Goal: Task Accomplishment & Management: Use online tool/utility

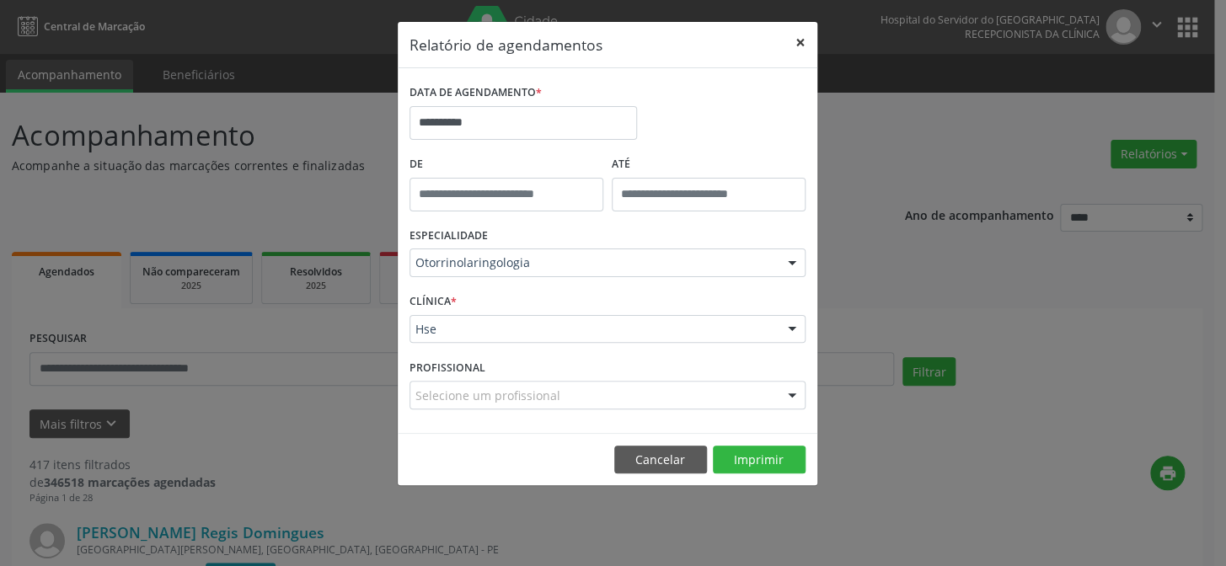
click at [795, 37] on button "×" at bounding box center [801, 42] width 34 height 41
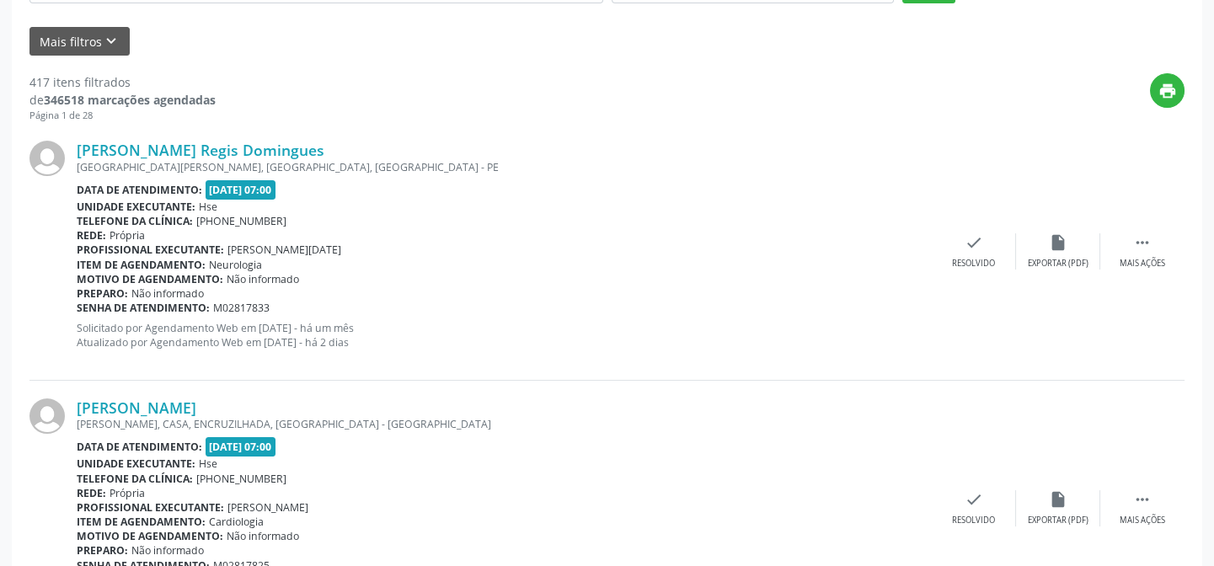
scroll to position [153, 0]
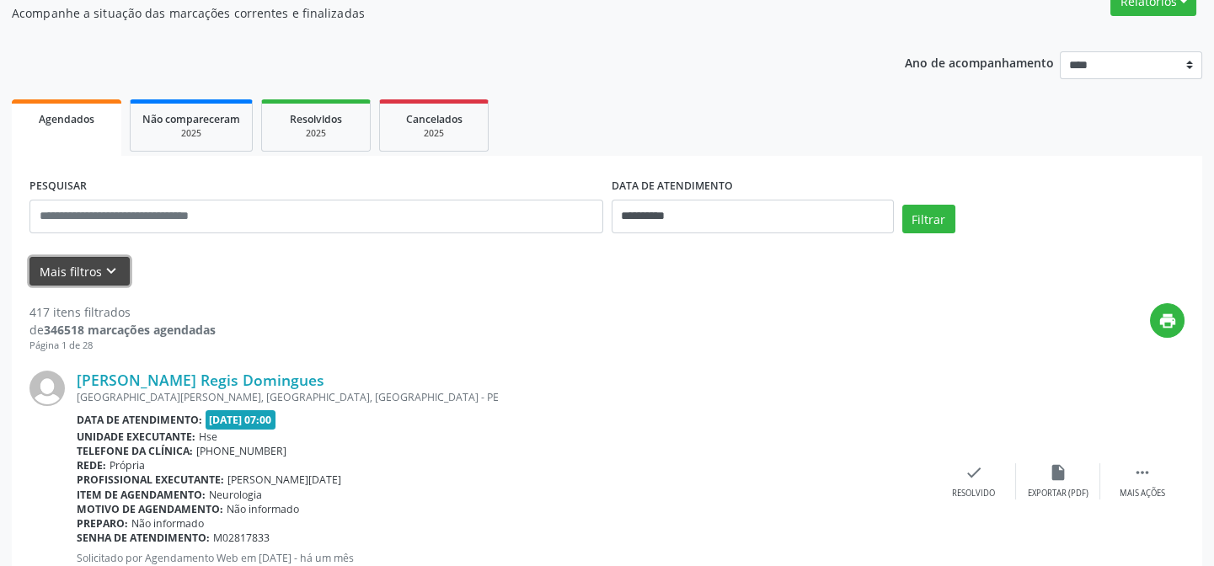
click at [77, 259] on button "Mais filtros keyboard_arrow_down" at bounding box center [79, 271] width 100 height 29
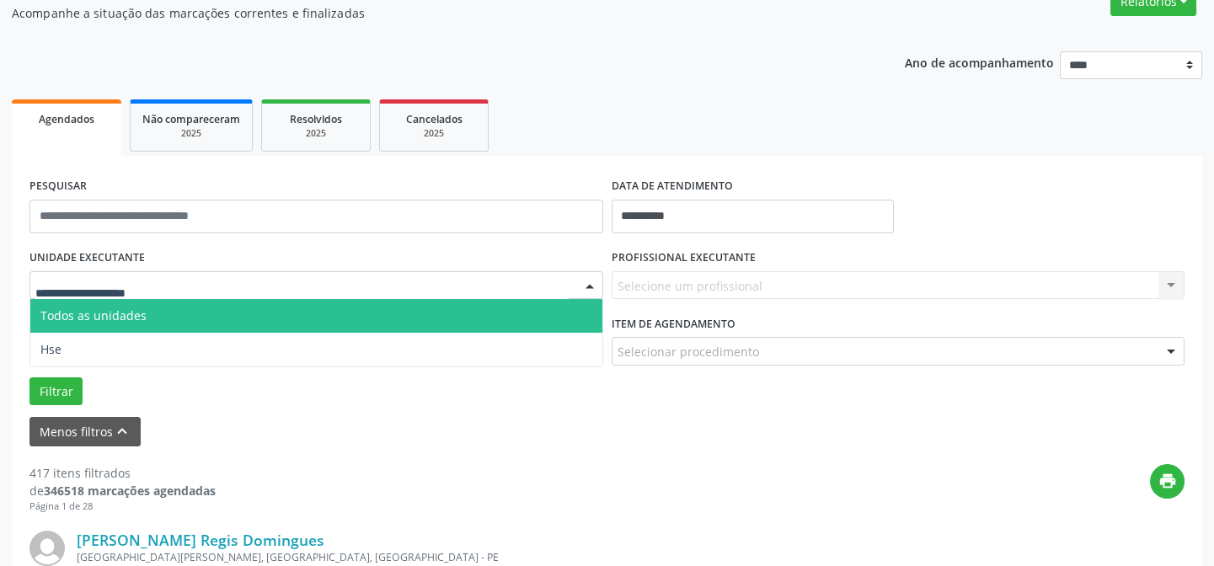
click at [137, 275] on div at bounding box center [316, 285] width 574 height 29
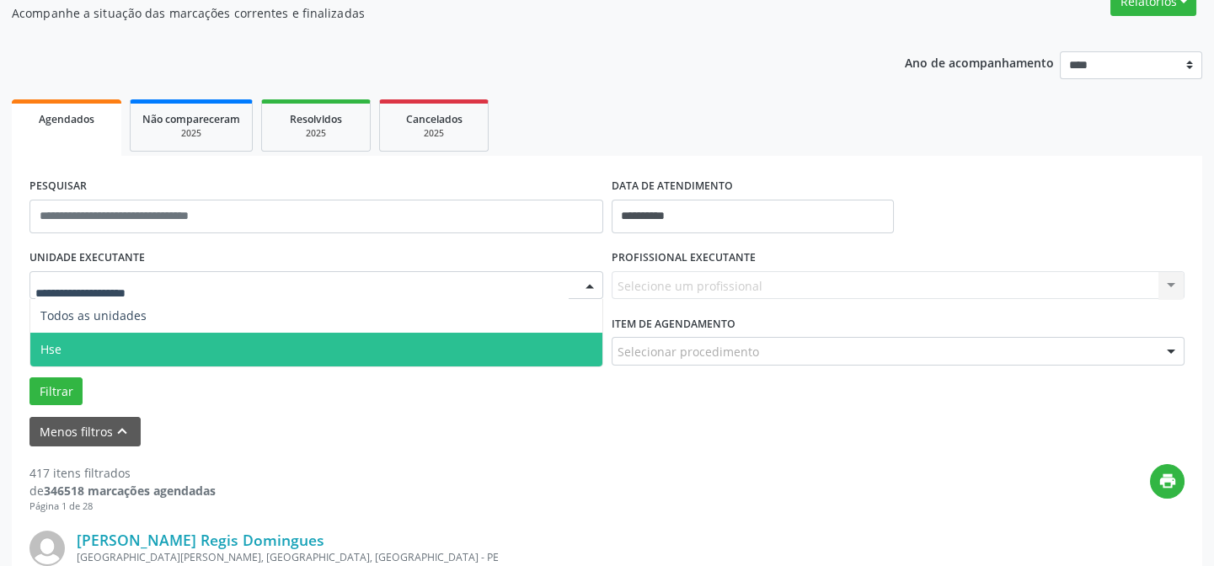
click at [115, 337] on span "Hse" at bounding box center [316, 350] width 572 height 34
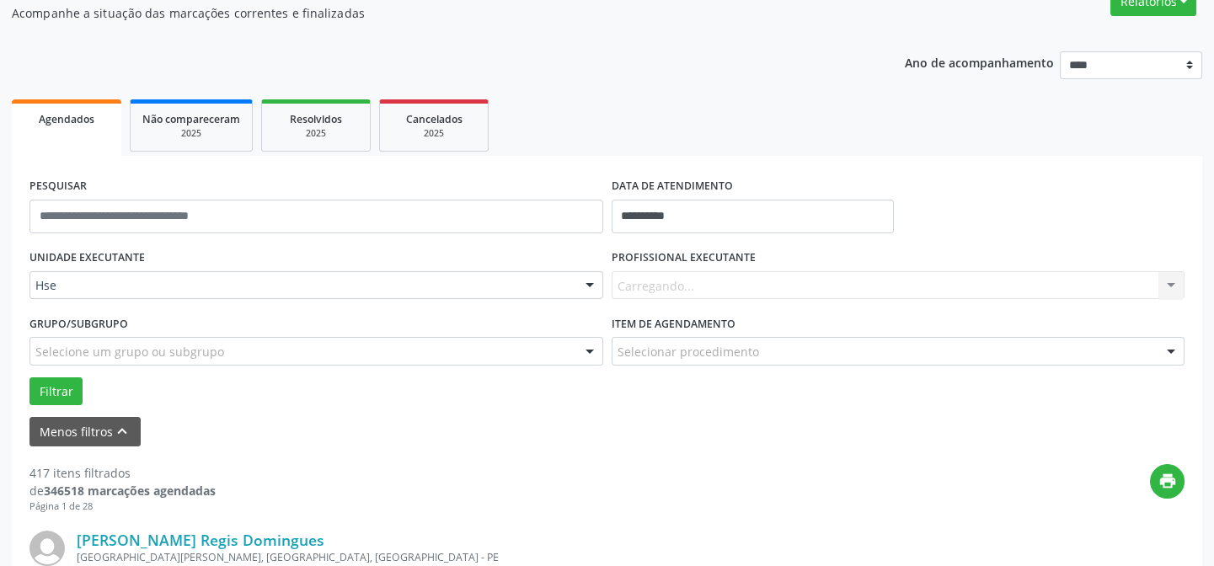
click at [650, 274] on div "Carregando... Nenhum resultado encontrado para: " " Não há nenhuma opção para s…" at bounding box center [899, 285] width 574 height 29
click at [715, 337] on div "Selecionar procedimento" at bounding box center [899, 351] width 574 height 29
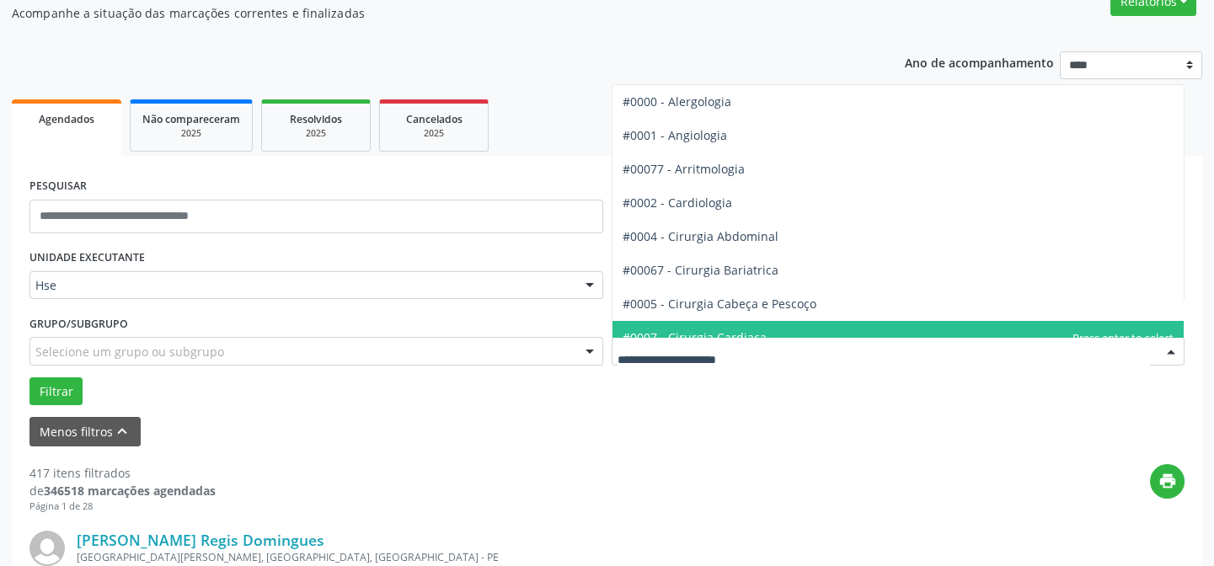
click at [674, 442] on div "Menos filtros keyboard_arrow_up" at bounding box center [607, 431] width 1164 height 29
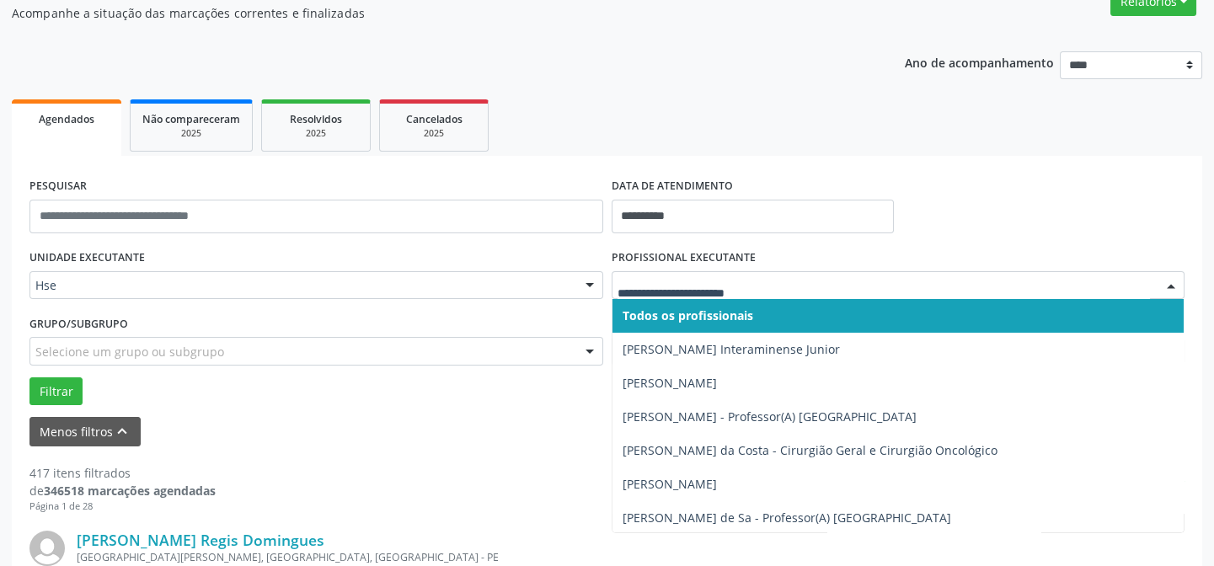
click at [1171, 283] on div at bounding box center [1171, 286] width 25 height 29
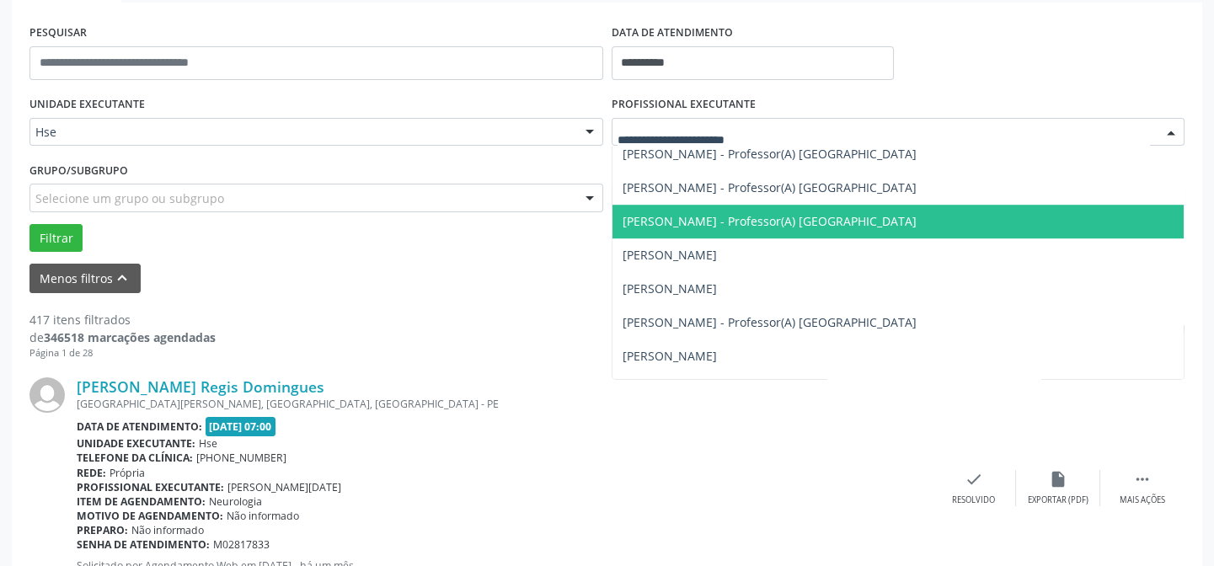
scroll to position [2451, 0]
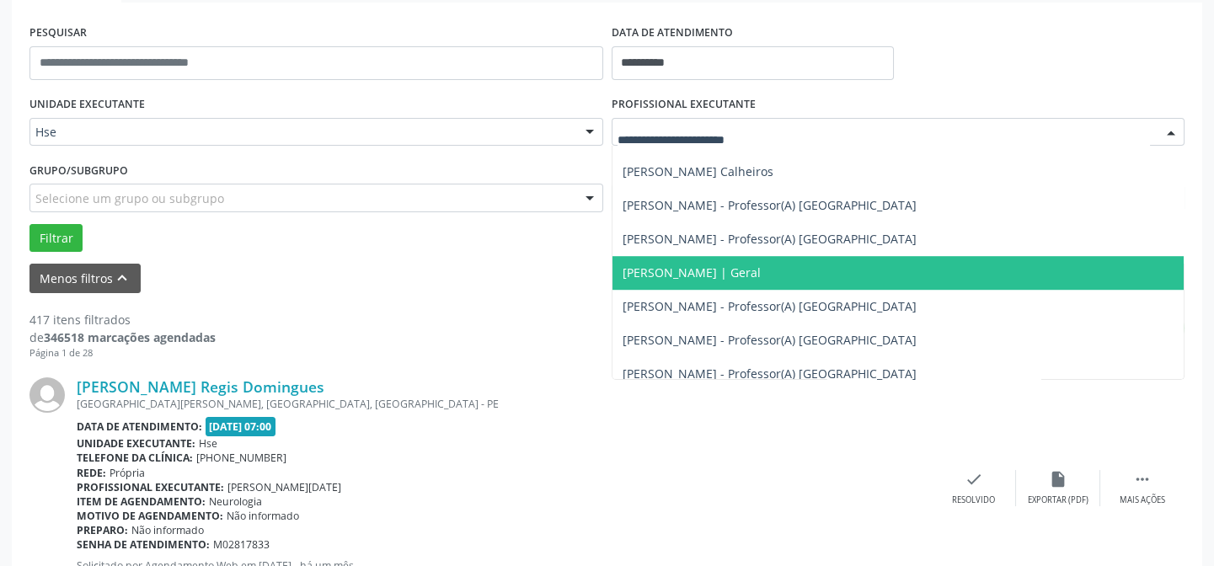
click at [761, 274] on span "[PERSON_NAME] | Geral" at bounding box center [692, 273] width 138 height 16
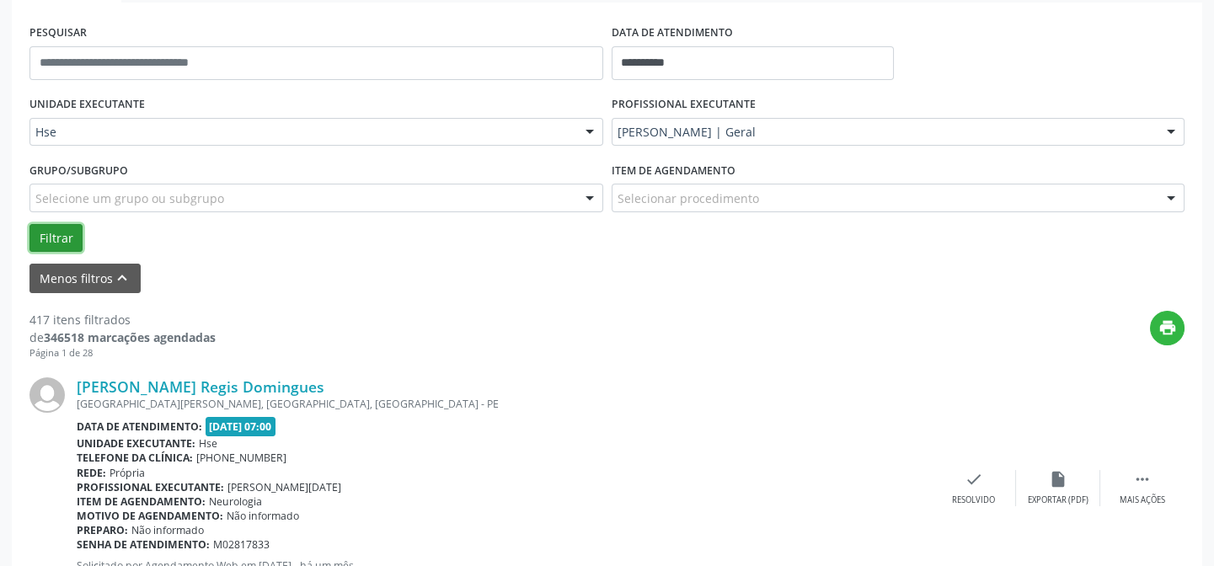
click at [63, 234] on button "Filtrar" at bounding box center [55, 238] width 53 height 29
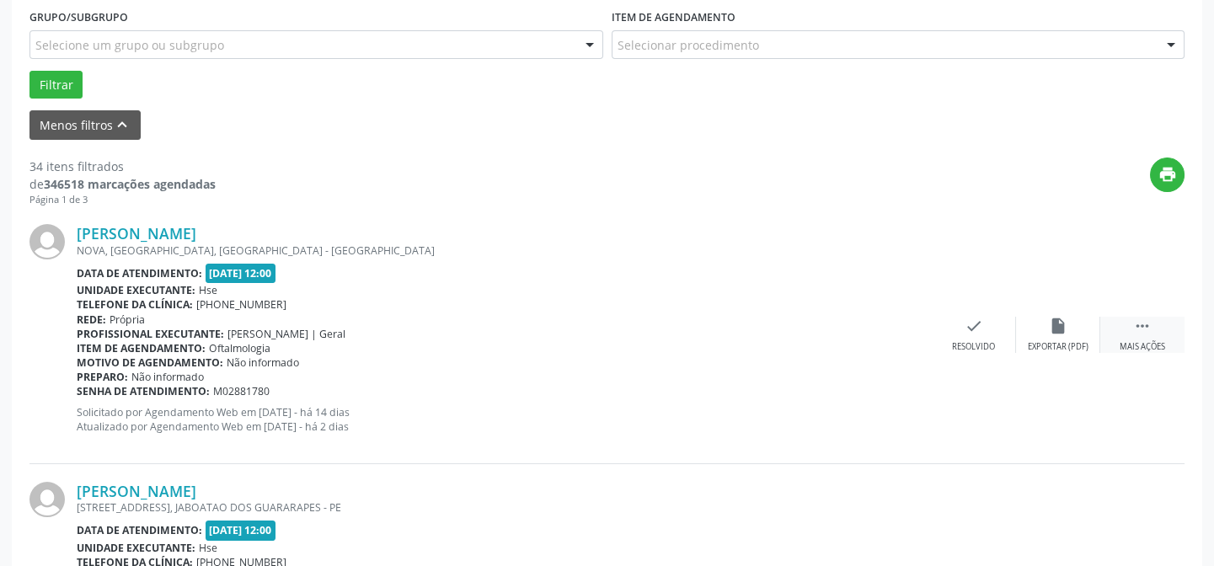
click at [1149, 331] on icon "" at bounding box center [1142, 326] width 19 height 19
click at [1056, 329] on icon "alarm_off" at bounding box center [1058, 326] width 19 height 19
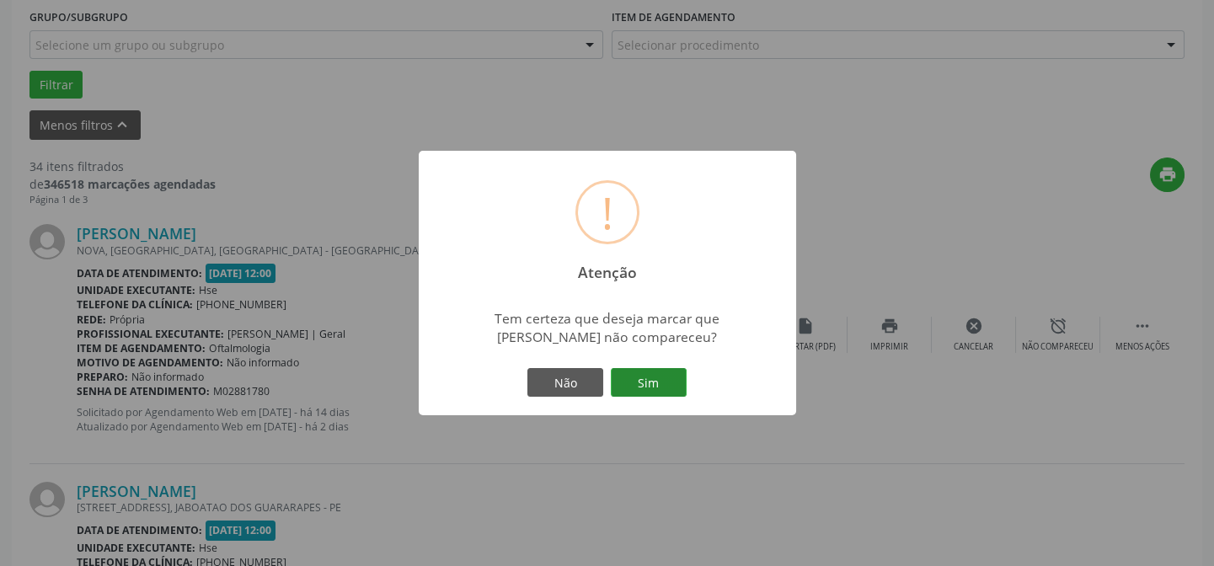
click at [641, 376] on button "Sim" at bounding box center [649, 382] width 76 height 29
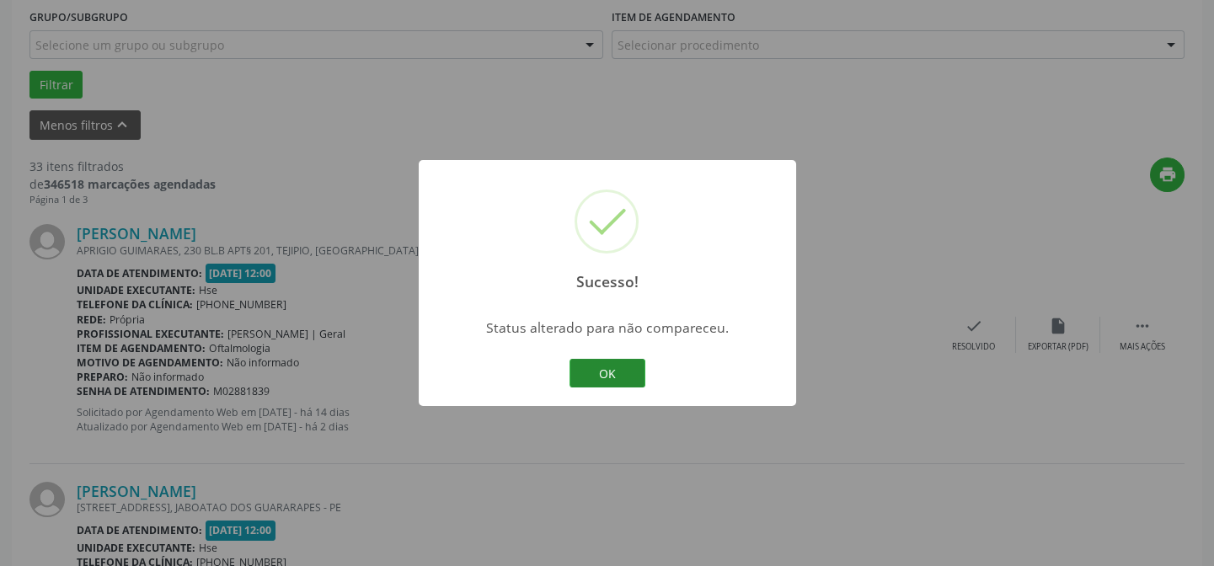
click at [603, 361] on button "OK" at bounding box center [608, 373] width 76 height 29
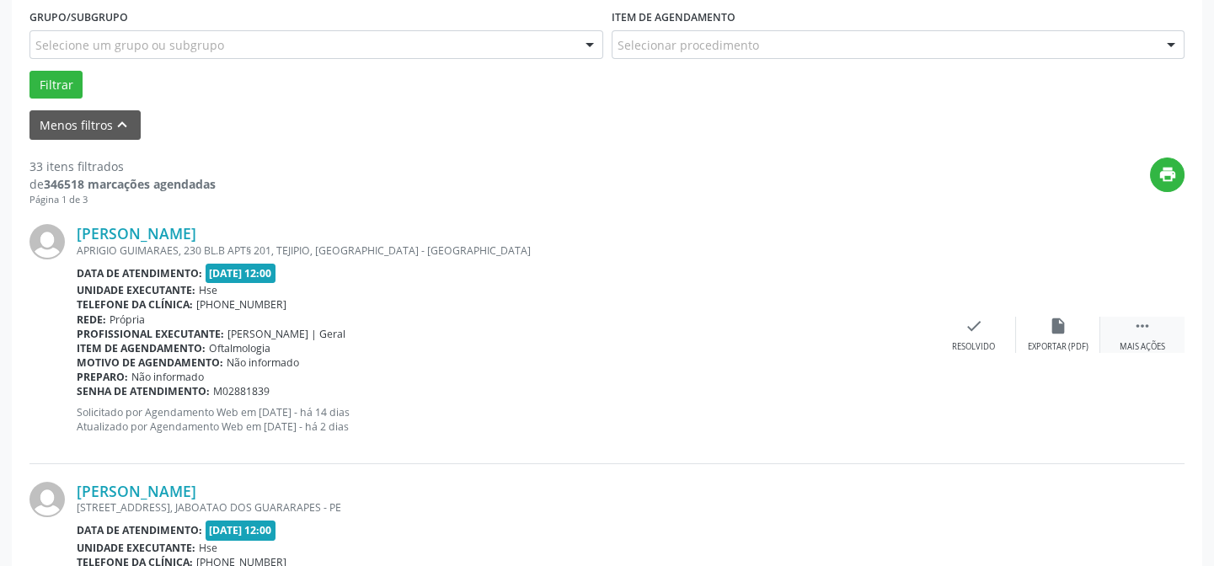
click at [1148, 336] on div " Mais ações" at bounding box center [1142, 335] width 84 height 36
click at [1051, 334] on icon "alarm_off" at bounding box center [1058, 326] width 19 height 19
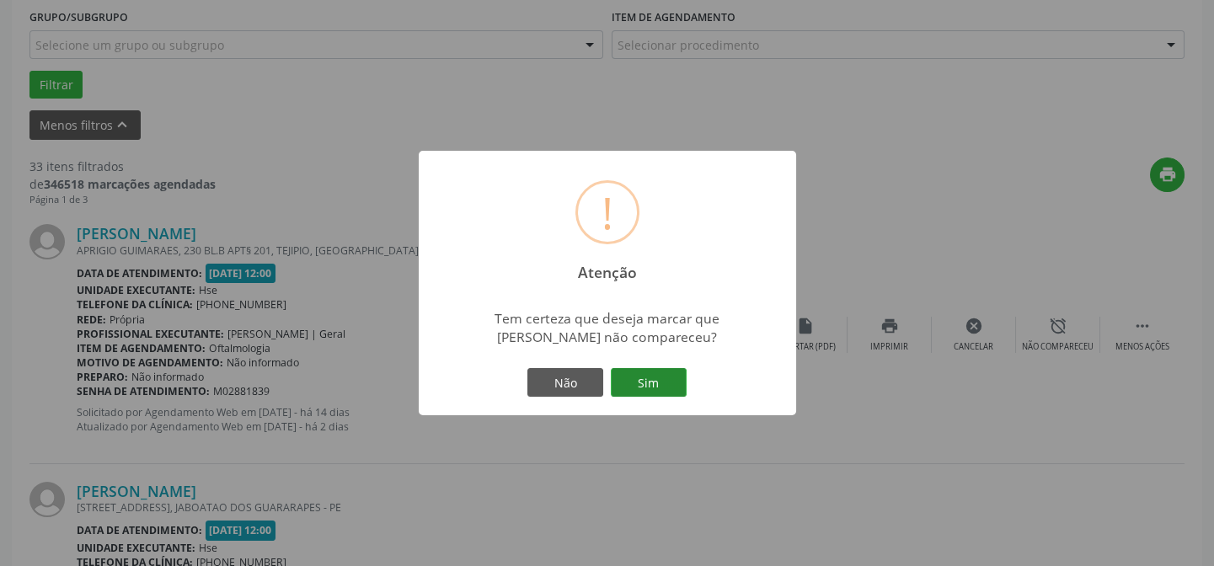
click at [642, 378] on button "Sim" at bounding box center [649, 382] width 76 height 29
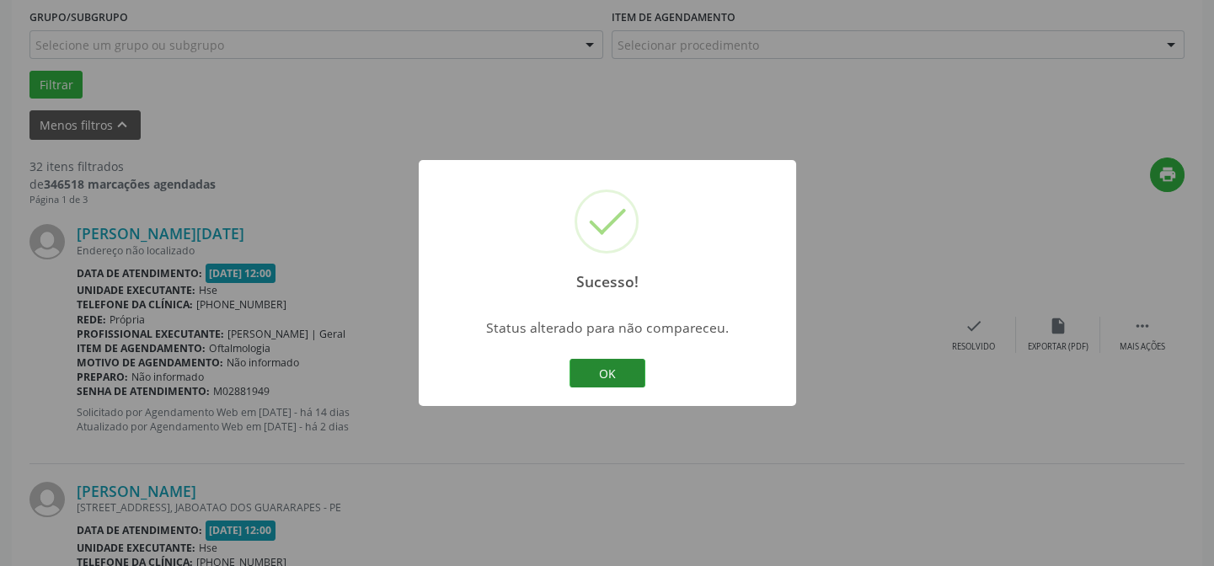
click at [613, 363] on button "OK" at bounding box center [608, 373] width 76 height 29
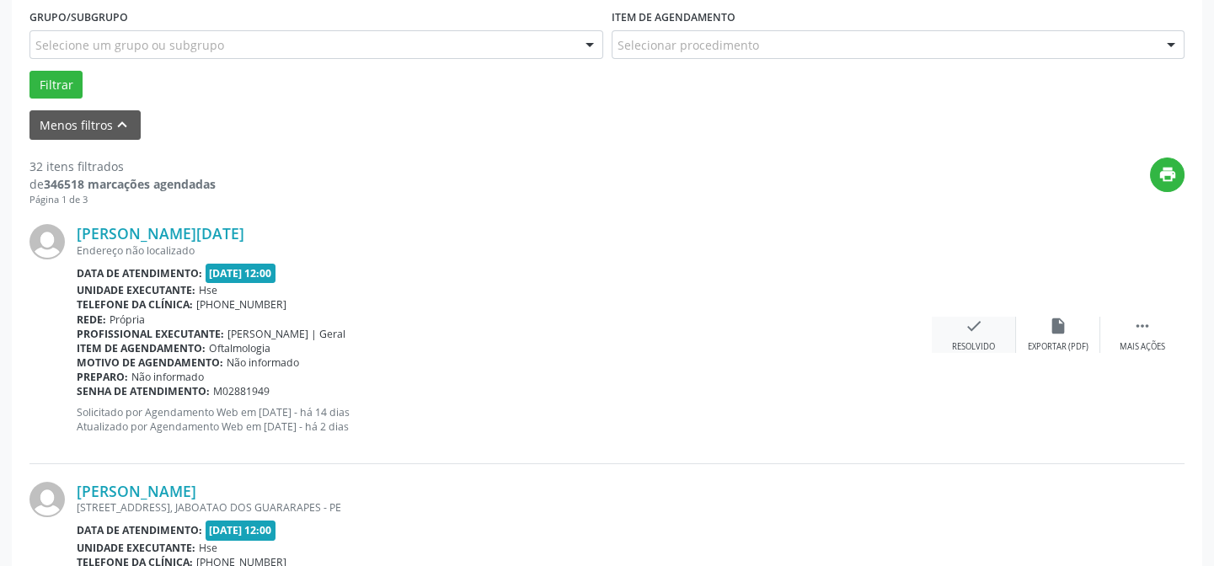
click at [969, 331] on icon "check" at bounding box center [974, 326] width 19 height 19
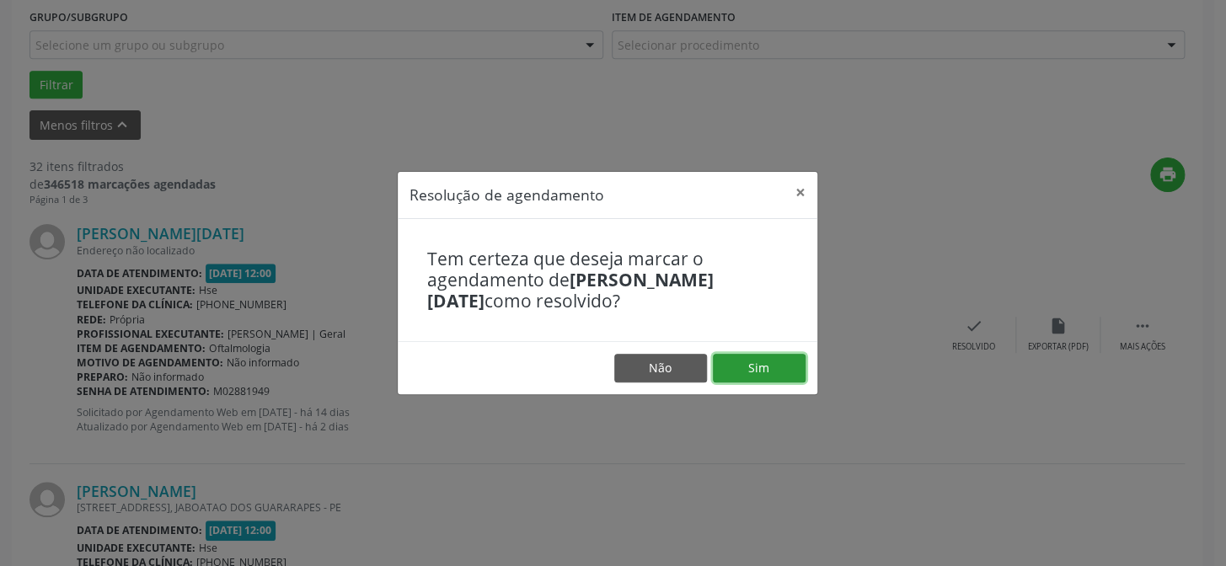
click at [761, 371] on button "Sim" at bounding box center [759, 368] width 93 height 29
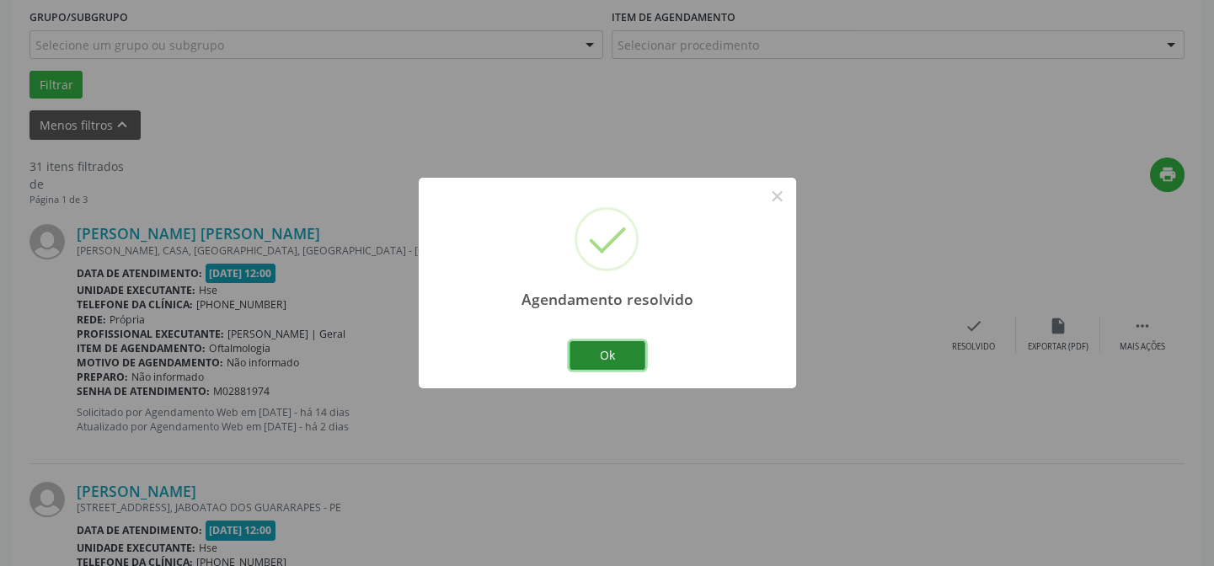
click at [611, 349] on button "Ok" at bounding box center [608, 355] width 76 height 29
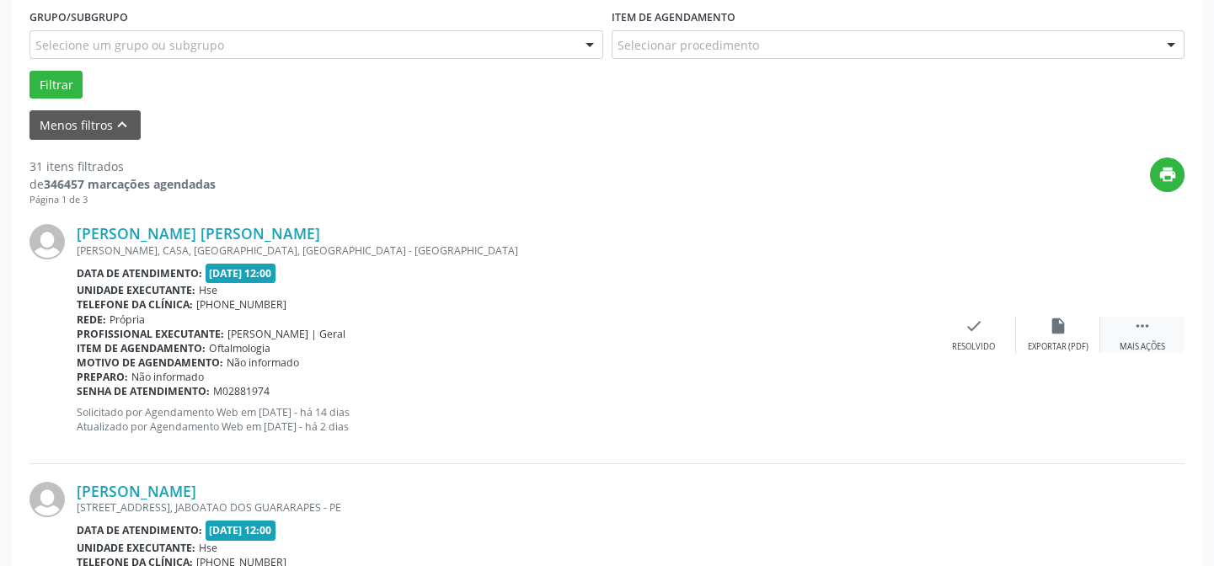
click at [1138, 322] on icon "" at bounding box center [1142, 326] width 19 height 19
click at [1051, 323] on icon "alarm_off" at bounding box center [1058, 326] width 19 height 19
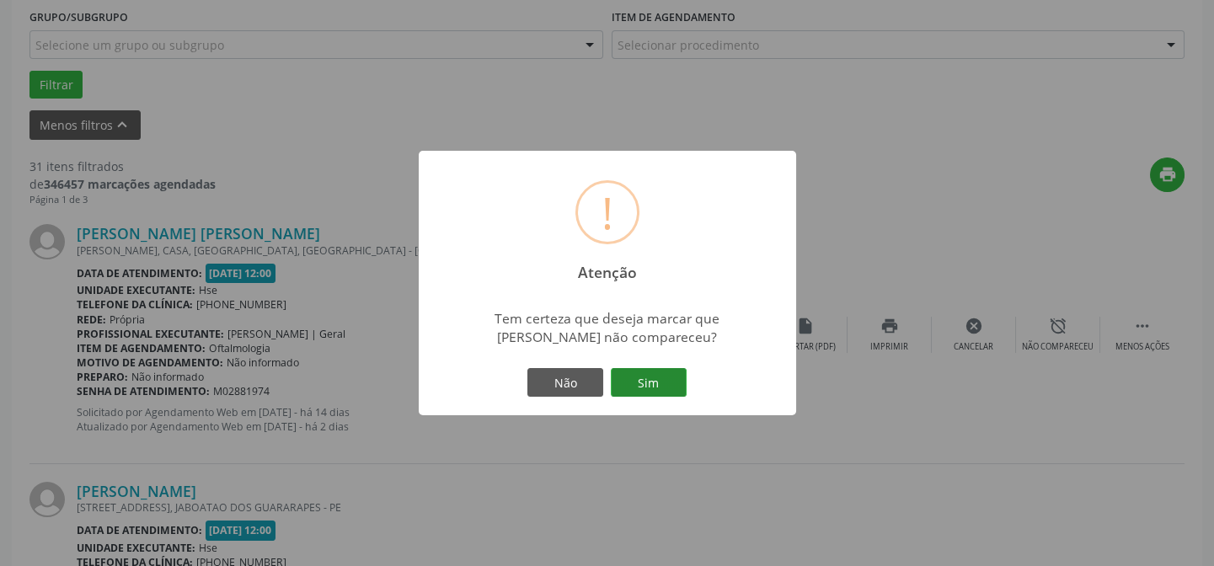
click at [659, 381] on button "Sim" at bounding box center [649, 382] width 76 height 29
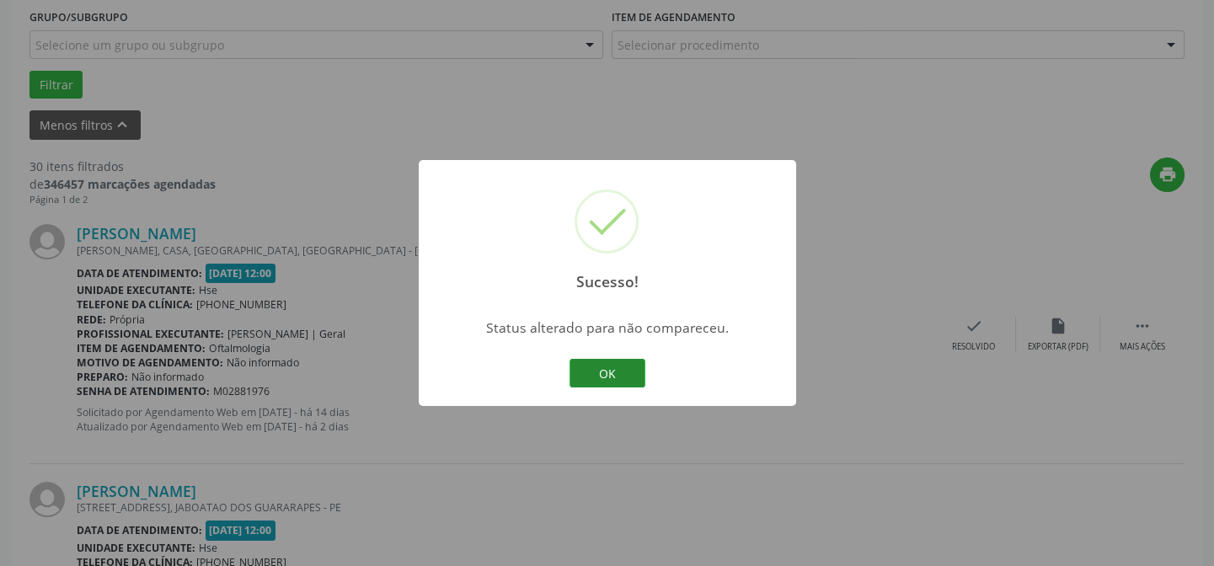
click at [601, 366] on button "OK" at bounding box center [608, 373] width 76 height 29
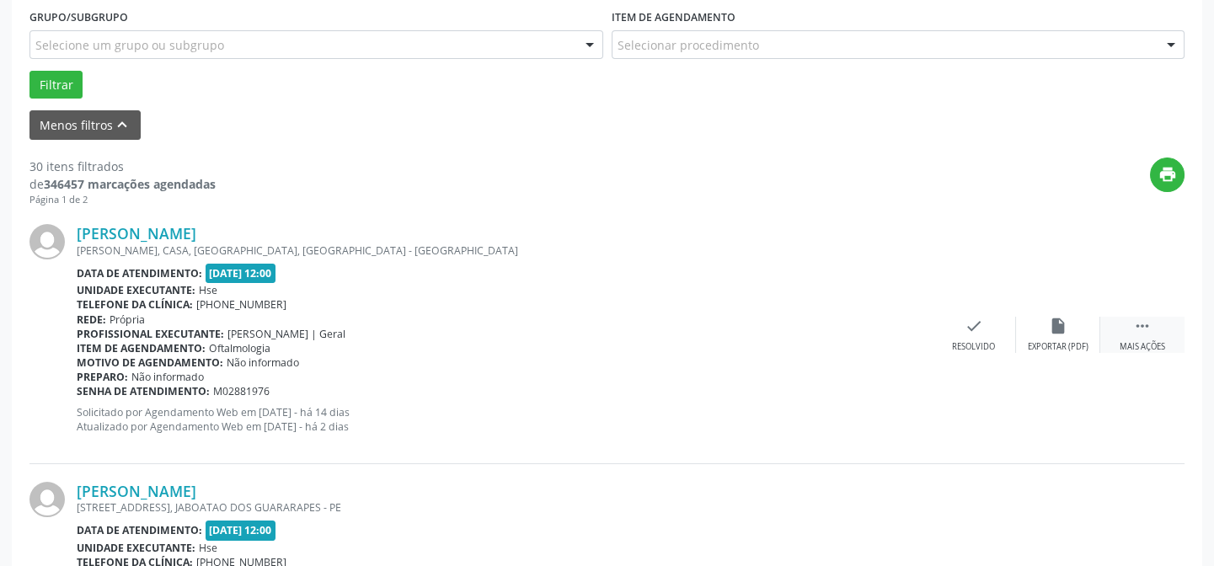
click at [1147, 326] on icon "" at bounding box center [1142, 326] width 19 height 19
click at [1046, 323] on div "alarm_off Não compareceu" at bounding box center [1058, 335] width 84 height 36
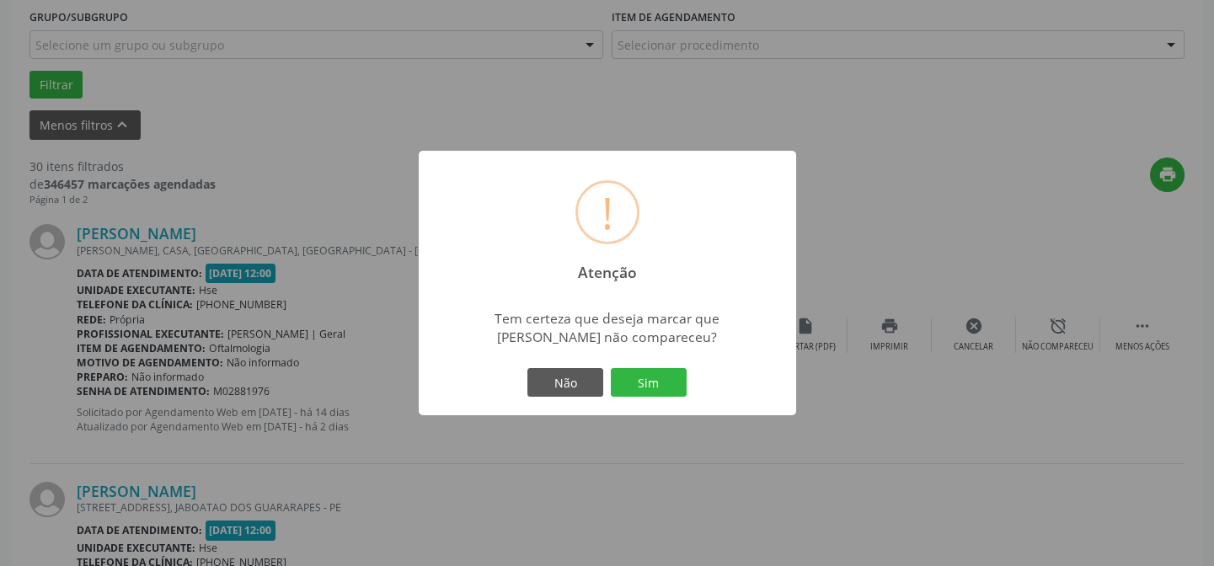
click at [654, 398] on div "Não Sim" at bounding box center [607, 382] width 167 height 35
click at [641, 378] on button "Sim" at bounding box center [649, 382] width 76 height 29
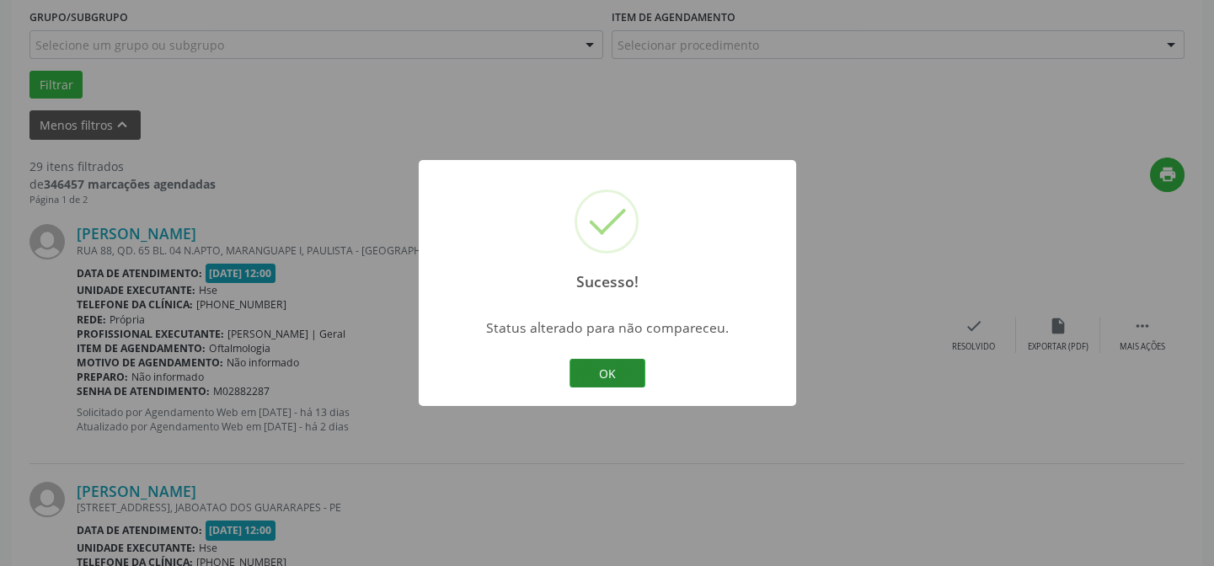
click at [607, 366] on button "OK" at bounding box center [608, 373] width 76 height 29
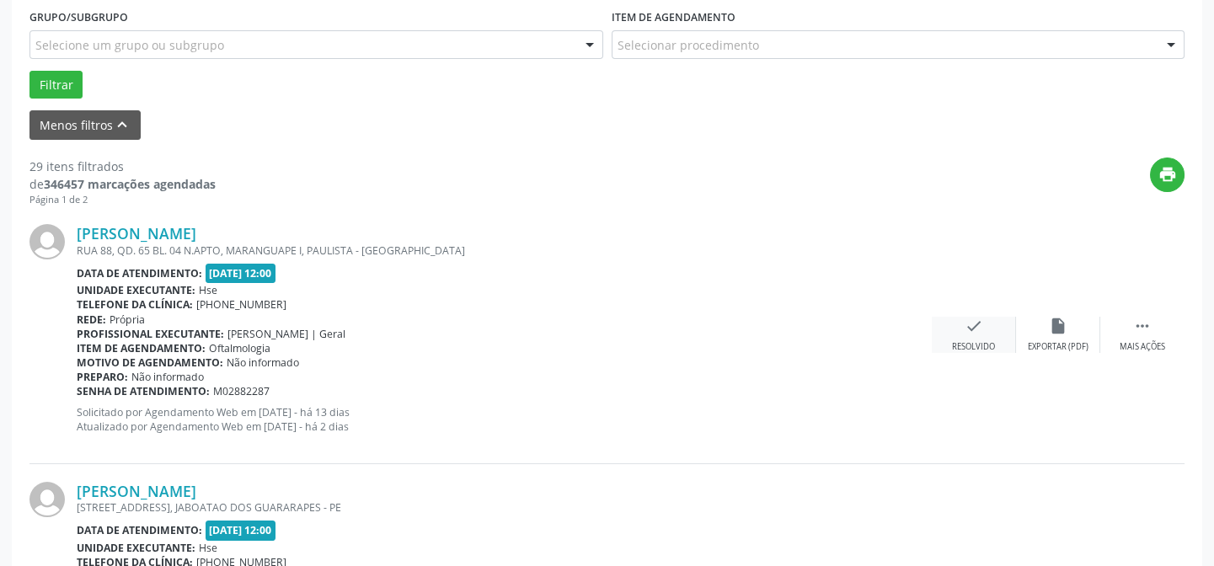
click at [969, 330] on icon "check" at bounding box center [974, 326] width 19 height 19
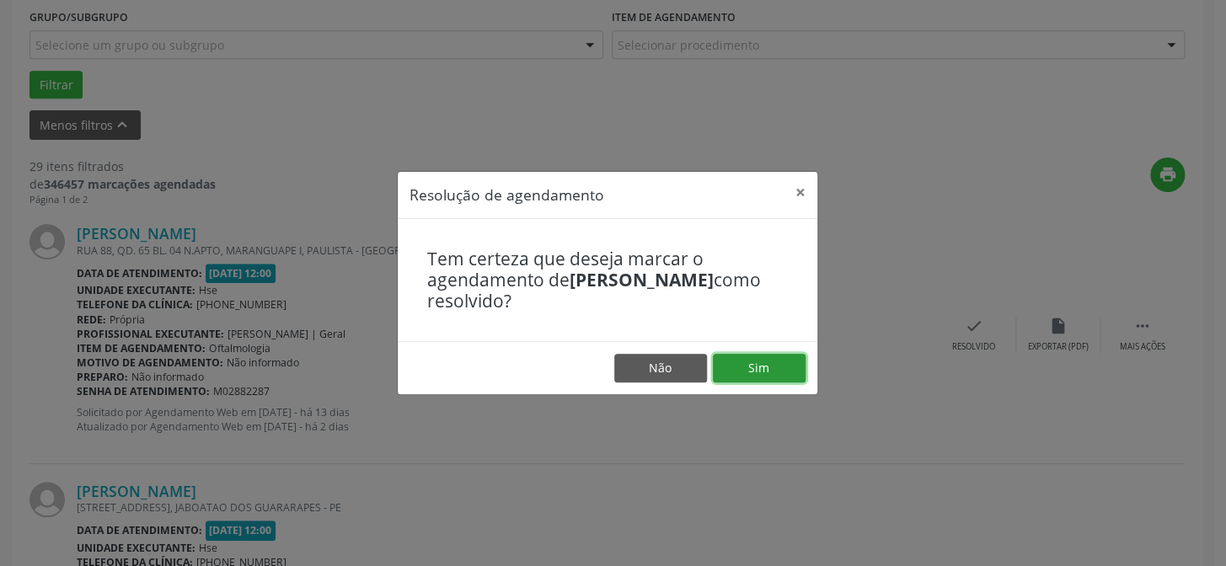
click at [760, 363] on button "Sim" at bounding box center [759, 368] width 93 height 29
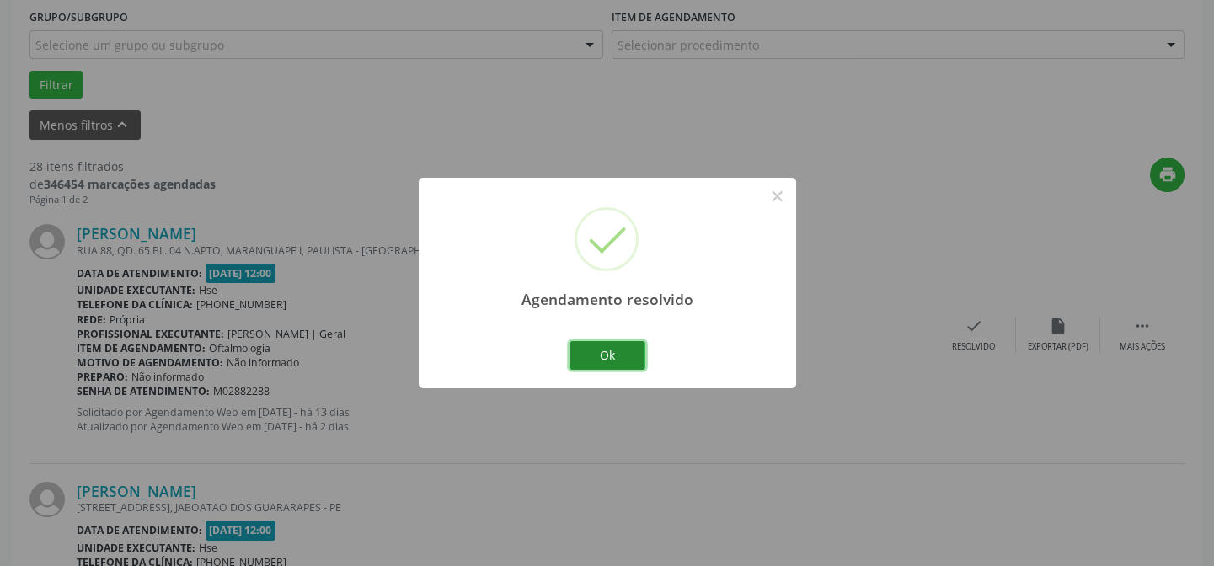
click at [616, 349] on button "Ok" at bounding box center [608, 355] width 76 height 29
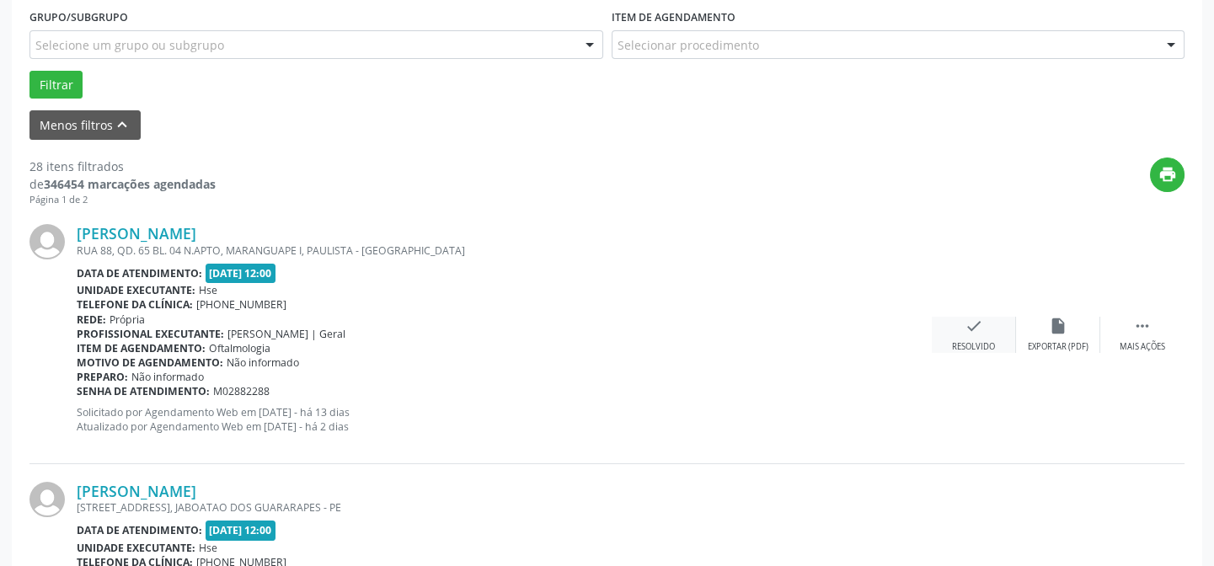
click at [969, 325] on icon "check" at bounding box center [974, 326] width 19 height 19
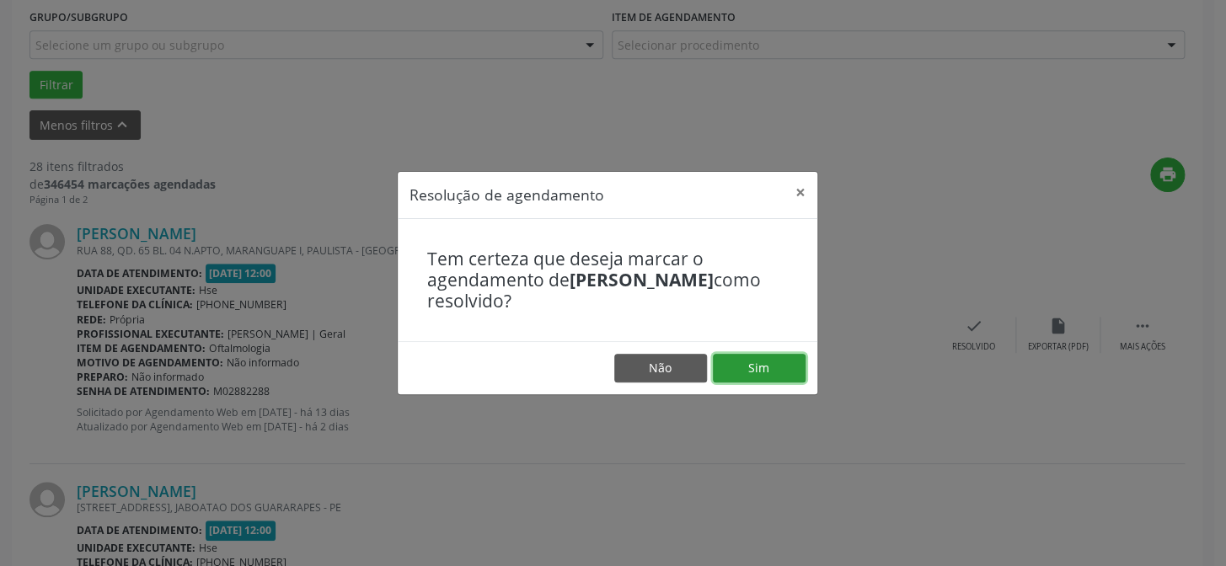
click at [773, 363] on button "Sim" at bounding box center [759, 368] width 93 height 29
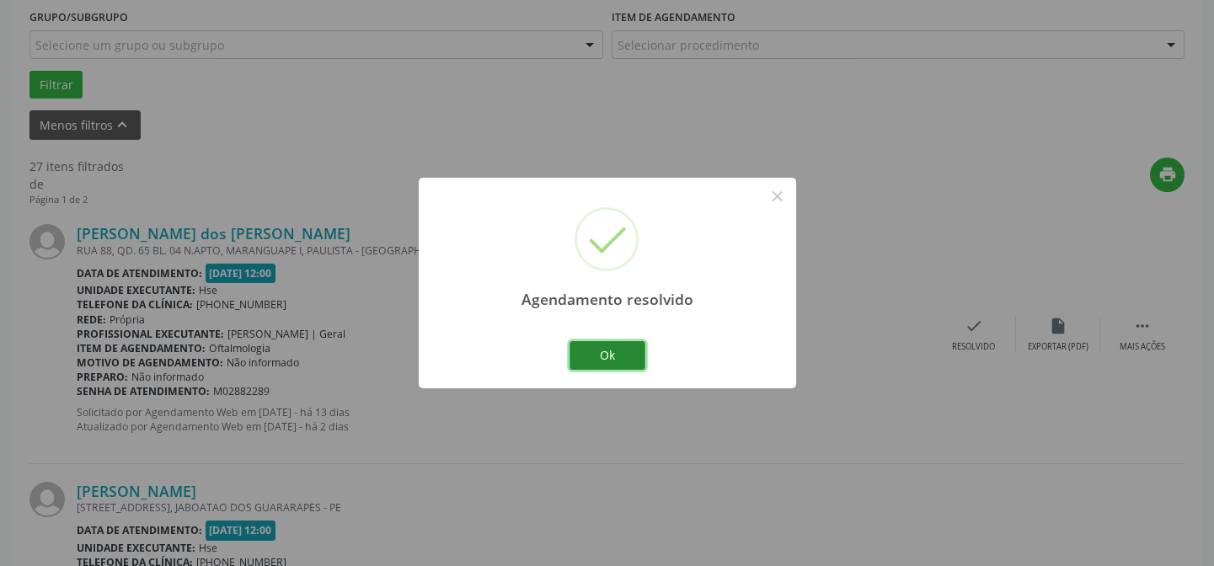
click at [610, 350] on button "Ok" at bounding box center [608, 355] width 76 height 29
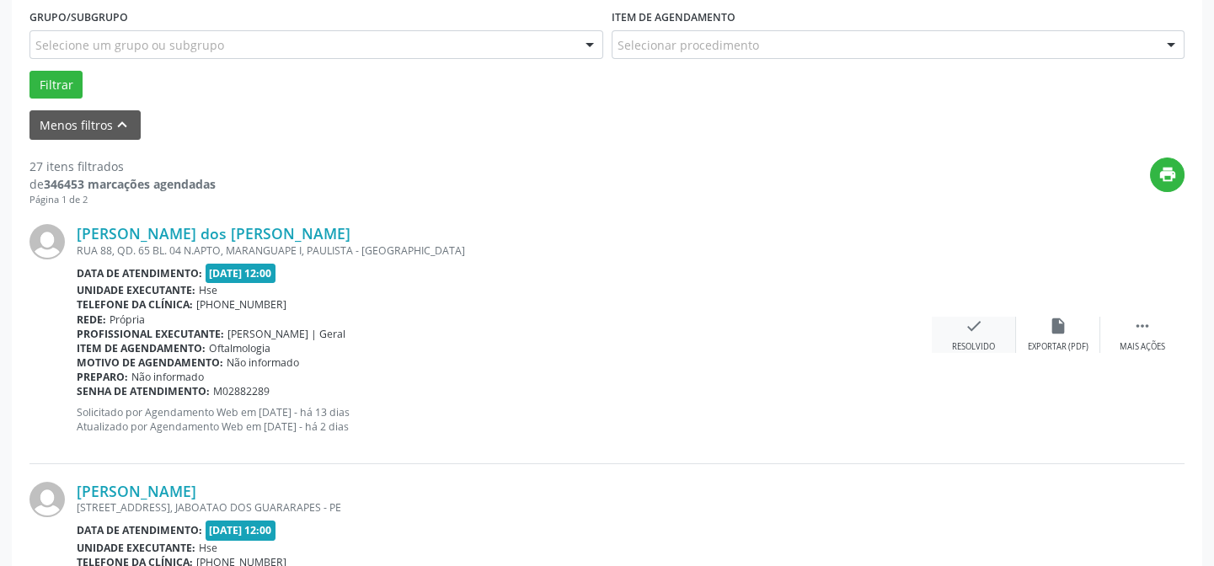
click at [975, 319] on icon "check" at bounding box center [974, 326] width 19 height 19
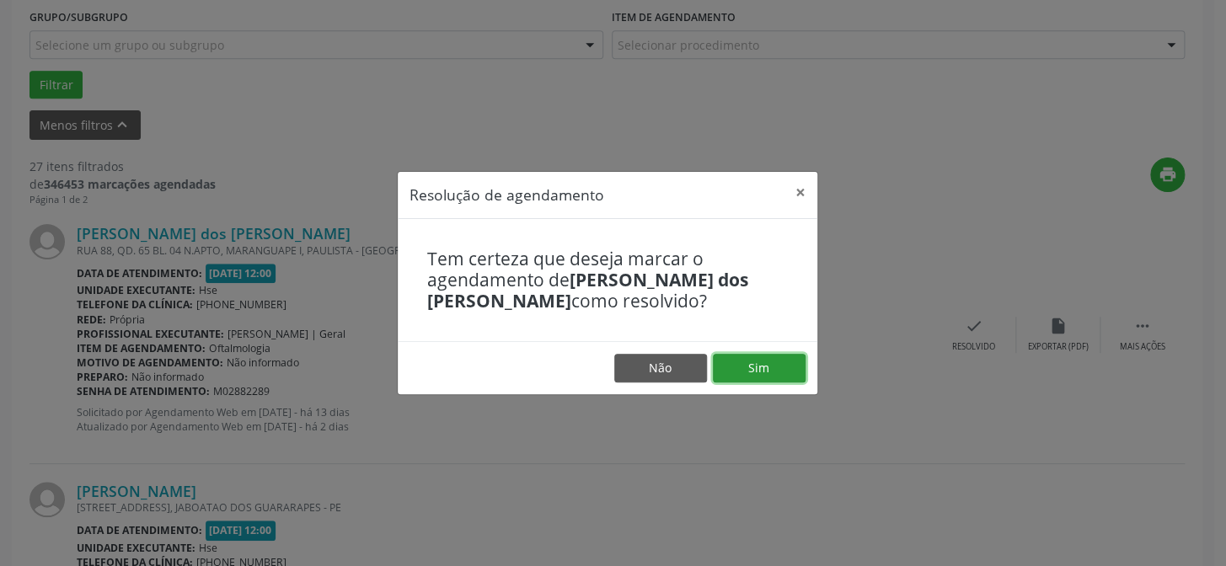
click at [755, 361] on button "Sim" at bounding box center [759, 368] width 93 height 29
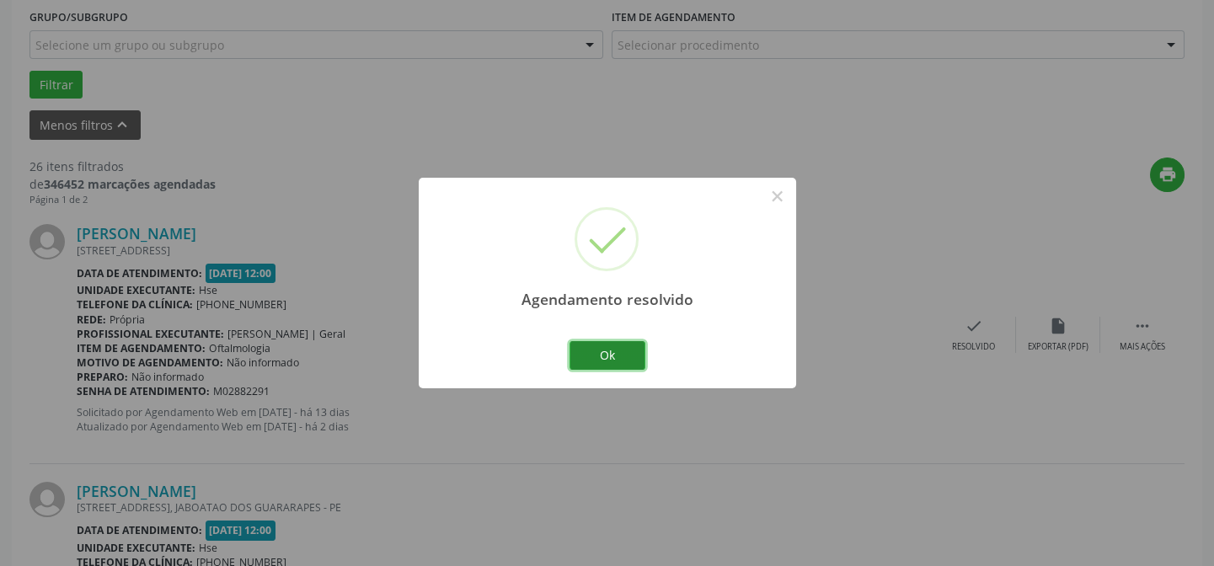
click at [615, 349] on button "Ok" at bounding box center [608, 355] width 76 height 29
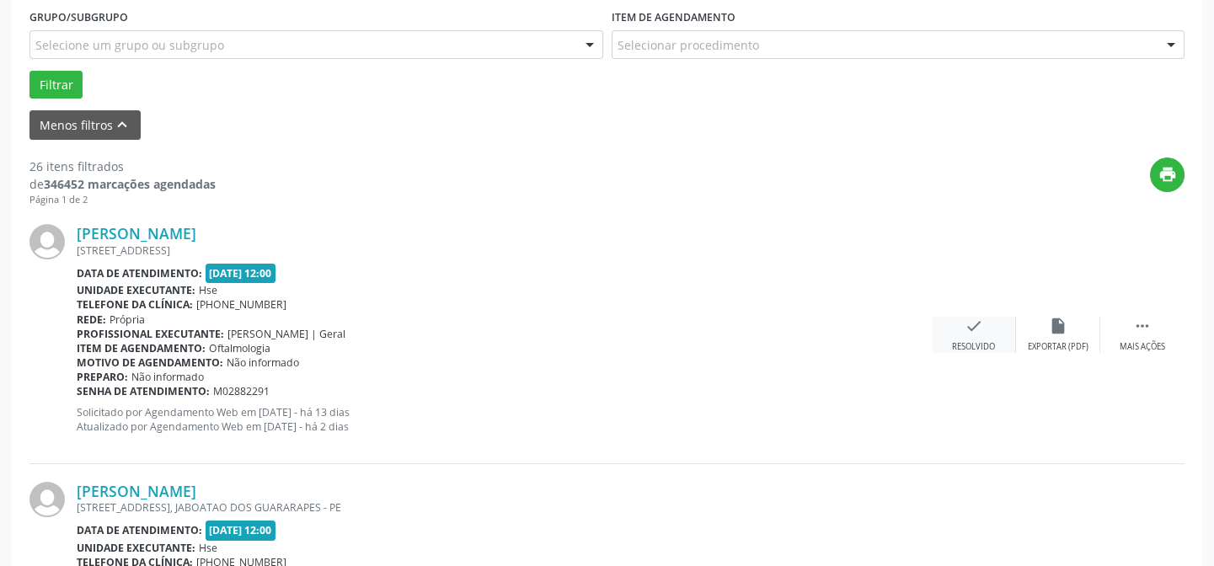
click at [976, 325] on icon "check" at bounding box center [974, 326] width 19 height 19
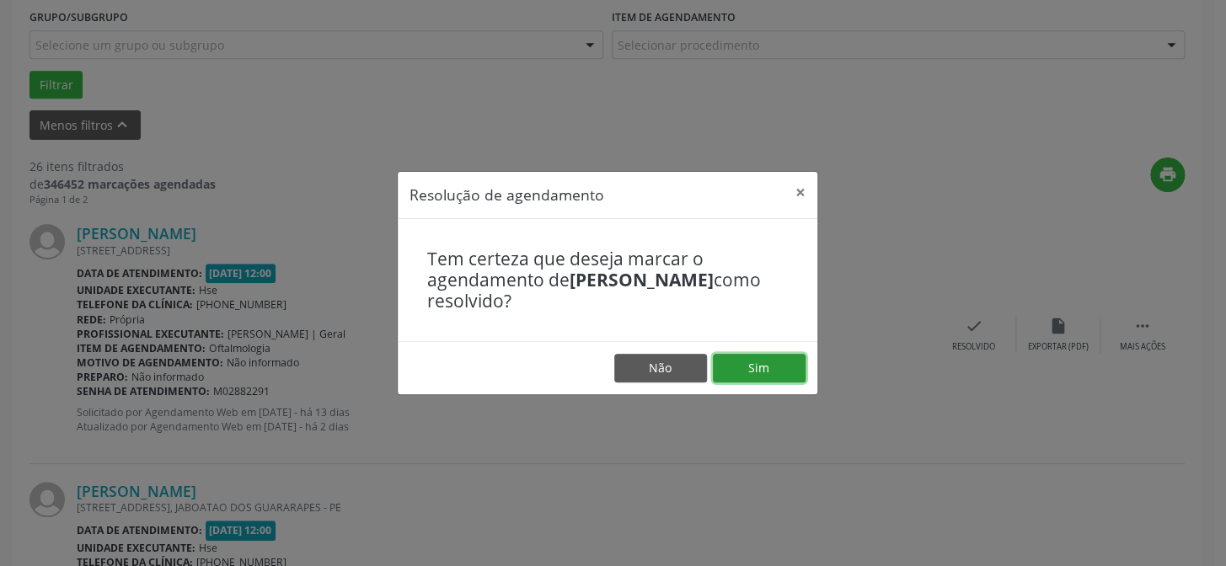
click at [766, 367] on button "Sim" at bounding box center [759, 368] width 93 height 29
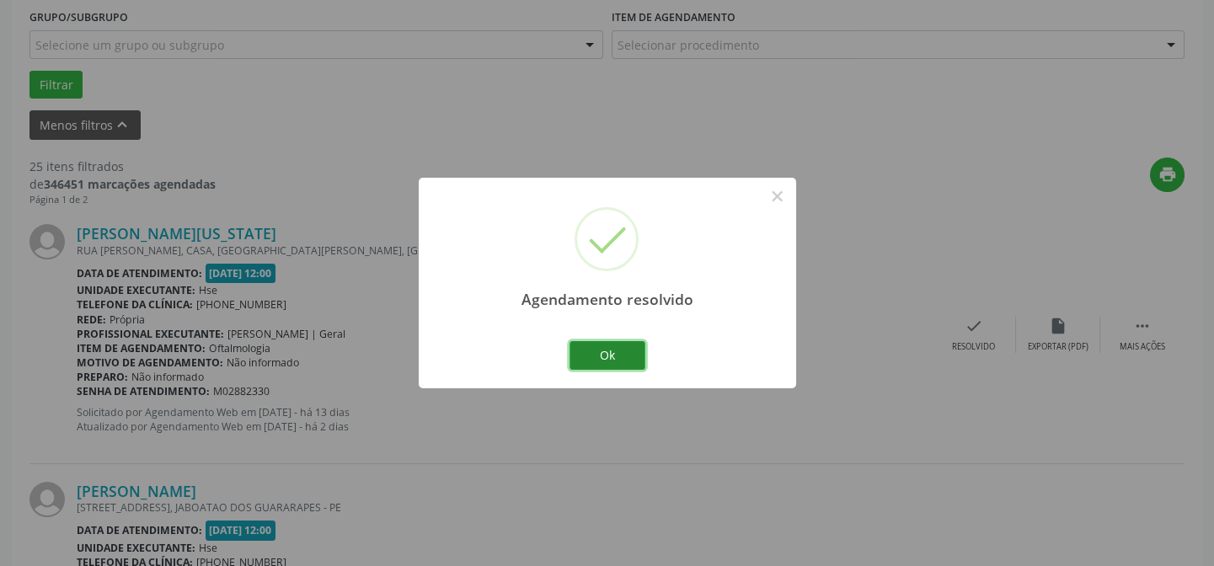
click at [604, 351] on button "Ok" at bounding box center [608, 355] width 76 height 29
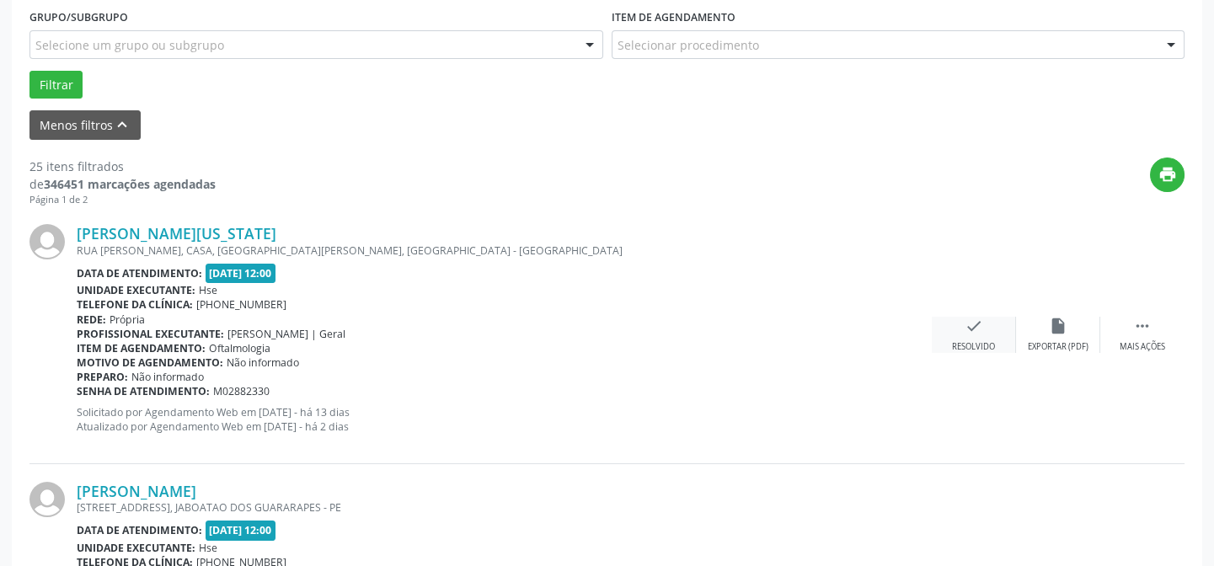
click at [966, 331] on icon "check" at bounding box center [974, 326] width 19 height 19
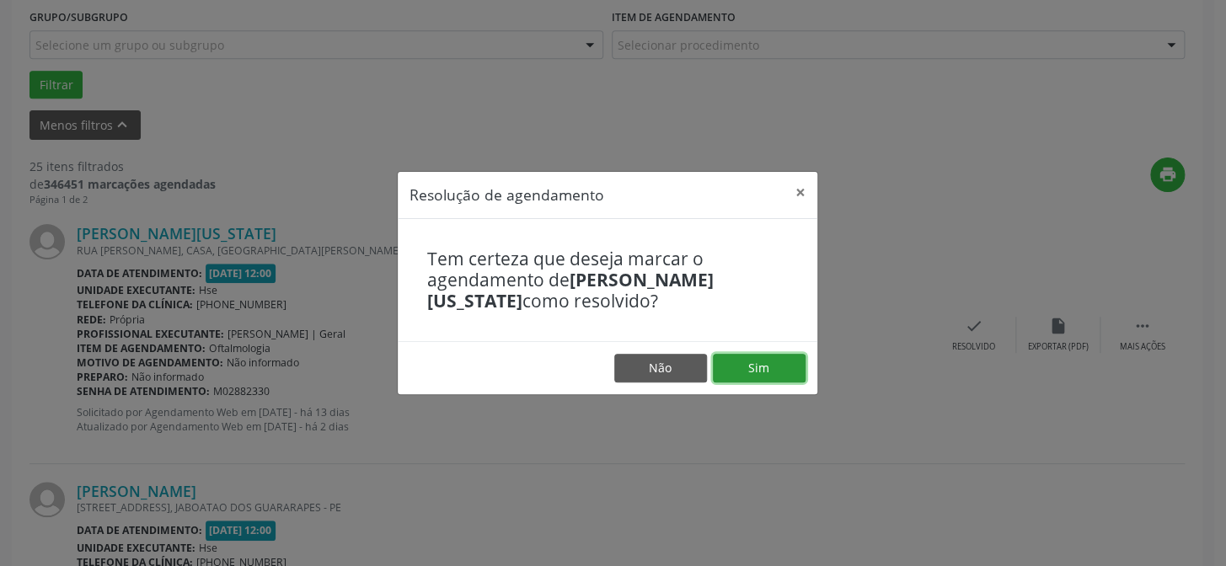
click at [754, 367] on button "Sim" at bounding box center [759, 368] width 93 height 29
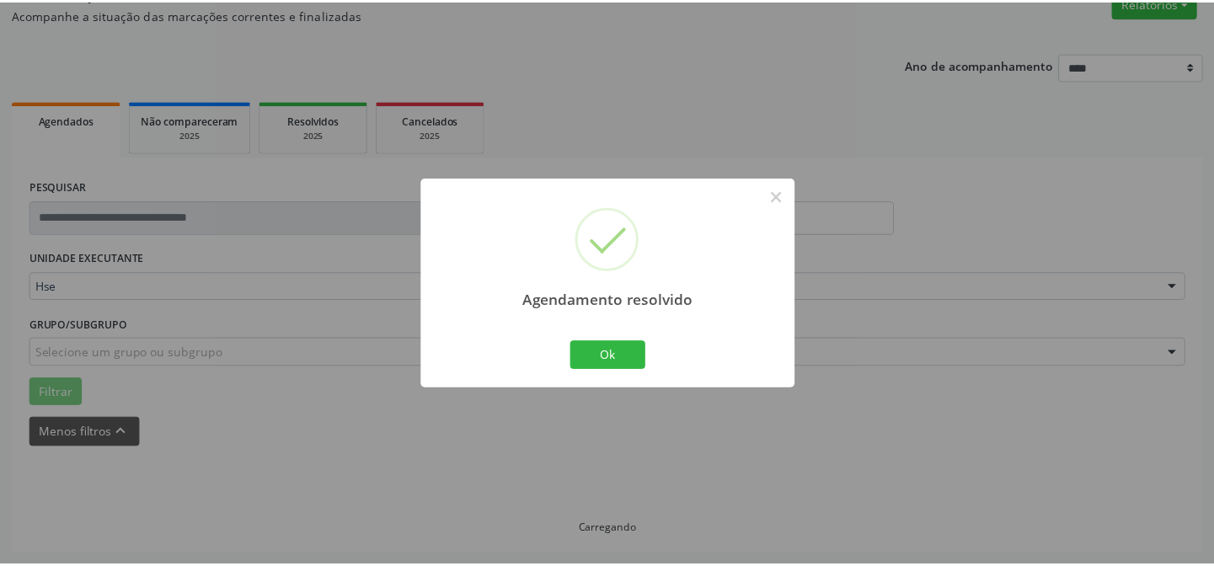
scroll to position [151, 0]
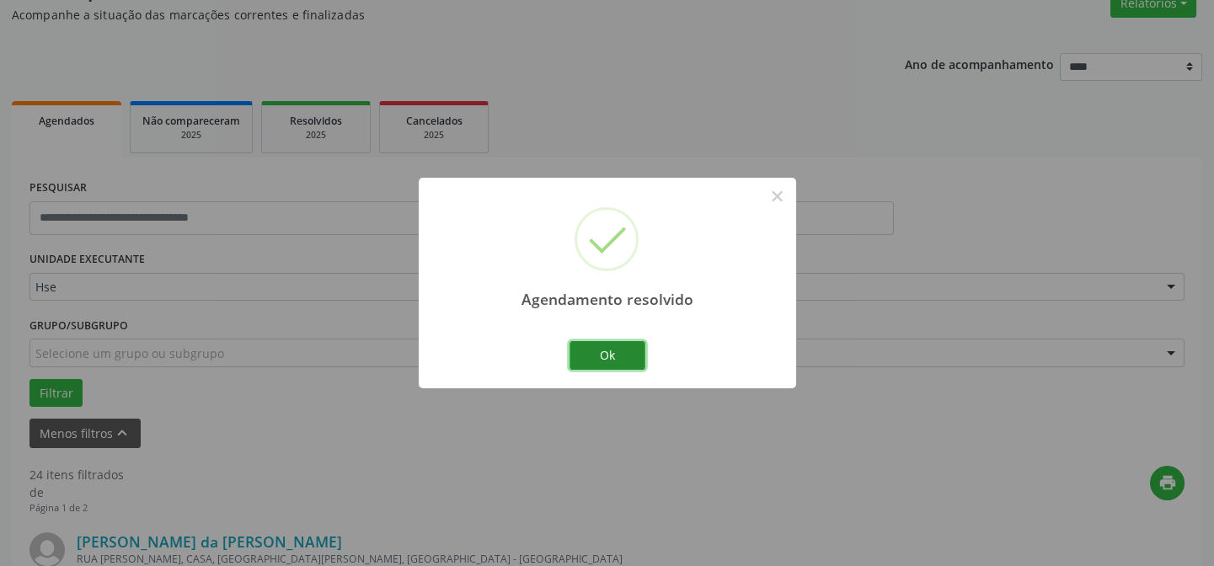
click at [607, 347] on button "Ok" at bounding box center [608, 355] width 76 height 29
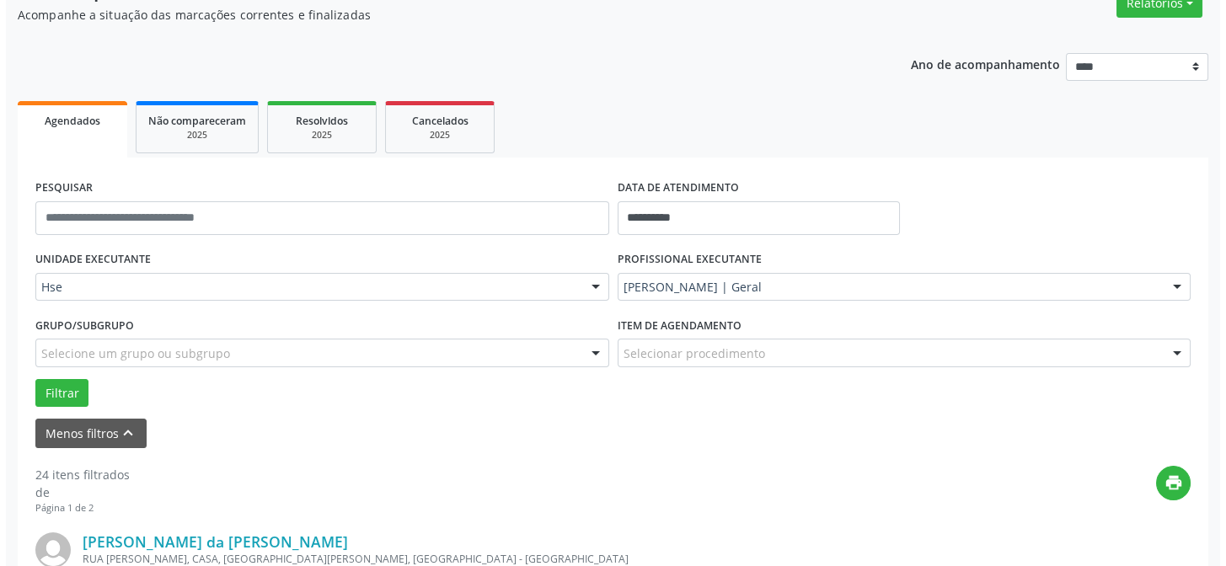
scroll to position [459, 0]
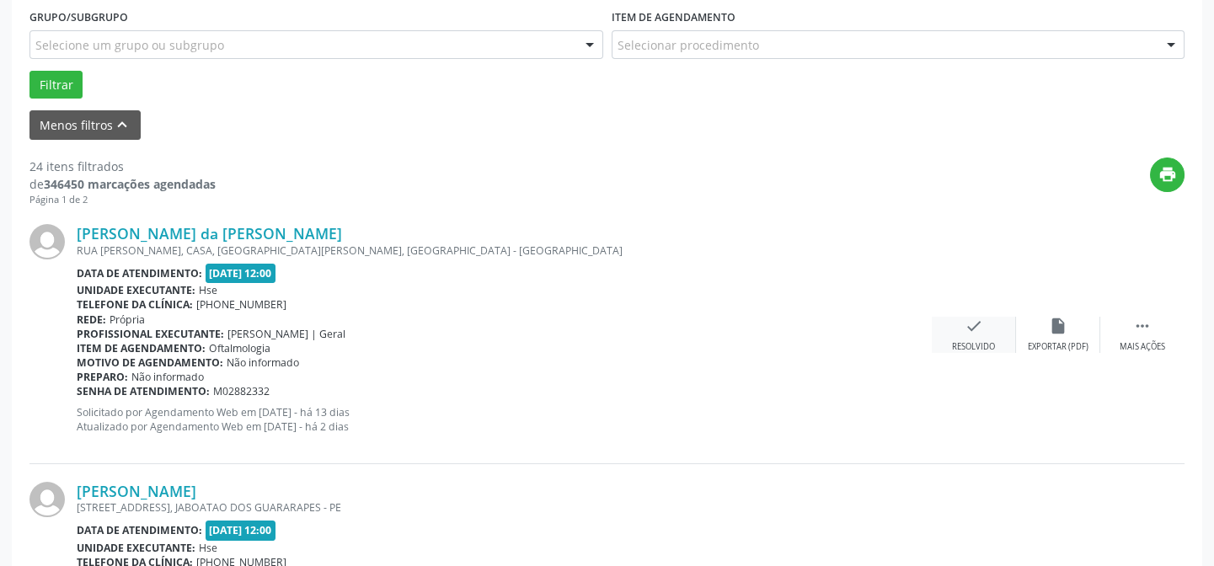
click at [983, 324] on div "check Resolvido" at bounding box center [974, 335] width 84 height 36
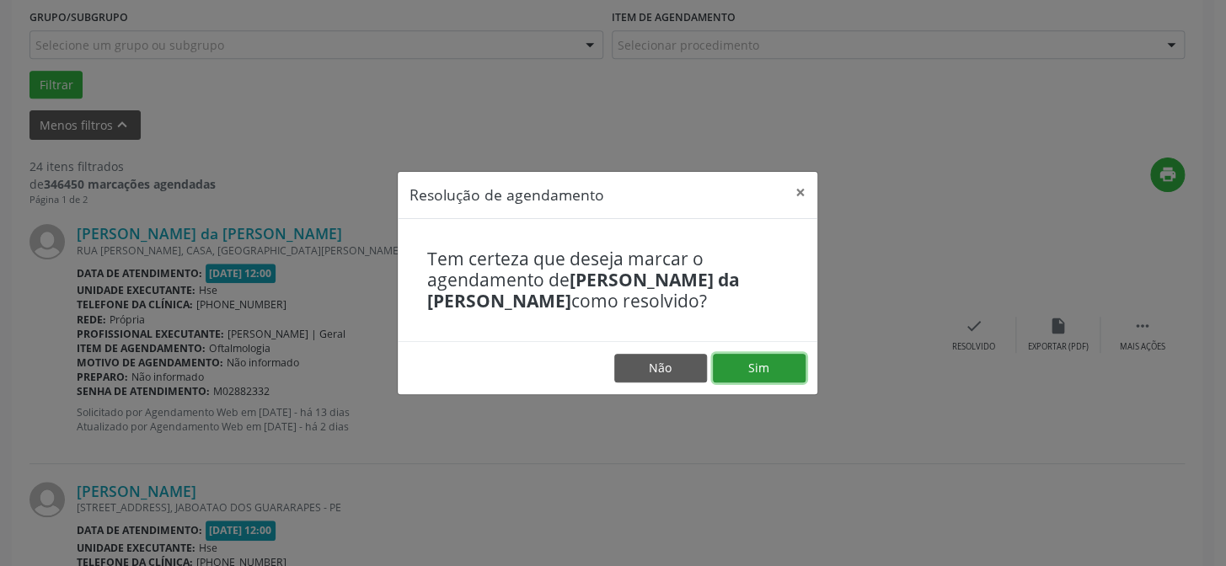
click at [766, 370] on button "Sim" at bounding box center [759, 368] width 93 height 29
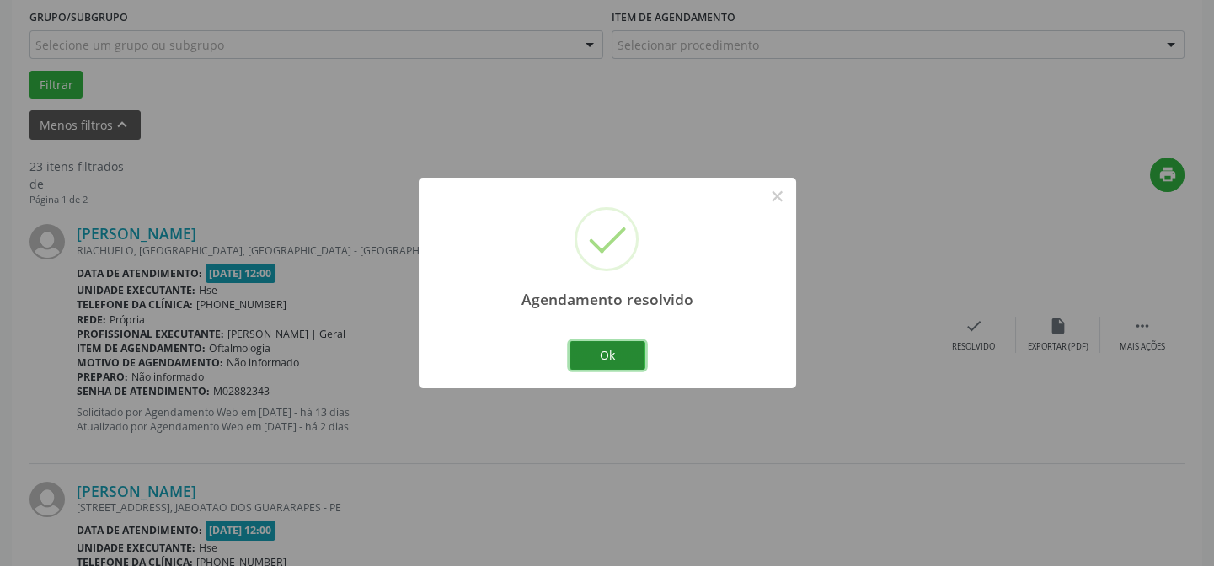
click at [602, 353] on button "Ok" at bounding box center [608, 355] width 76 height 29
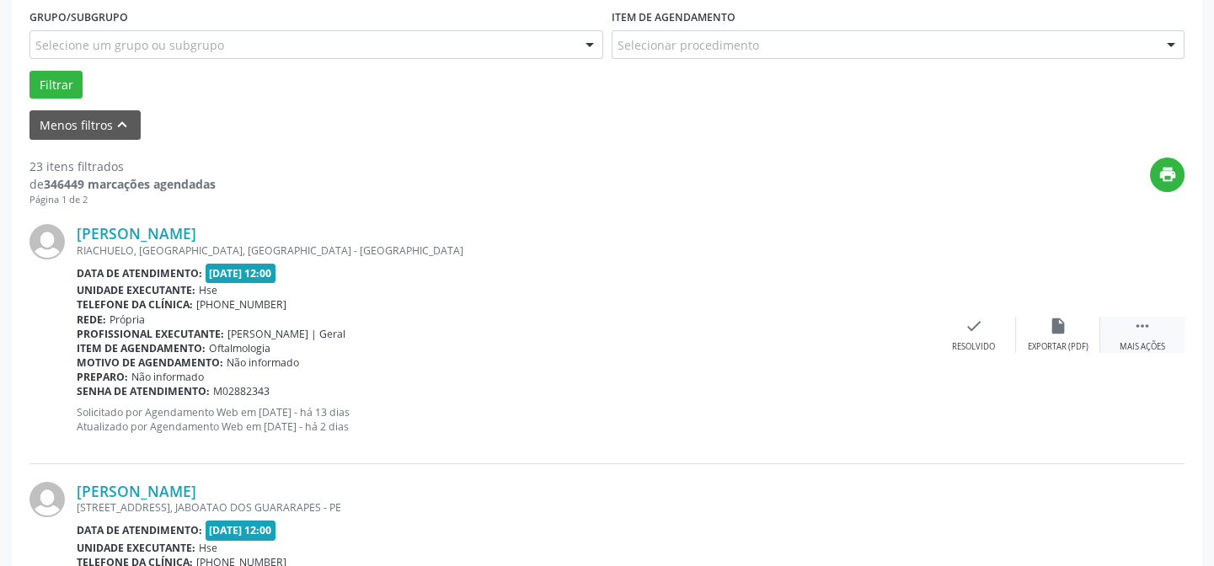
click at [1138, 330] on icon "" at bounding box center [1142, 326] width 19 height 19
click at [1059, 327] on icon "alarm_off" at bounding box center [1058, 326] width 19 height 19
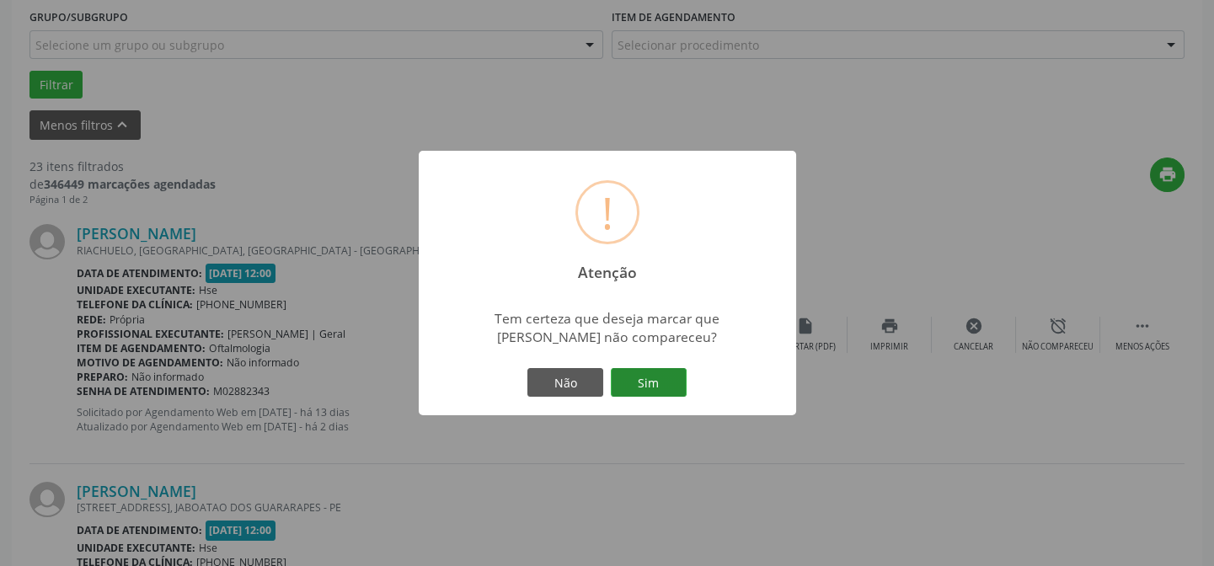
click at [649, 381] on button "Sim" at bounding box center [649, 382] width 76 height 29
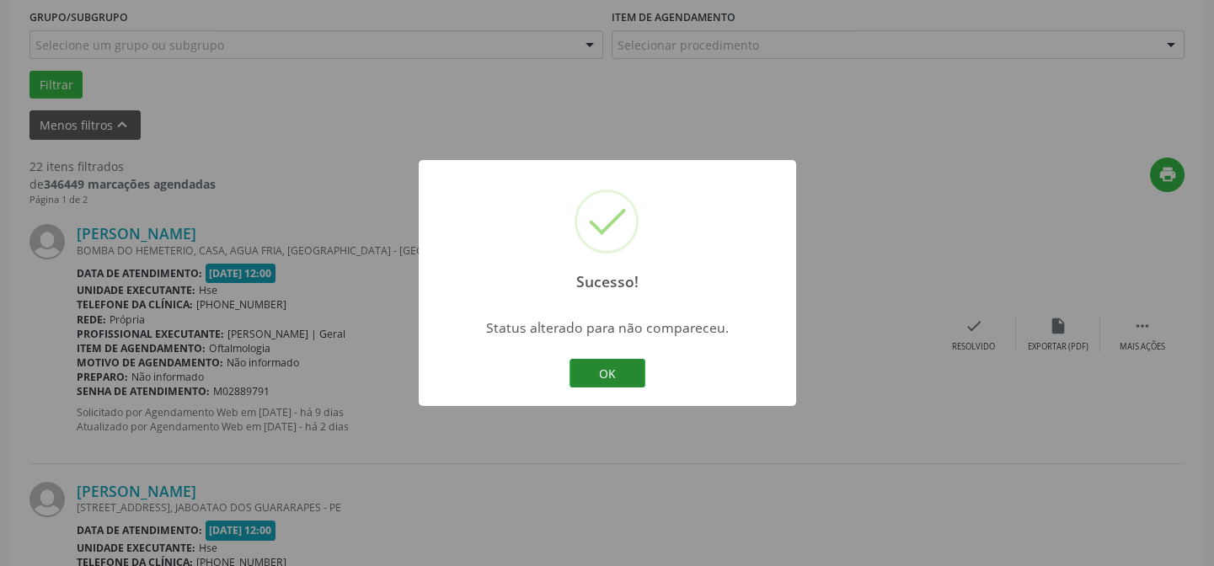
click at [610, 367] on button "OK" at bounding box center [608, 373] width 76 height 29
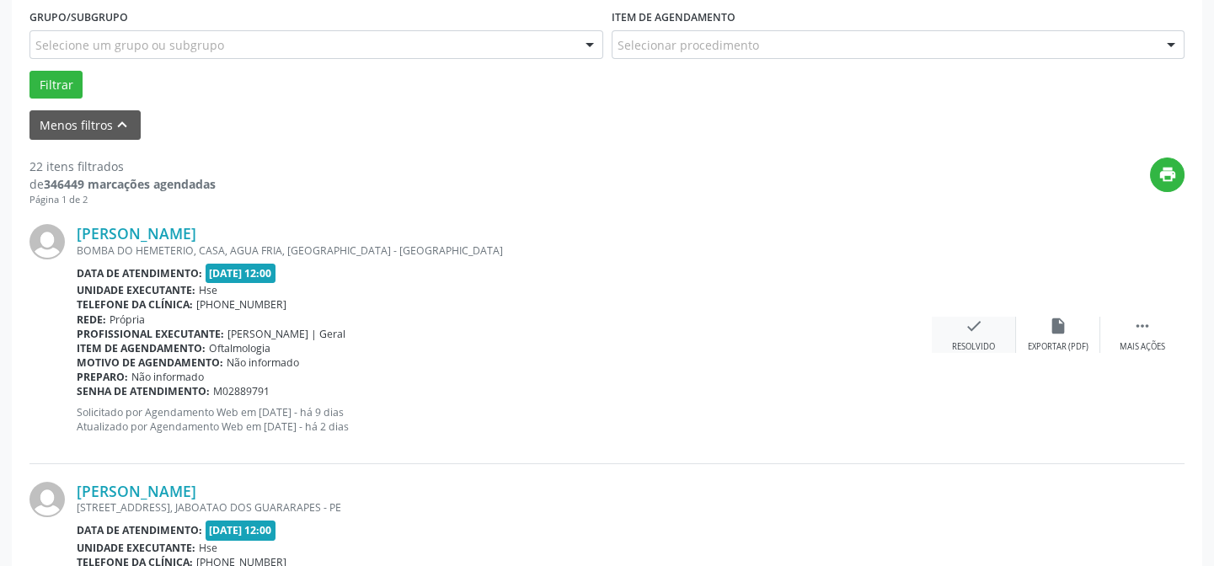
click at [979, 324] on icon "check" at bounding box center [974, 326] width 19 height 19
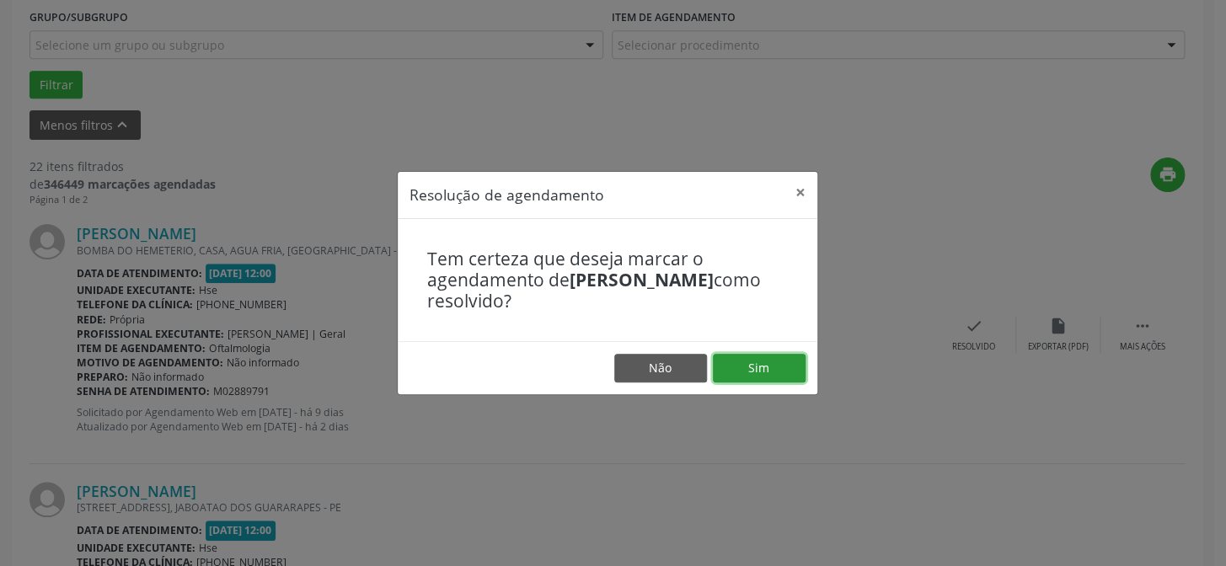
click at [779, 363] on button "Sim" at bounding box center [759, 368] width 93 height 29
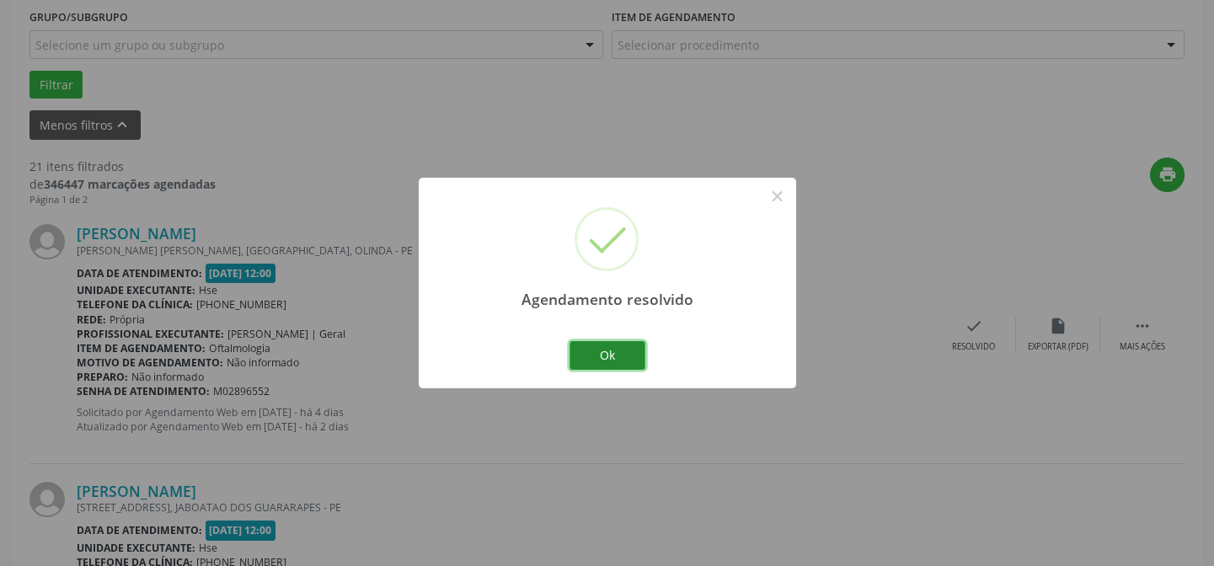
click at [617, 352] on button "Ok" at bounding box center [608, 355] width 76 height 29
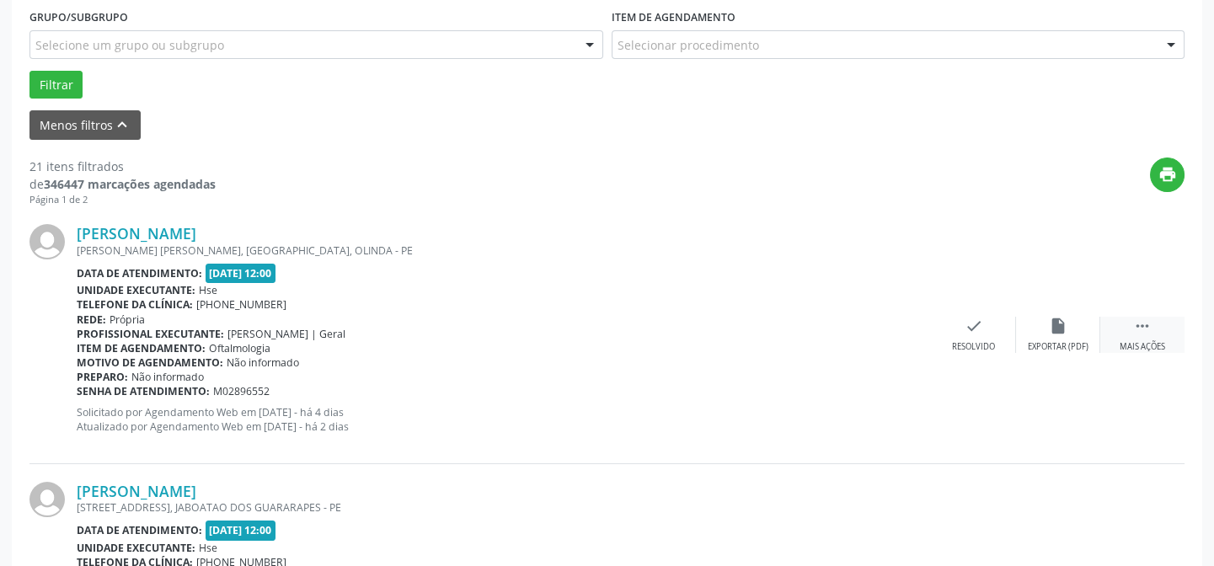
click at [1138, 318] on icon "" at bounding box center [1142, 326] width 19 height 19
click at [1052, 324] on icon "alarm_off" at bounding box center [1058, 326] width 19 height 19
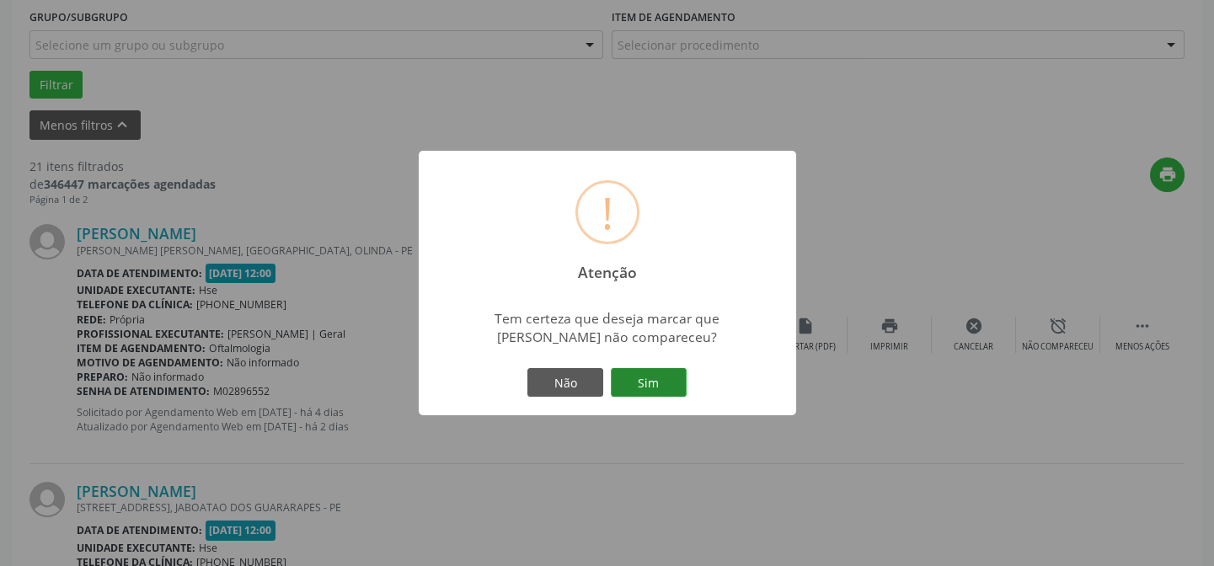
click at [643, 377] on button "Sim" at bounding box center [649, 382] width 76 height 29
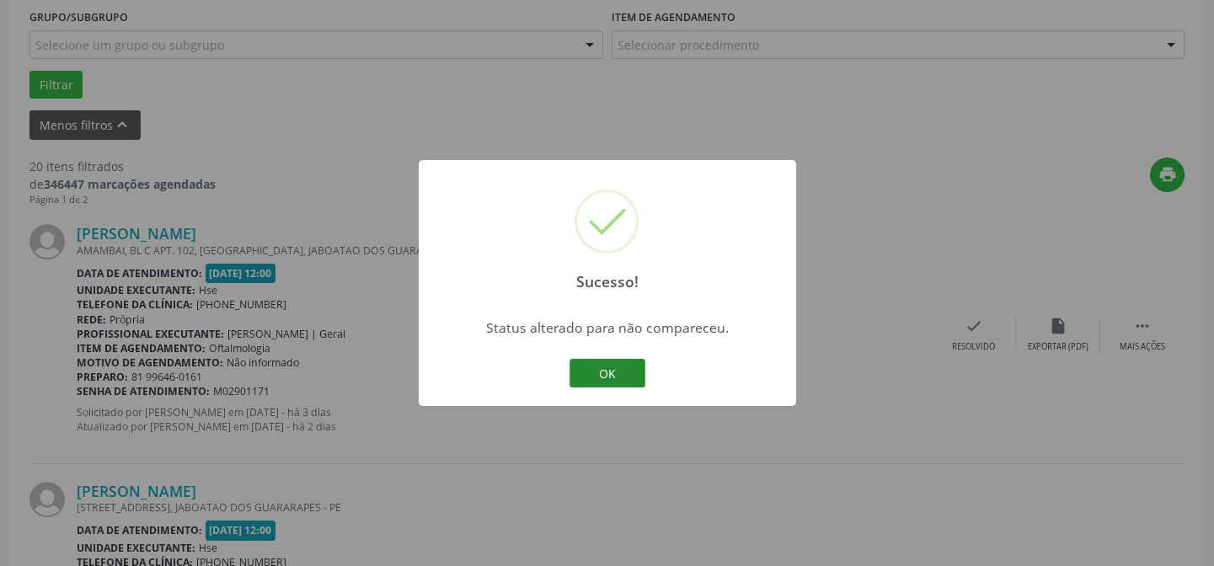
click at [610, 373] on button "OK" at bounding box center [608, 373] width 76 height 29
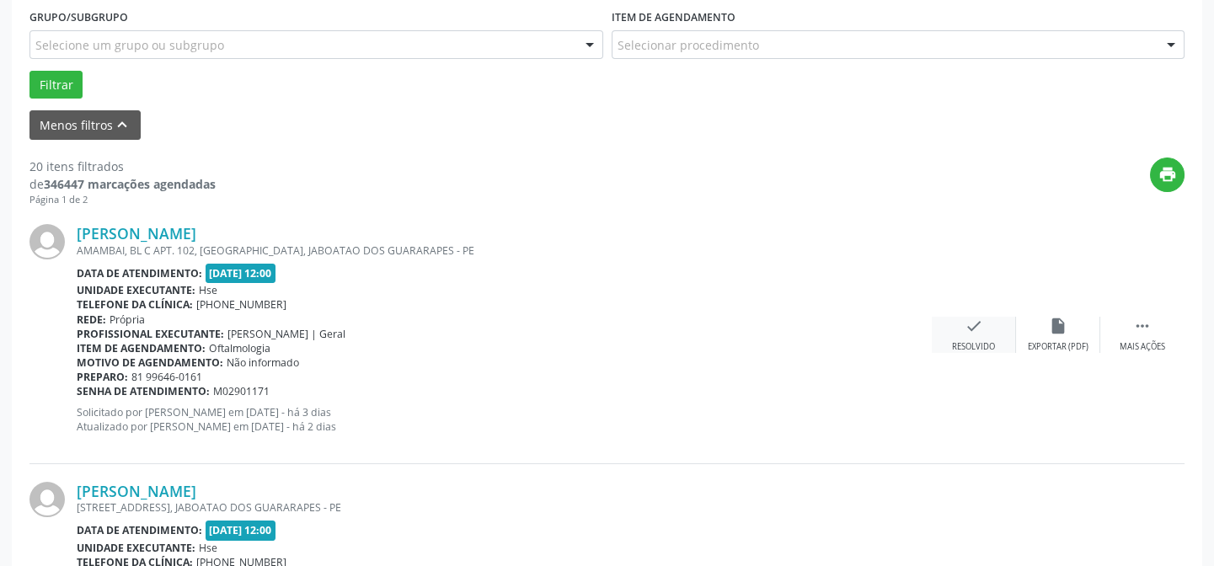
click at [977, 324] on icon "check" at bounding box center [974, 326] width 19 height 19
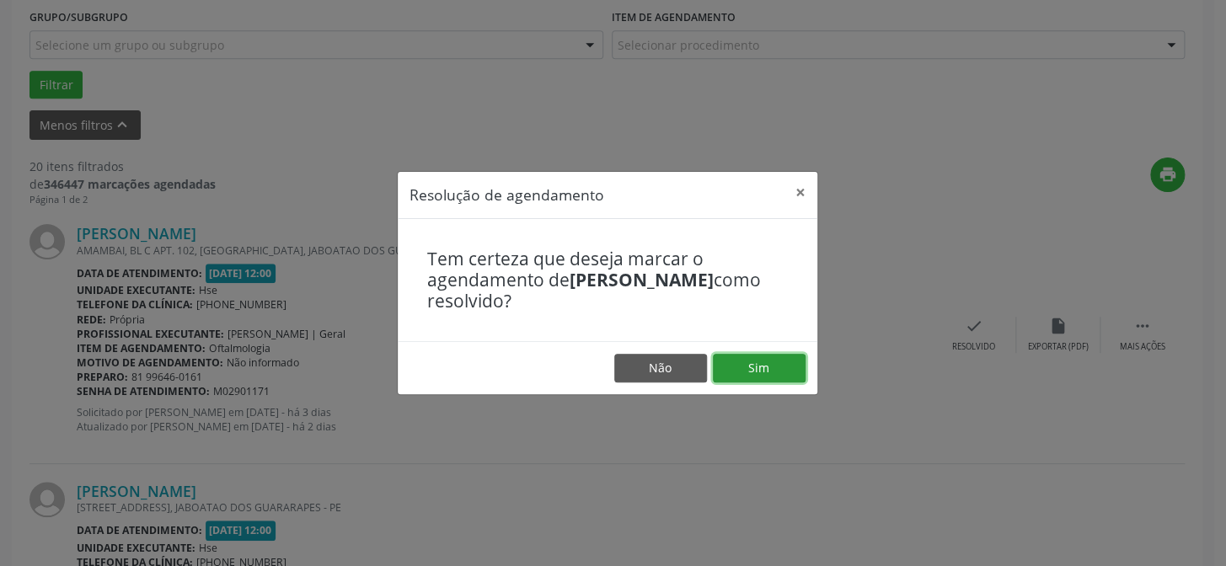
click at [743, 366] on button "Sim" at bounding box center [759, 368] width 93 height 29
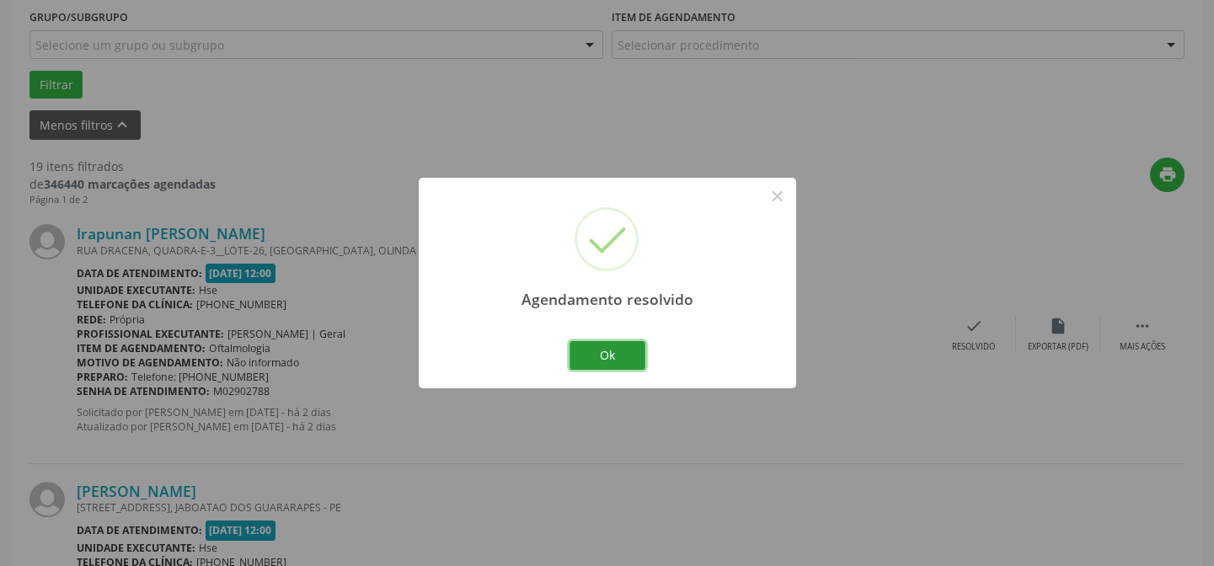
click at [612, 353] on button "Ok" at bounding box center [608, 355] width 76 height 29
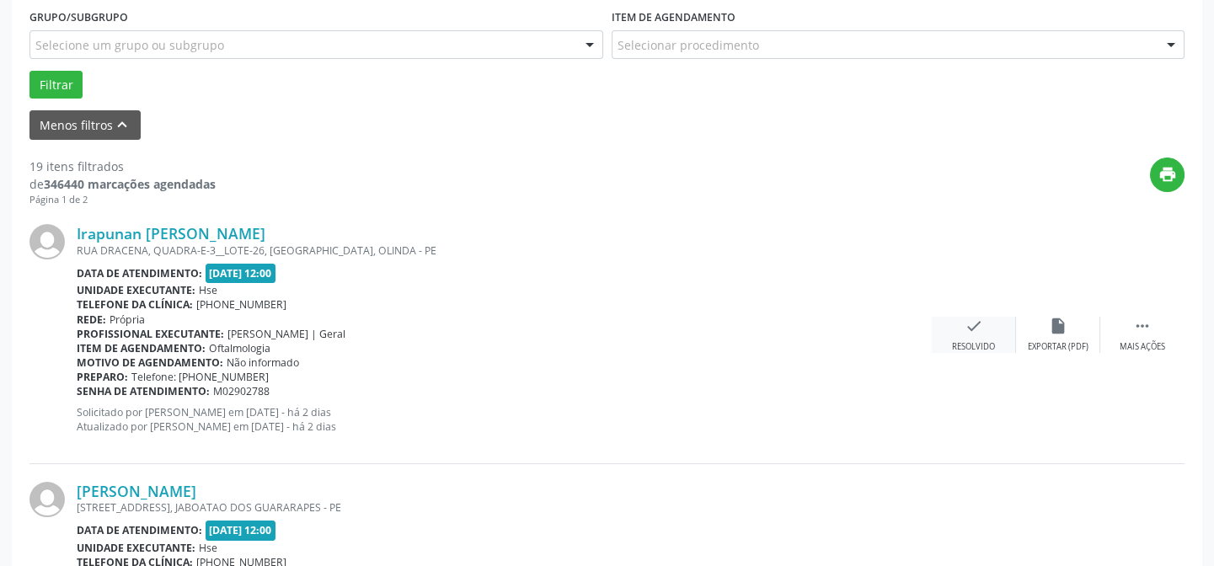
click at [972, 320] on icon "check" at bounding box center [974, 326] width 19 height 19
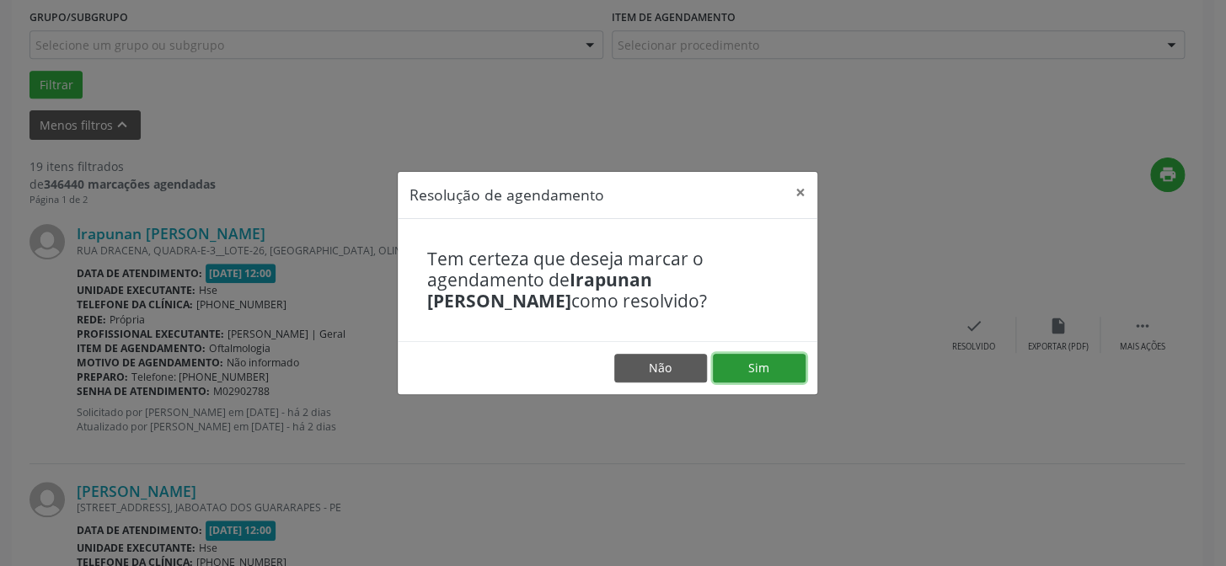
click at [763, 367] on button "Sim" at bounding box center [759, 368] width 93 height 29
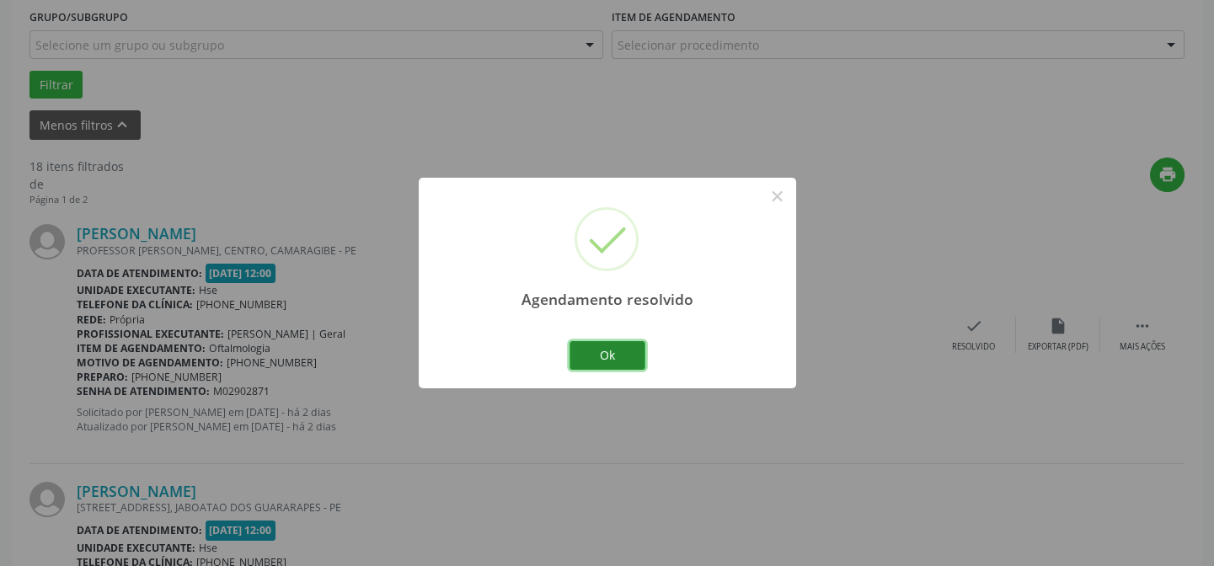
click at [608, 354] on button "Ok" at bounding box center [608, 355] width 76 height 29
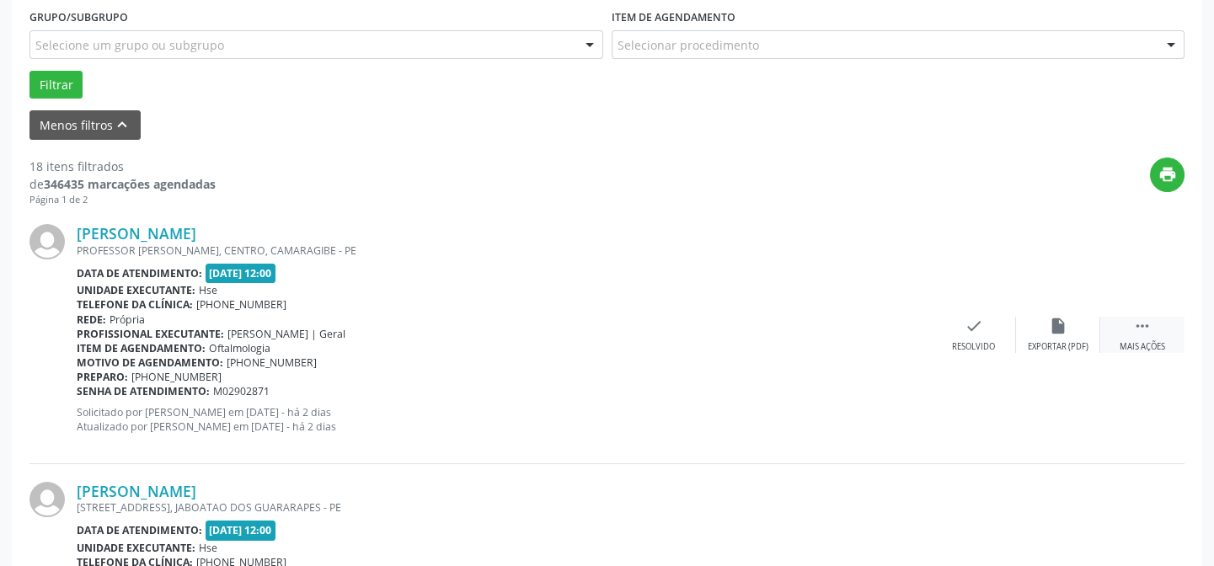
click at [1138, 332] on icon "" at bounding box center [1142, 326] width 19 height 19
click at [1063, 324] on icon "alarm_off" at bounding box center [1058, 326] width 19 height 19
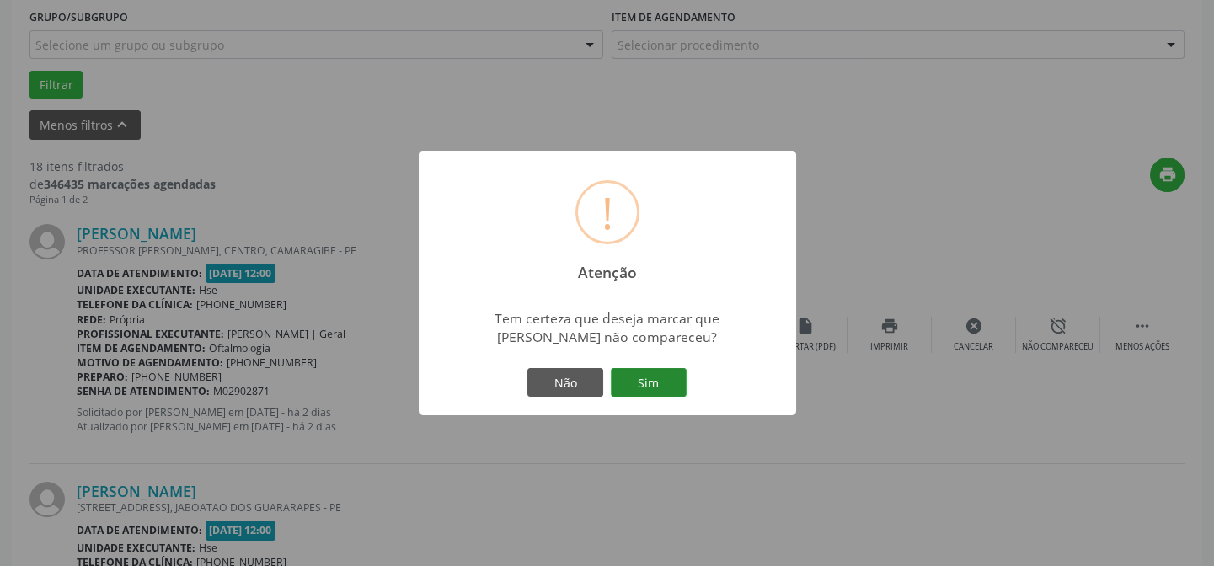
click at [651, 378] on button "Sim" at bounding box center [649, 382] width 76 height 29
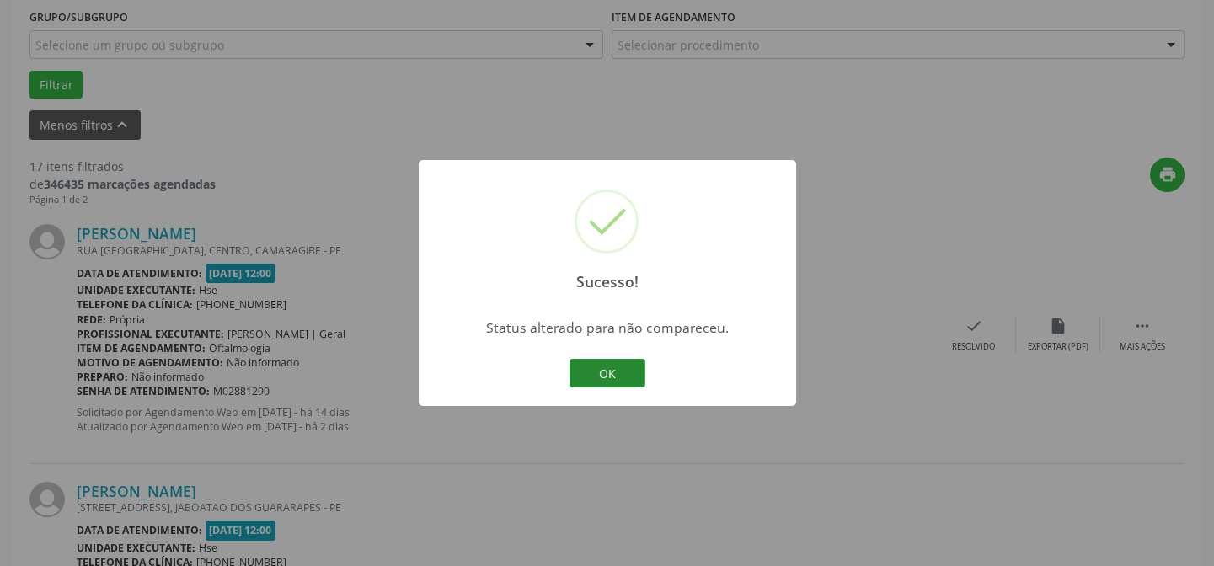
click at [605, 370] on button "OK" at bounding box center [608, 373] width 76 height 29
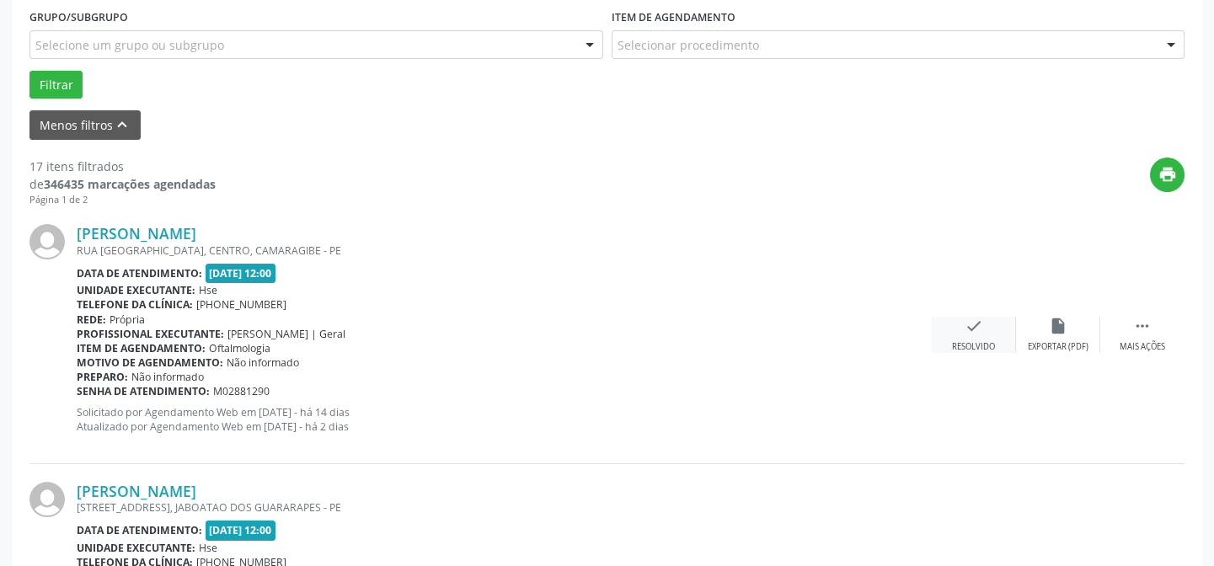
click at [977, 322] on icon "check" at bounding box center [974, 326] width 19 height 19
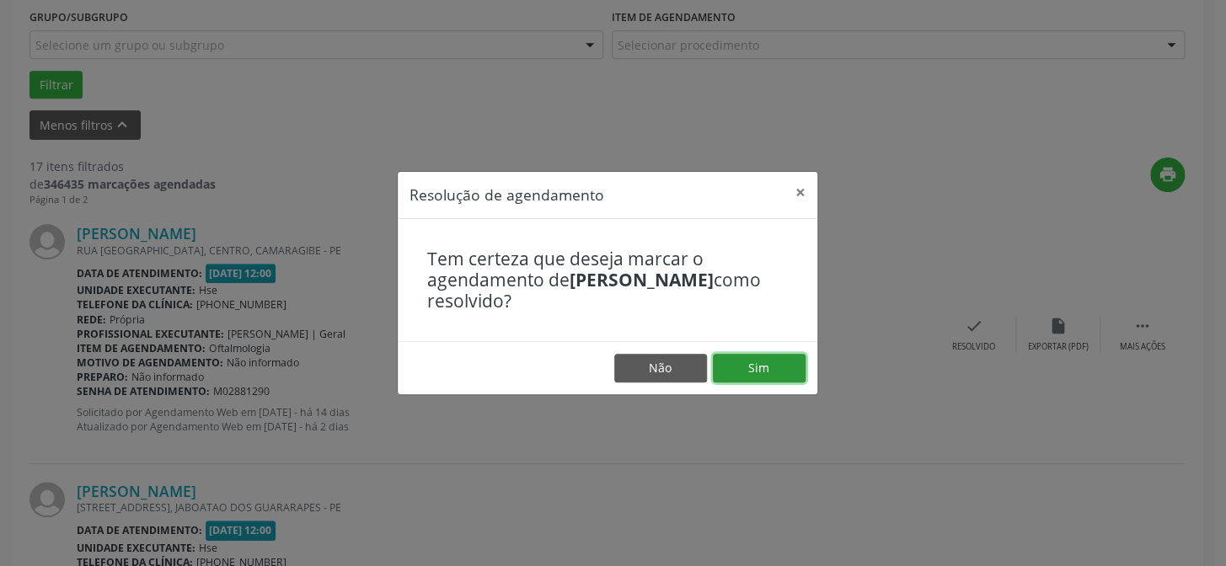
click at [758, 358] on button "Sim" at bounding box center [759, 368] width 93 height 29
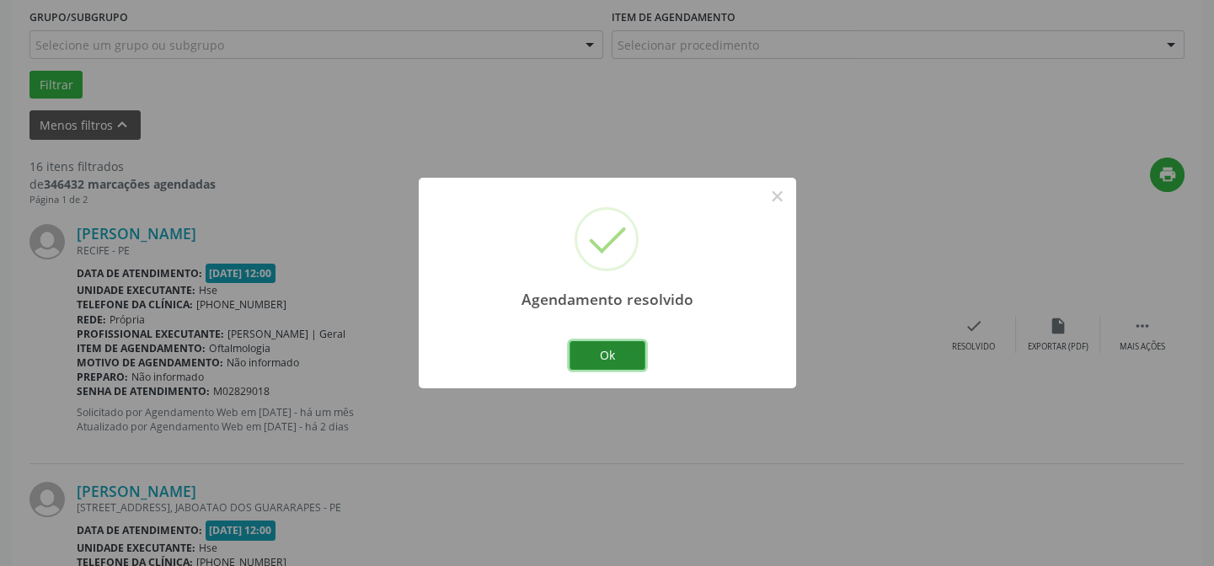
click at [600, 341] on button "Ok" at bounding box center [608, 355] width 76 height 29
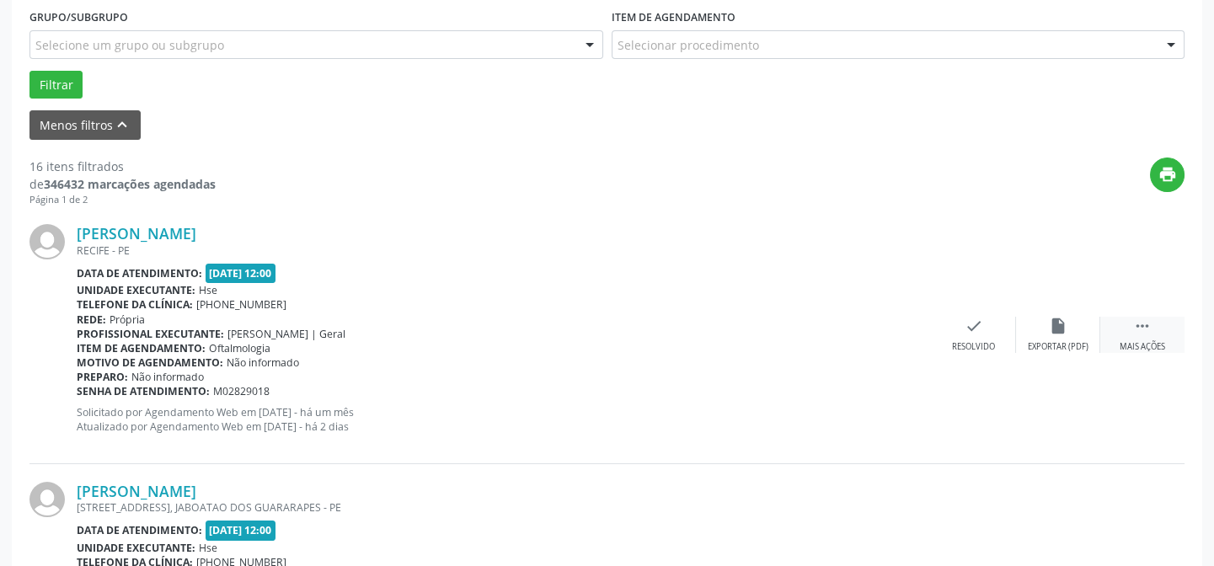
click at [1149, 331] on icon "" at bounding box center [1142, 326] width 19 height 19
click at [1052, 319] on icon "alarm_off" at bounding box center [1058, 326] width 19 height 19
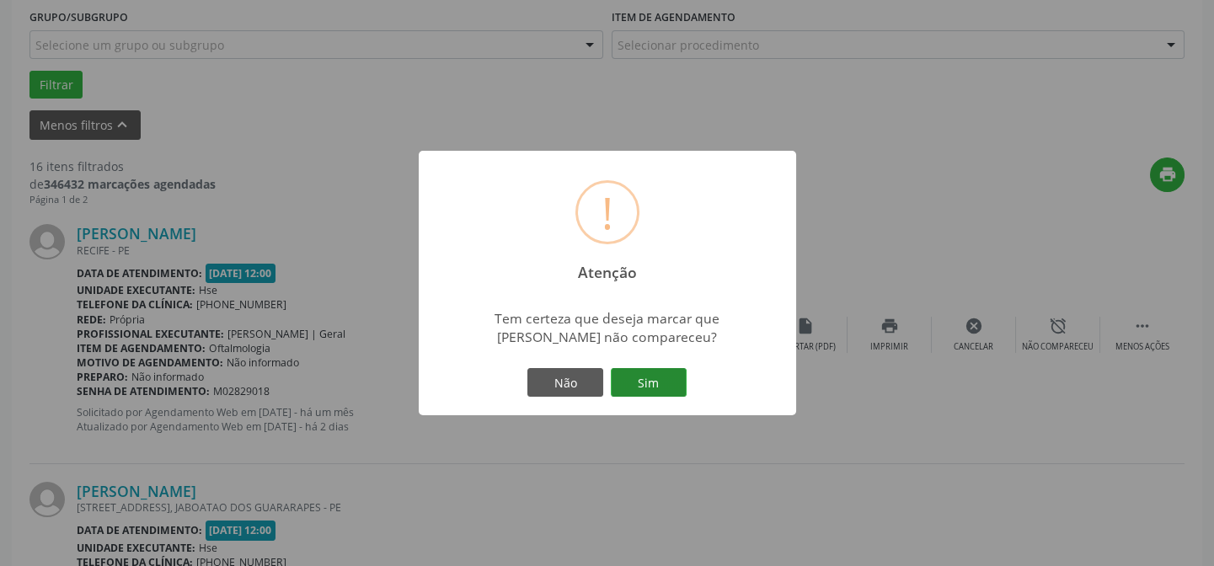
click at [647, 371] on button "Sim" at bounding box center [649, 382] width 76 height 29
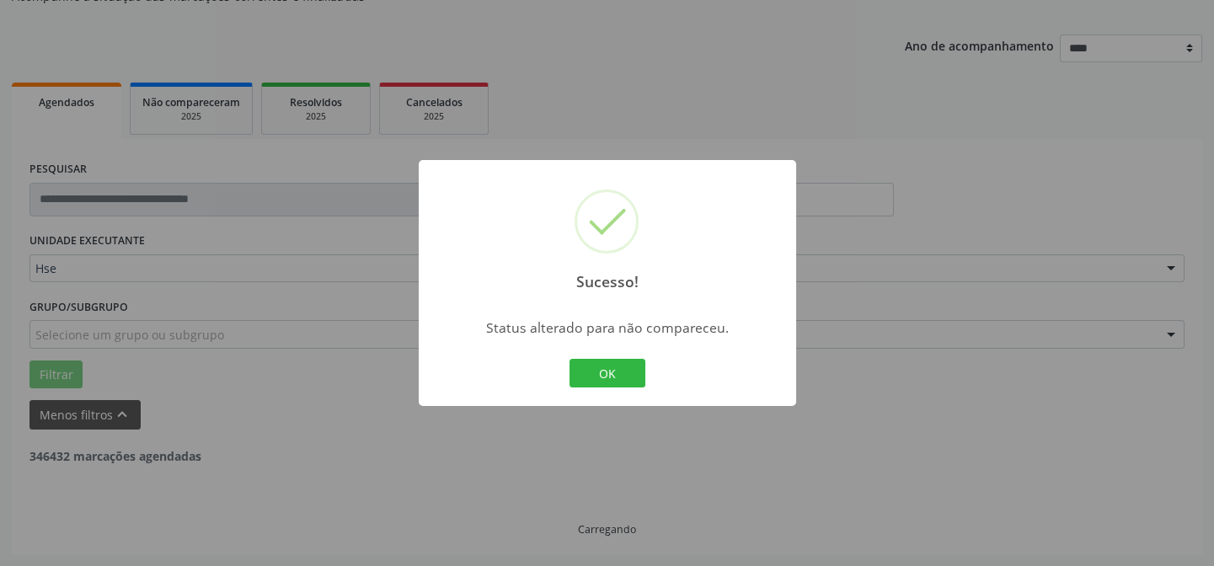
scroll to position [169, 0]
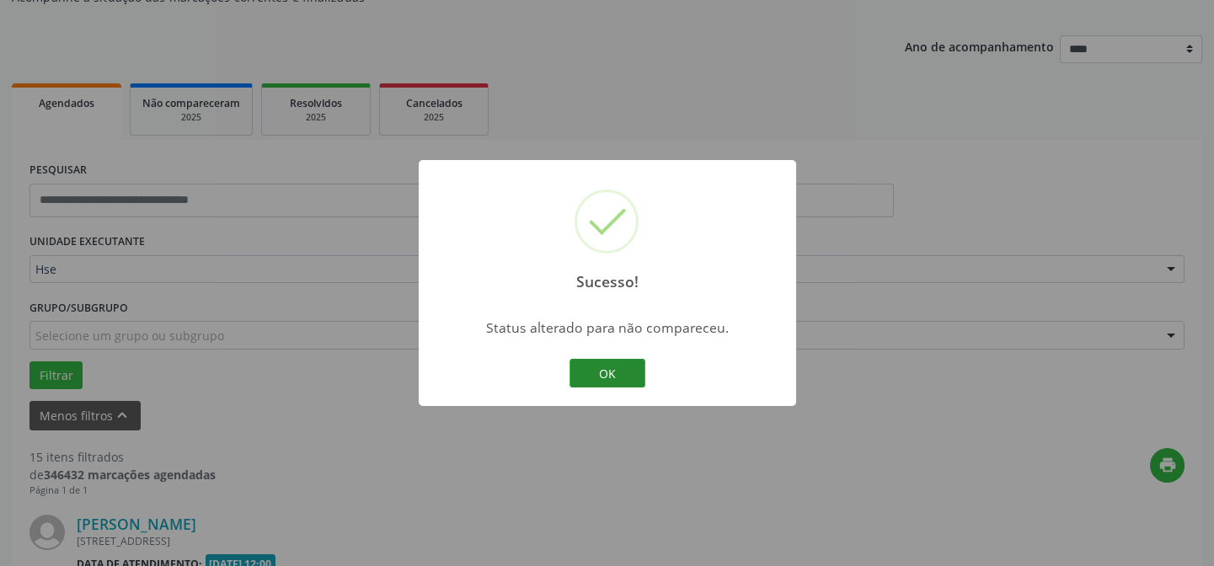
click at [598, 364] on button "OK" at bounding box center [608, 373] width 76 height 29
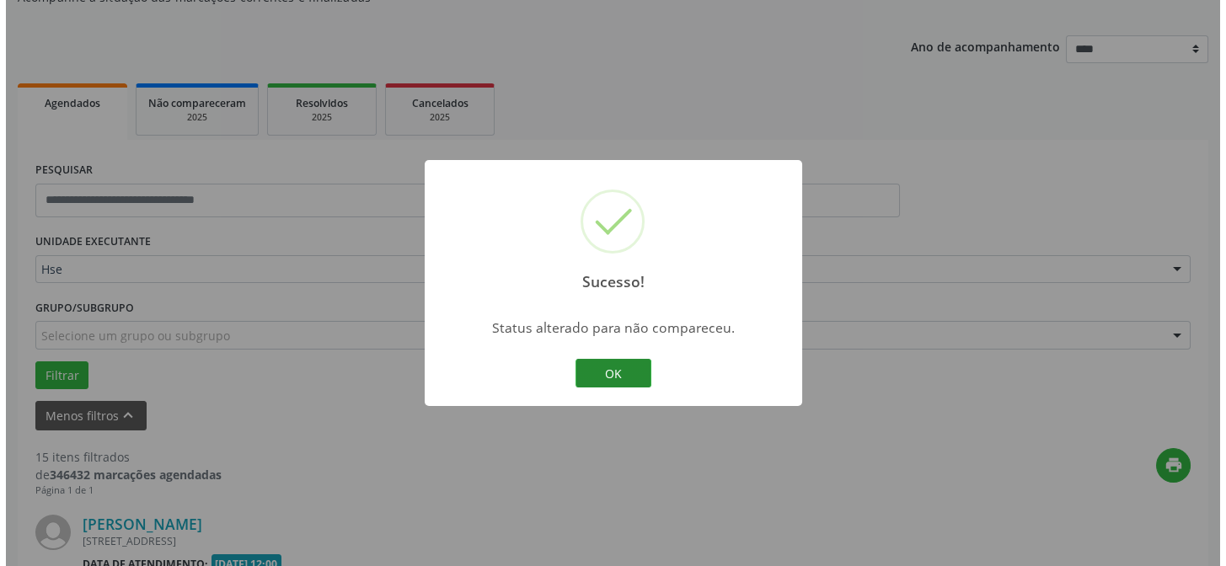
scroll to position [459, 0]
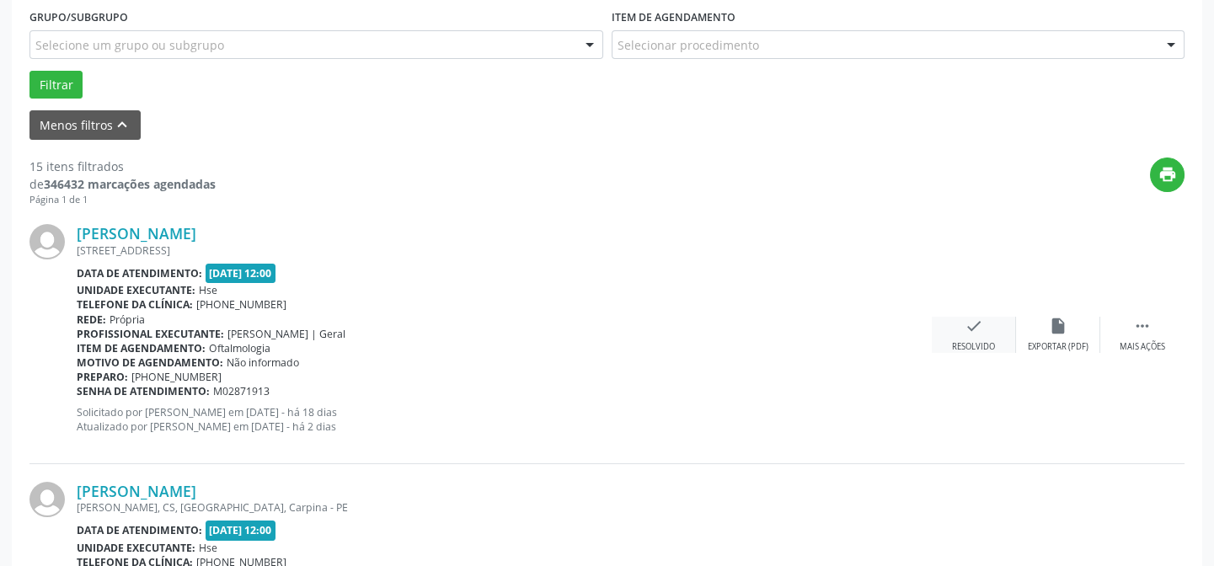
click at [969, 333] on icon "check" at bounding box center [974, 326] width 19 height 19
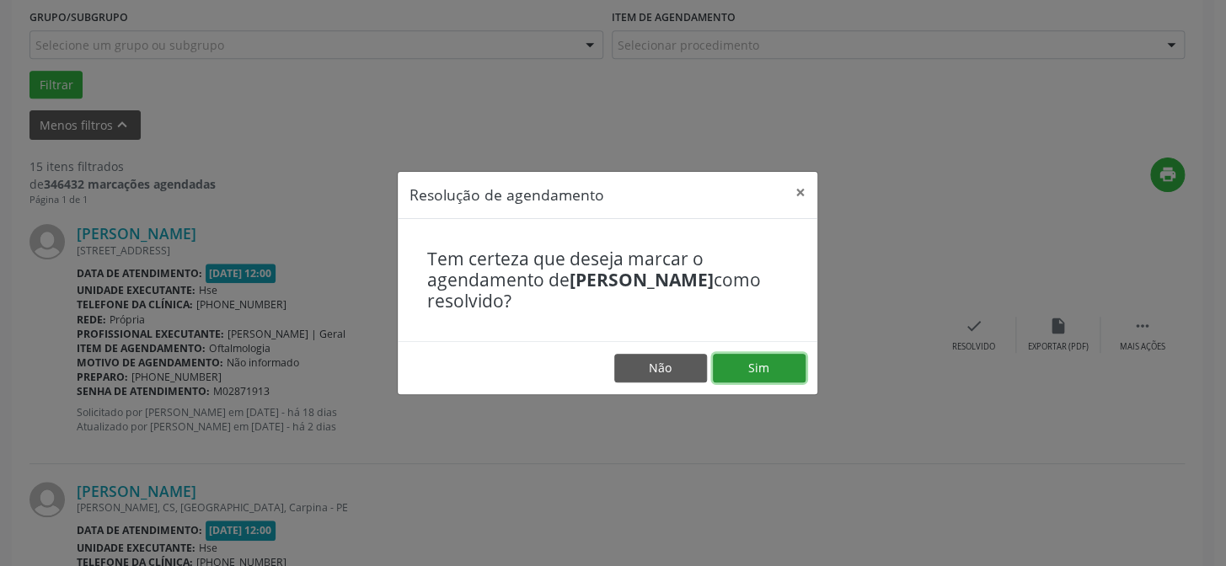
click at [771, 369] on button "Sim" at bounding box center [759, 368] width 93 height 29
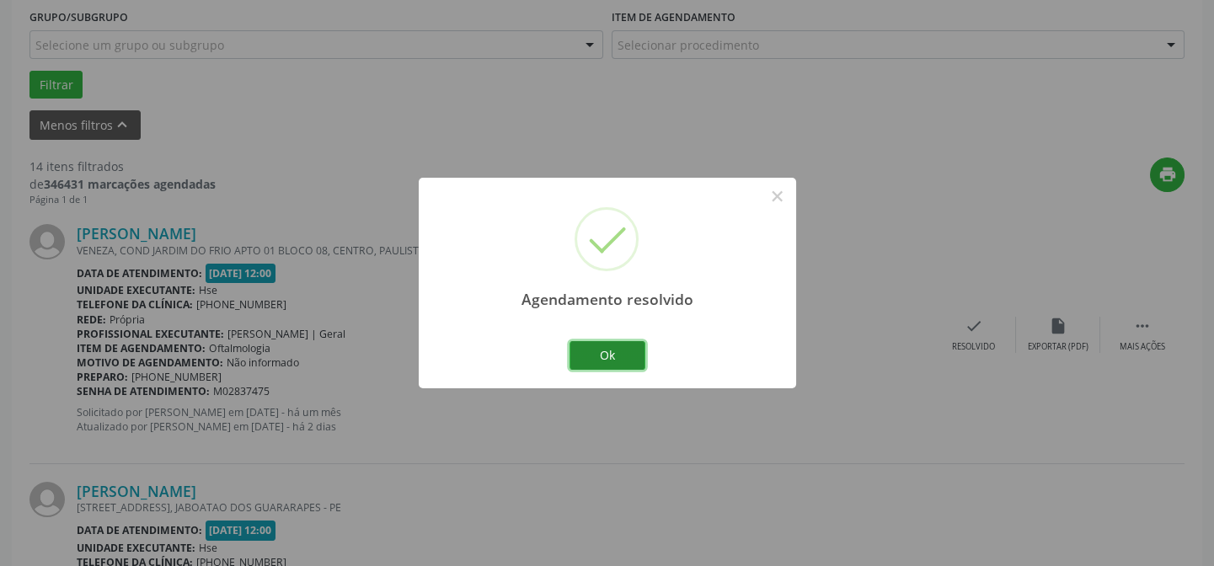
click at [608, 350] on button "Ok" at bounding box center [608, 355] width 76 height 29
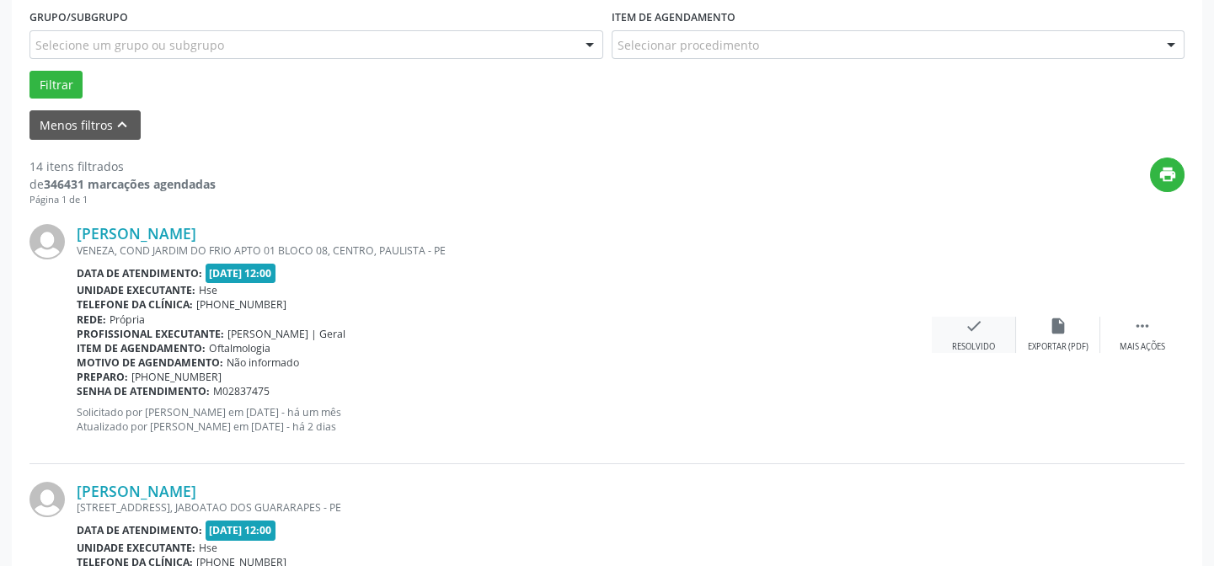
click at [970, 322] on icon "check" at bounding box center [974, 326] width 19 height 19
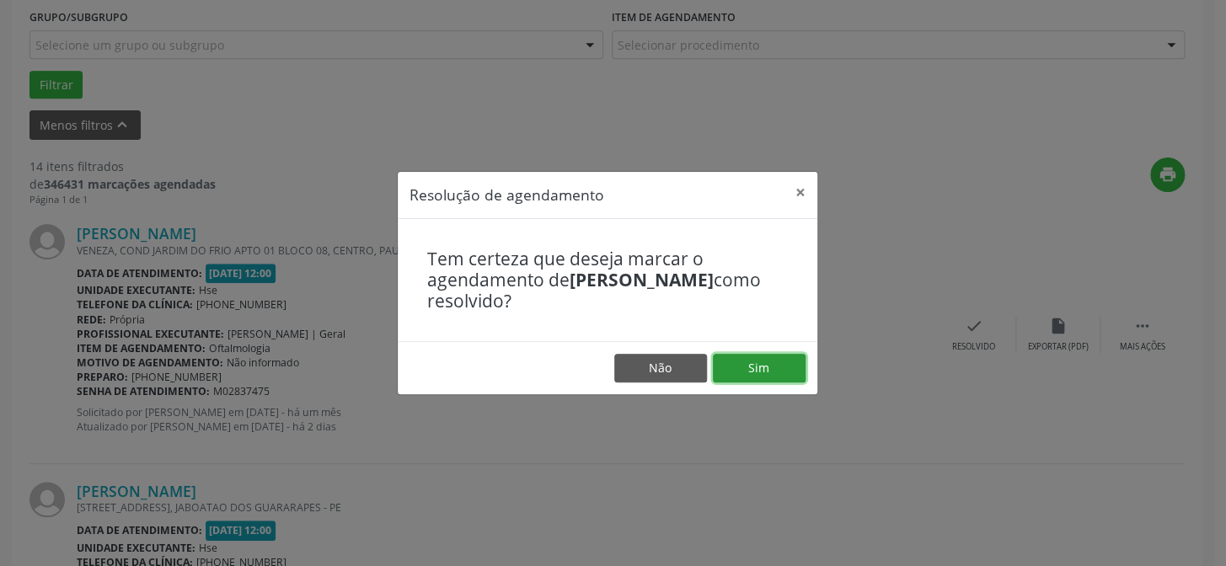
click at [763, 368] on button "Sim" at bounding box center [759, 368] width 93 height 29
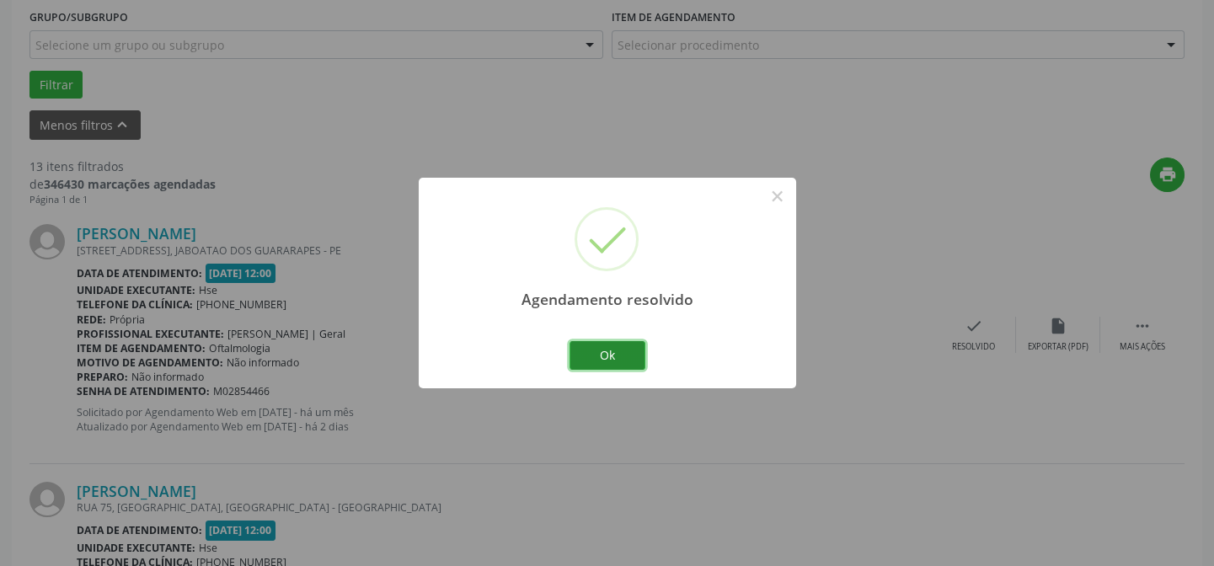
click at [602, 346] on button "Ok" at bounding box center [608, 355] width 76 height 29
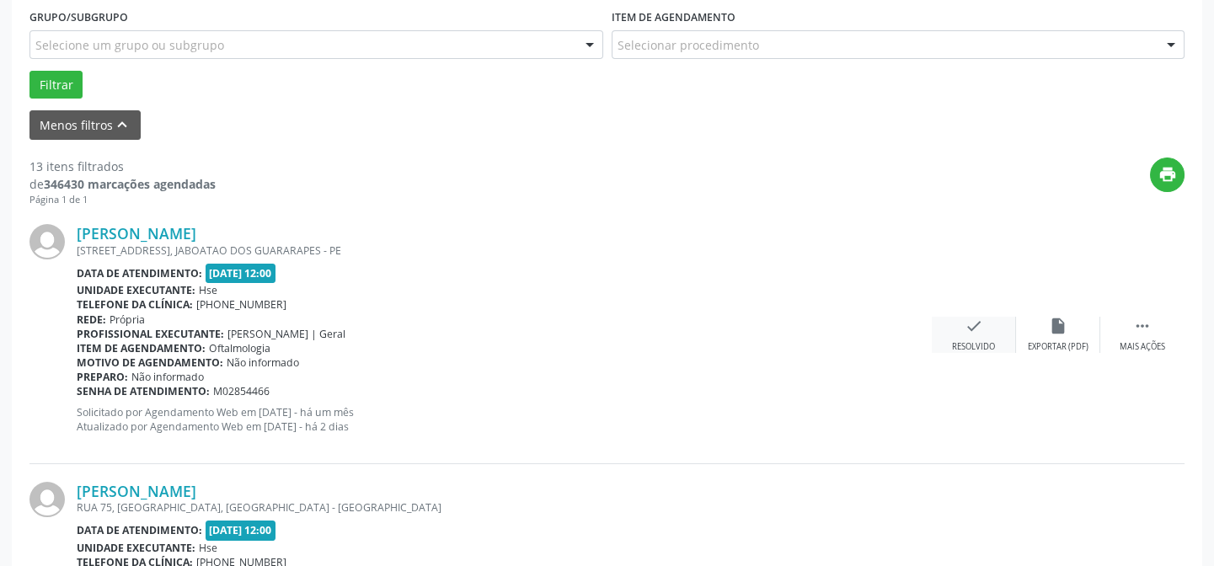
click at [977, 334] on icon "check" at bounding box center [974, 326] width 19 height 19
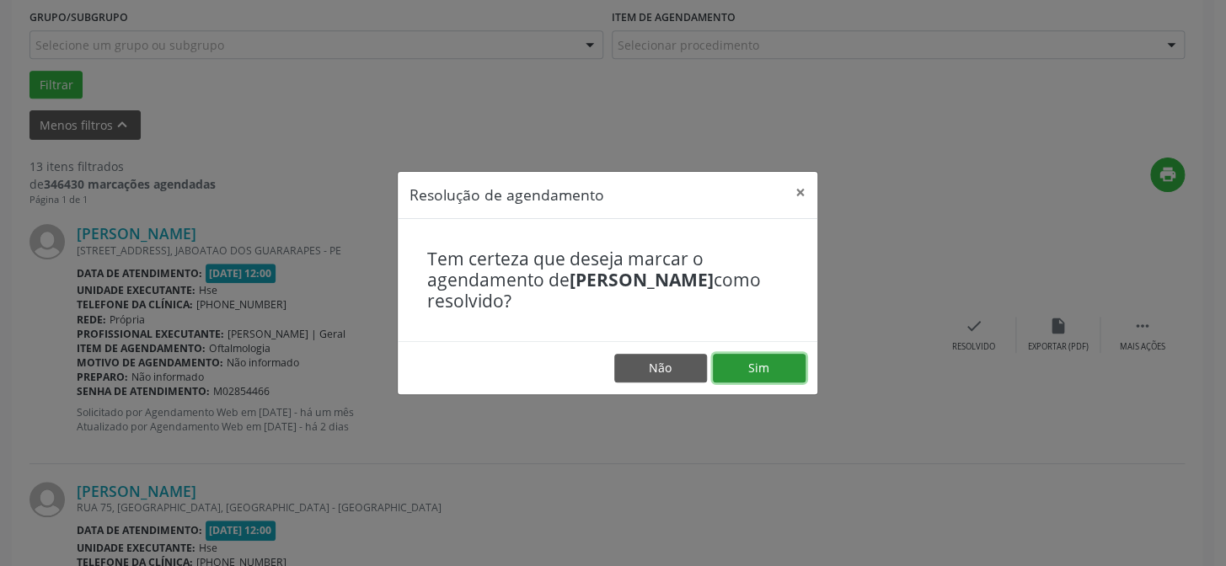
click at [788, 364] on button "Sim" at bounding box center [759, 368] width 93 height 29
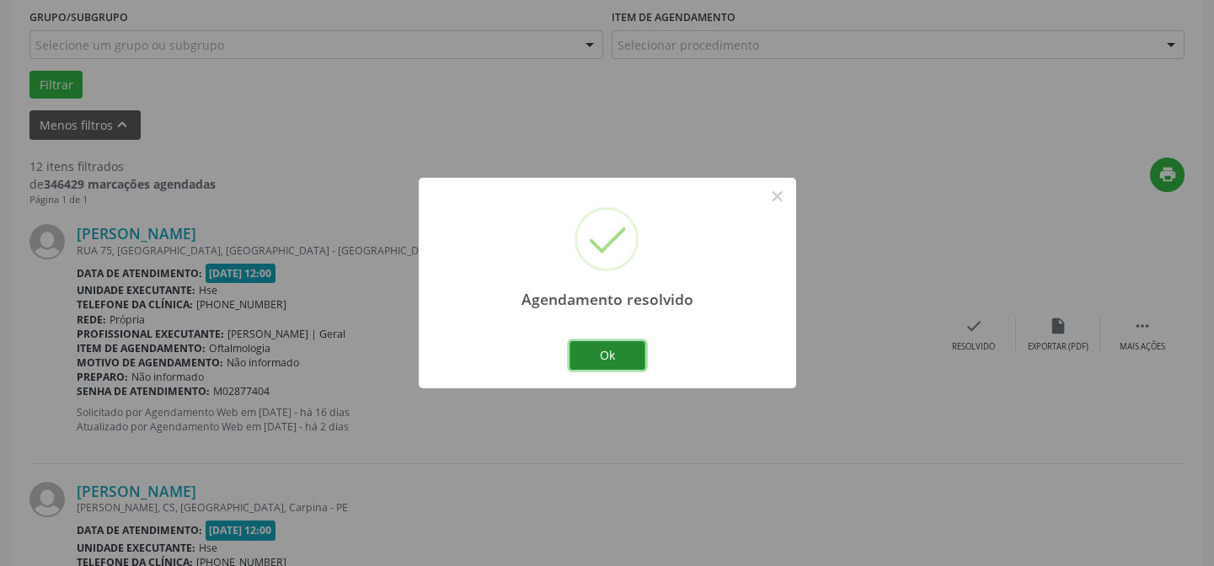
click at [617, 359] on button "Ok" at bounding box center [608, 355] width 76 height 29
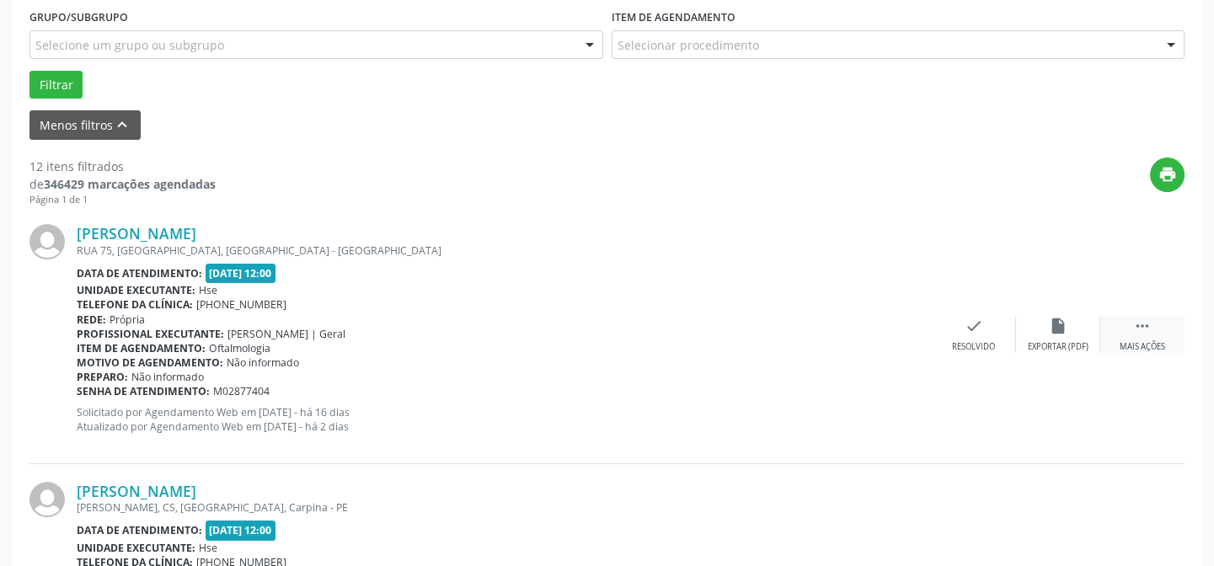
click at [1140, 331] on icon "" at bounding box center [1142, 326] width 19 height 19
click at [1057, 313] on div "[PERSON_NAME] [GEOGRAPHIC_DATA], [GEOGRAPHIC_DATA], [GEOGRAPHIC_DATA] - [GEOGRA…" at bounding box center [606, 334] width 1155 height 257
click at [1144, 326] on icon "" at bounding box center [1142, 326] width 19 height 19
click at [1142, 323] on icon "" at bounding box center [1142, 326] width 19 height 19
click at [1060, 322] on icon "alarm_off" at bounding box center [1058, 326] width 19 height 19
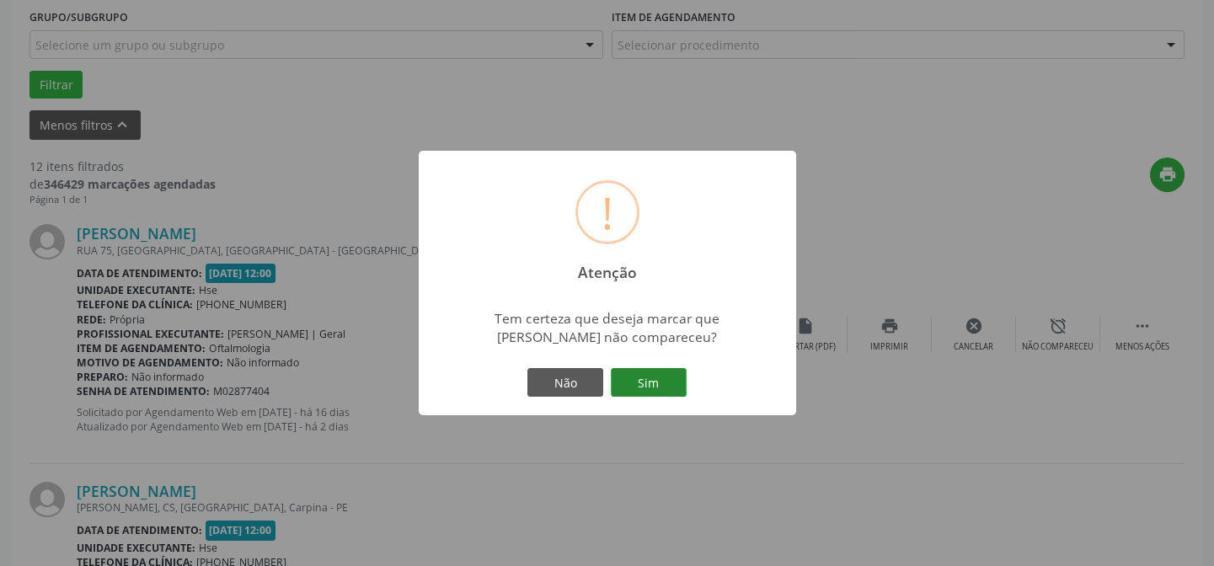
click at [667, 382] on button "Sim" at bounding box center [649, 382] width 76 height 29
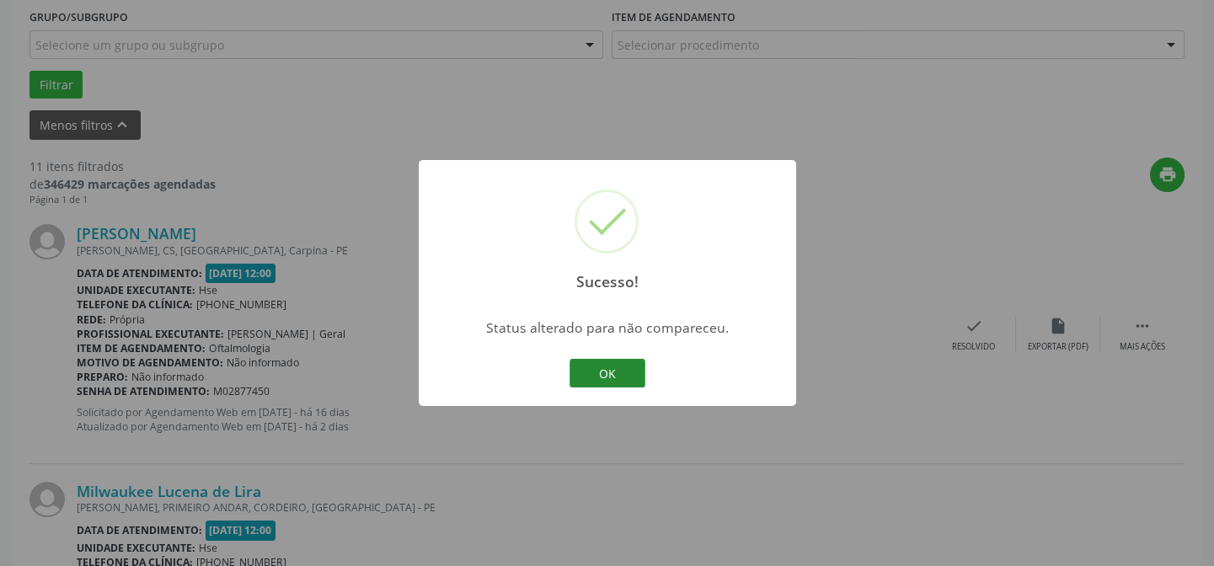
click at [604, 363] on button "OK" at bounding box center [608, 373] width 76 height 29
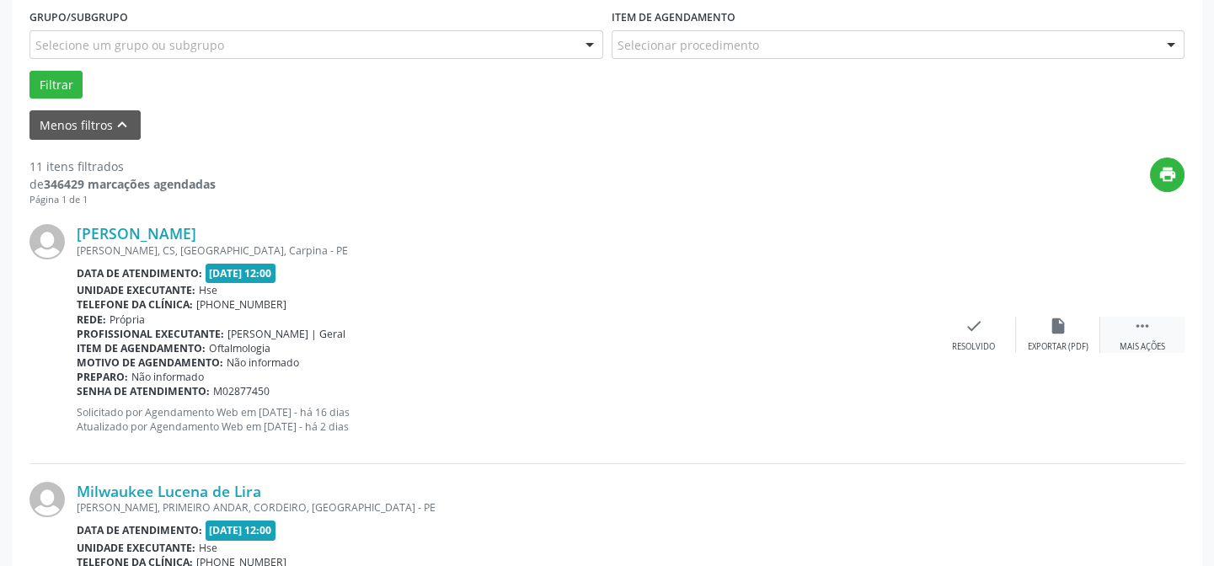
click at [1141, 326] on icon "" at bounding box center [1142, 326] width 19 height 19
click at [1058, 327] on icon "alarm_off" at bounding box center [1058, 326] width 19 height 19
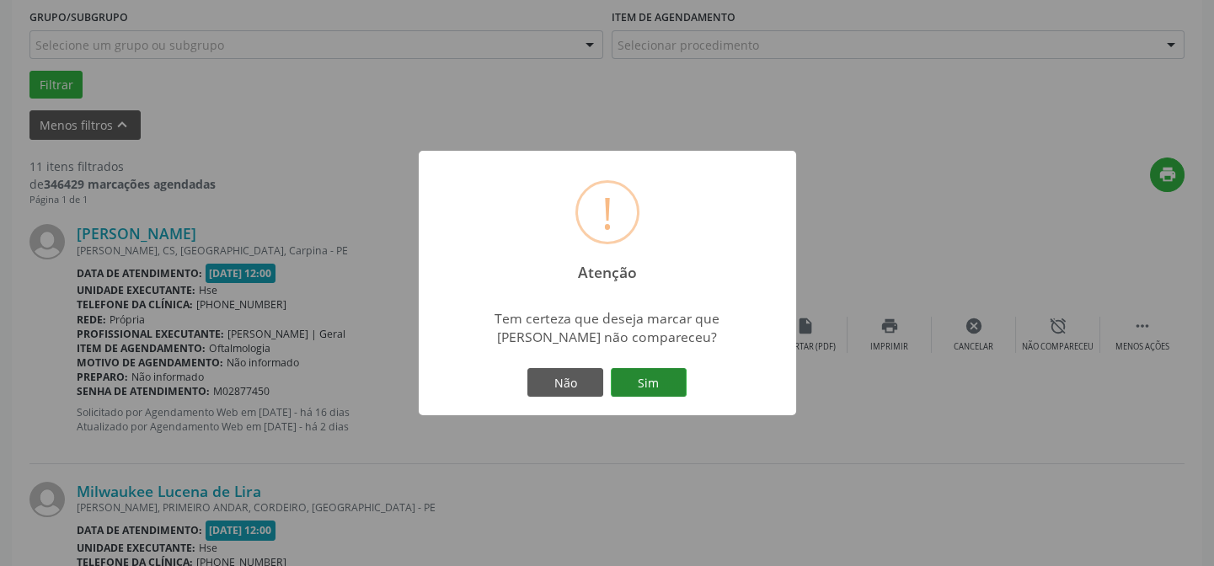
click at [645, 378] on button "Sim" at bounding box center [649, 382] width 76 height 29
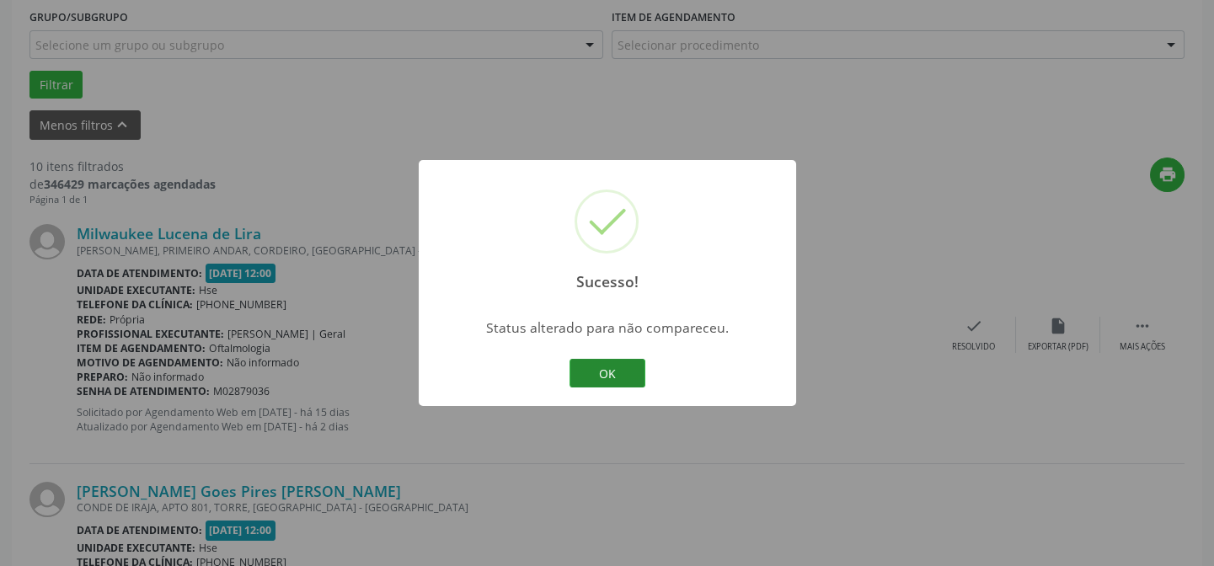
click at [599, 362] on button "OK" at bounding box center [608, 373] width 76 height 29
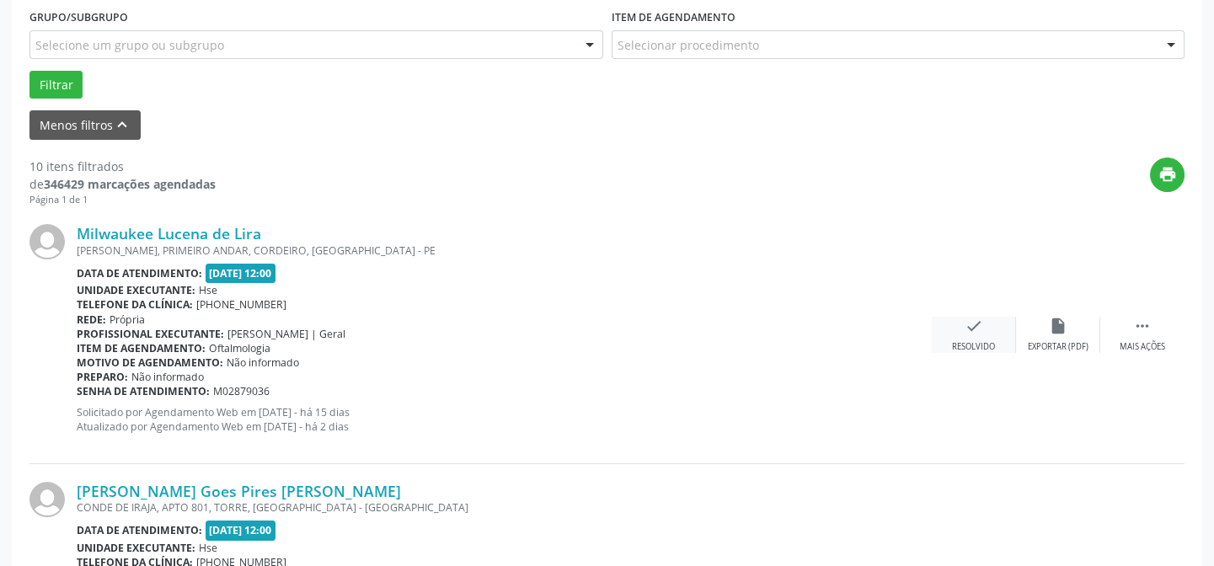
click at [969, 333] on icon "check" at bounding box center [974, 326] width 19 height 19
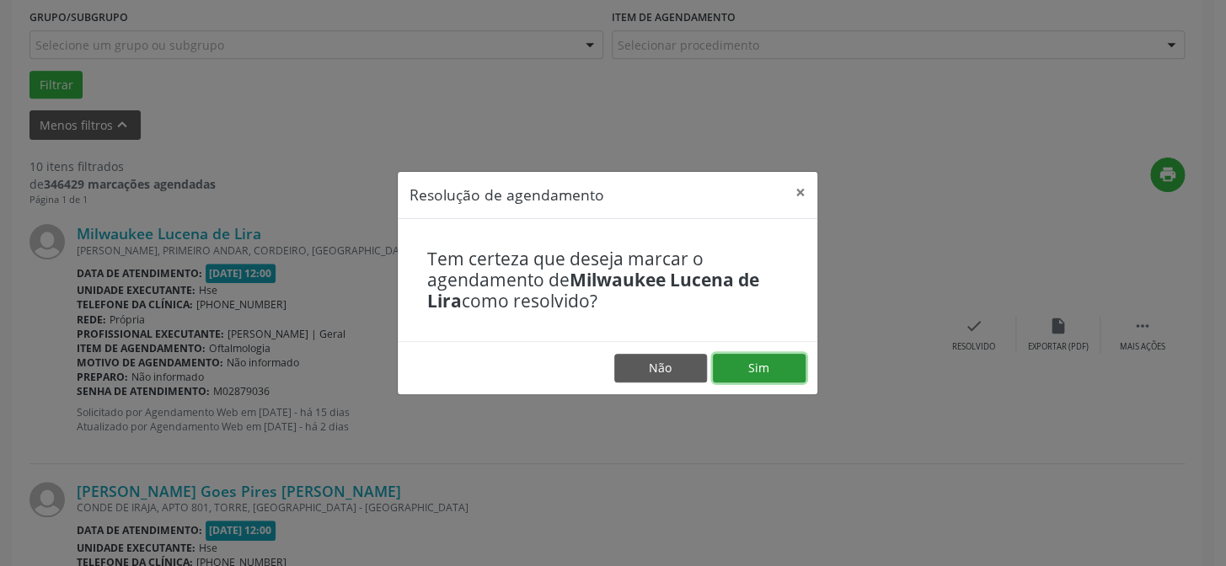
click at [778, 358] on button "Sim" at bounding box center [759, 368] width 93 height 29
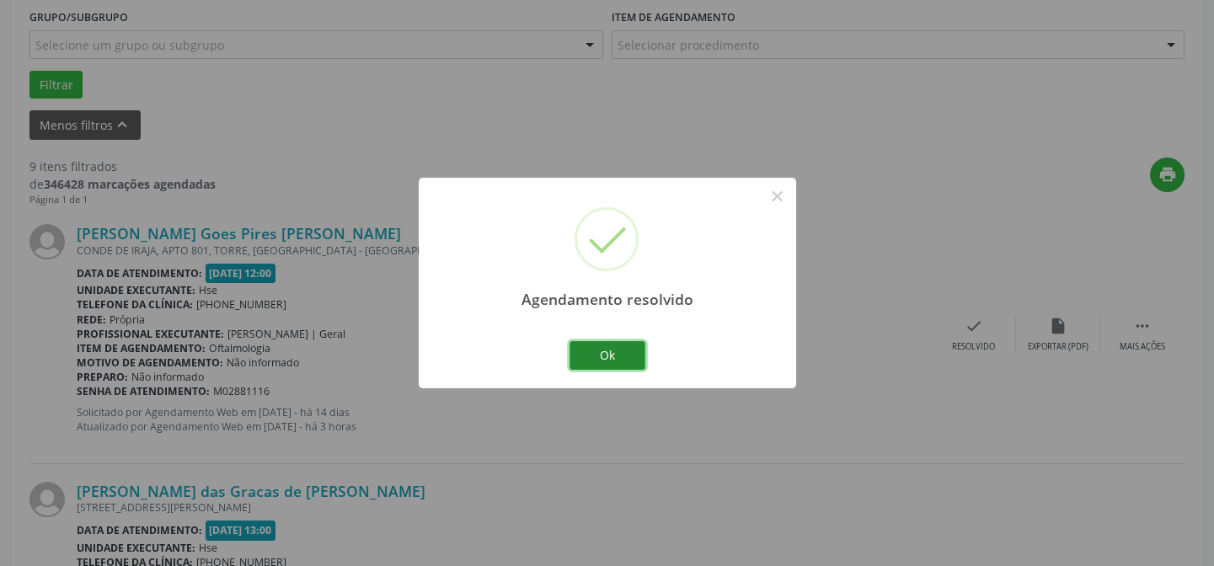
click at [607, 359] on button "Ok" at bounding box center [608, 355] width 76 height 29
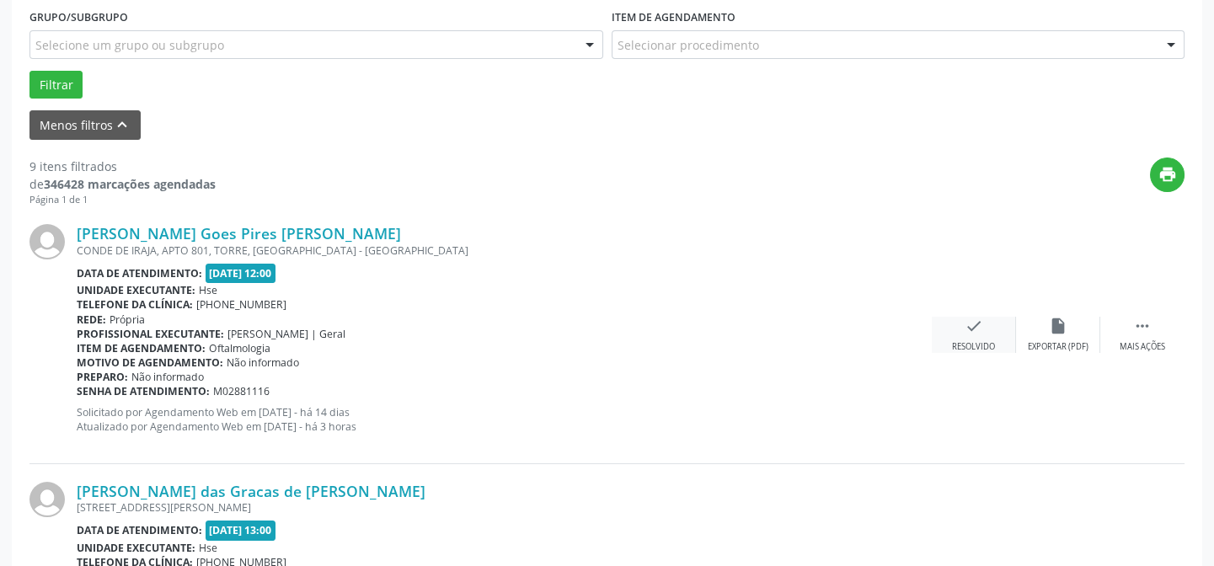
click at [969, 326] on icon "check" at bounding box center [974, 326] width 19 height 19
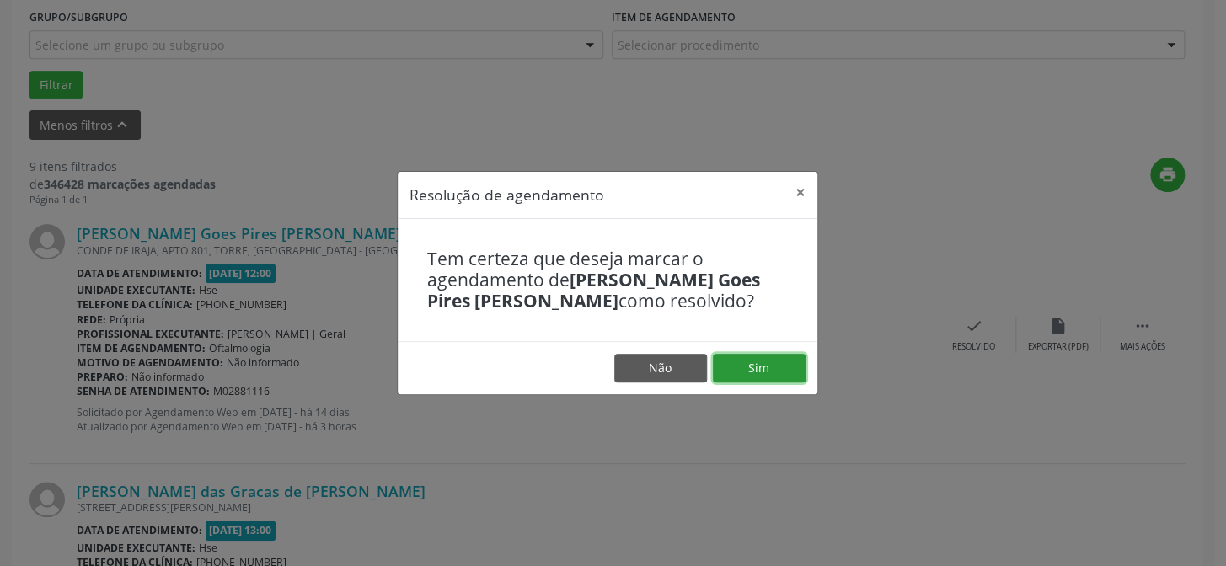
click at [750, 361] on button "Sim" at bounding box center [759, 368] width 93 height 29
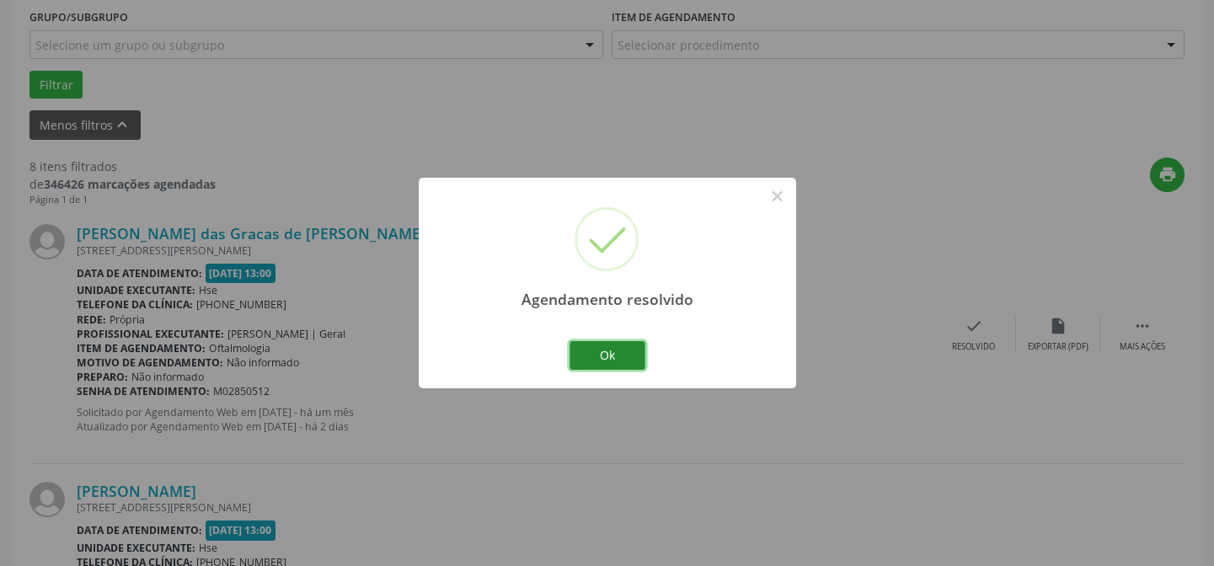
click at [616, 353] on button "Ok" at bounding box center [608, 355] width 76 height 29
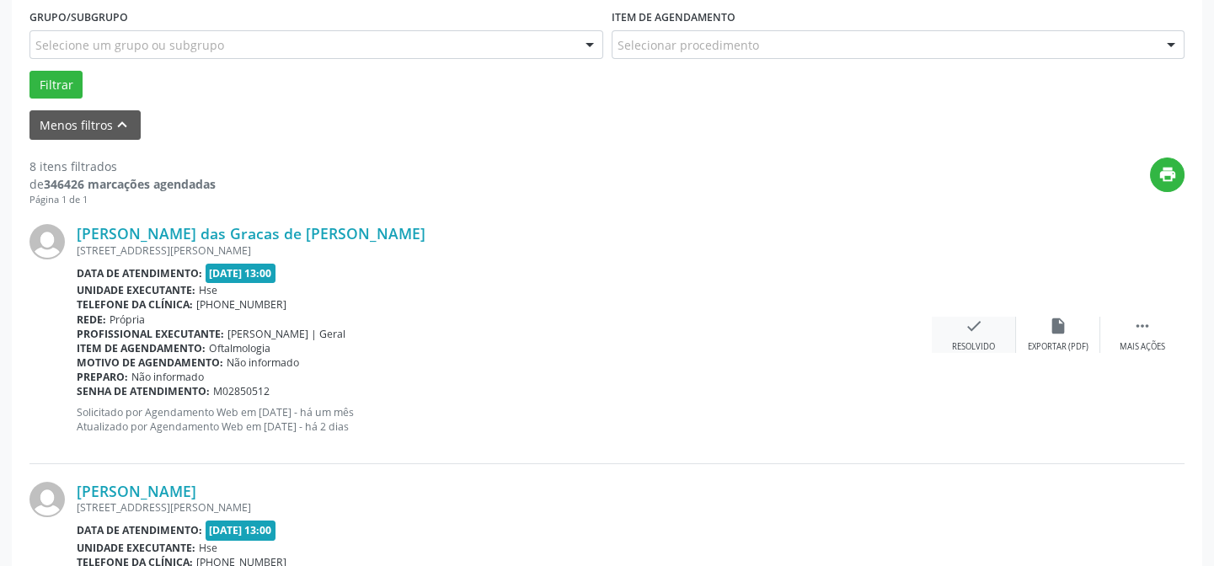
click at [975, 341] on div "Resolvido" at bounding box center [973, 347] width 43 height 12
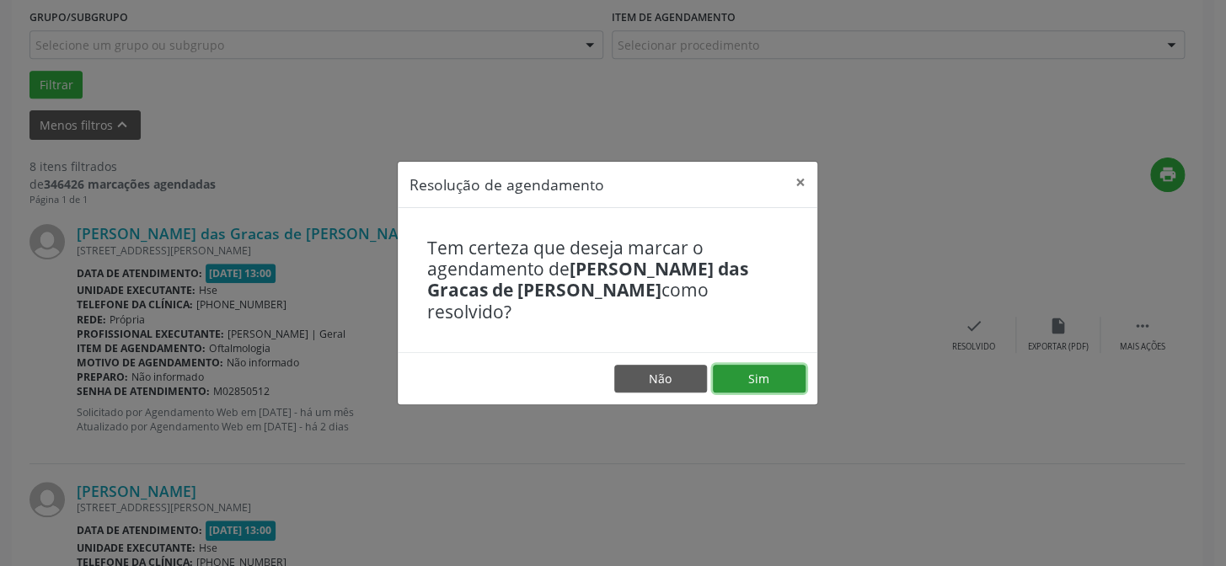
click at [751, 369] on button "Sim" at bounding box center [759, 379] width 93 height 29
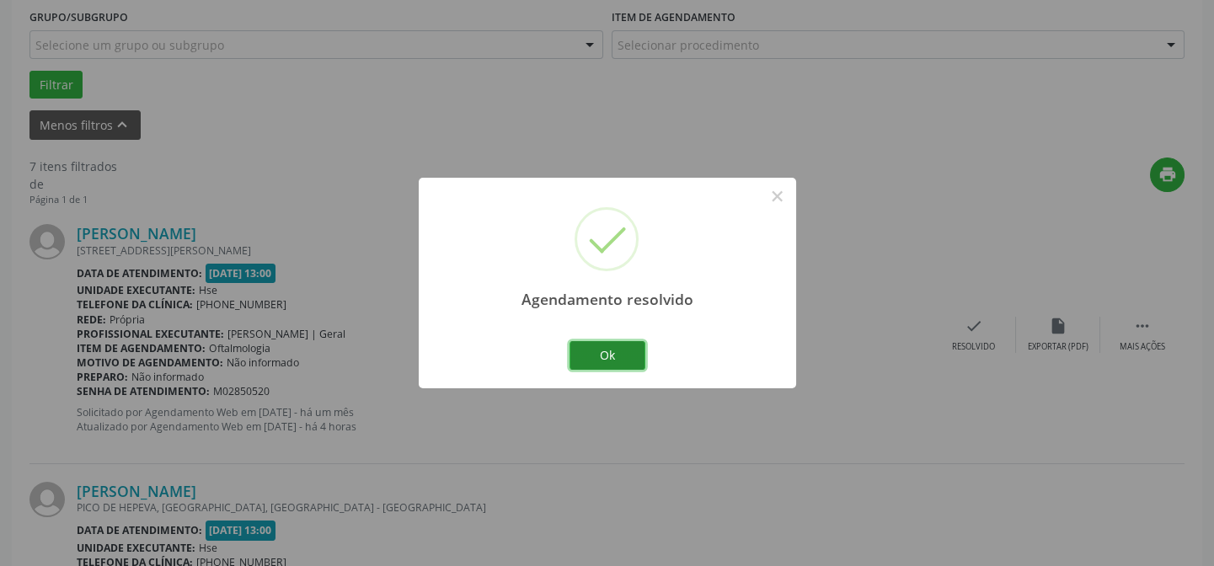
click at [613, 348] on button "Ok" at bounding box center [608, 355] width 76 height 29
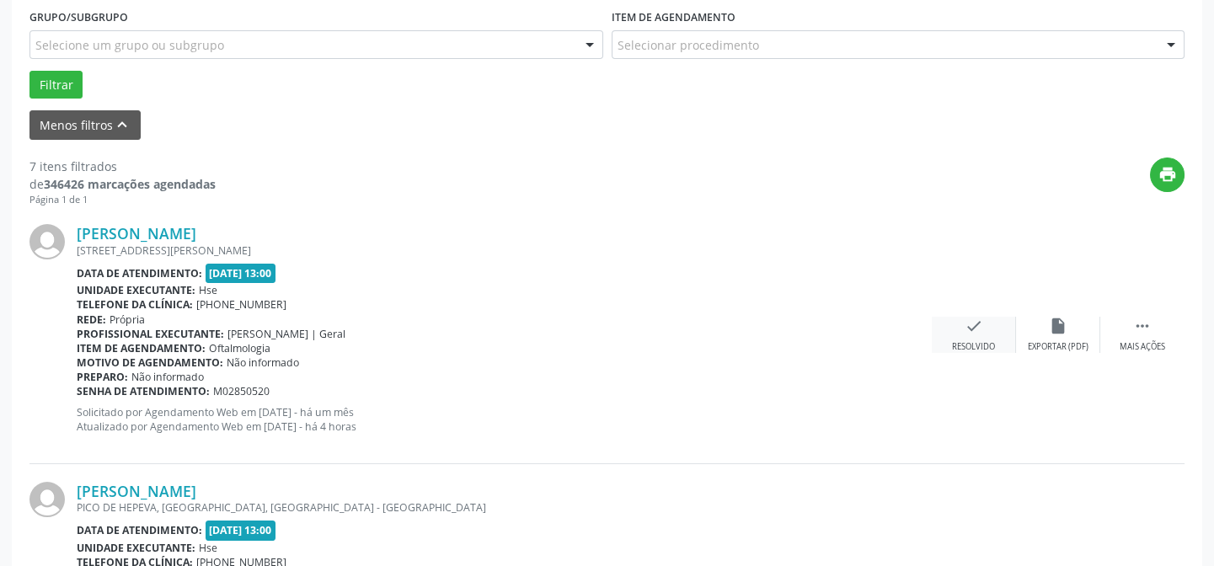
click at [977, 323] on icon "check" at bounding box center [974, 326] width 19 height 19
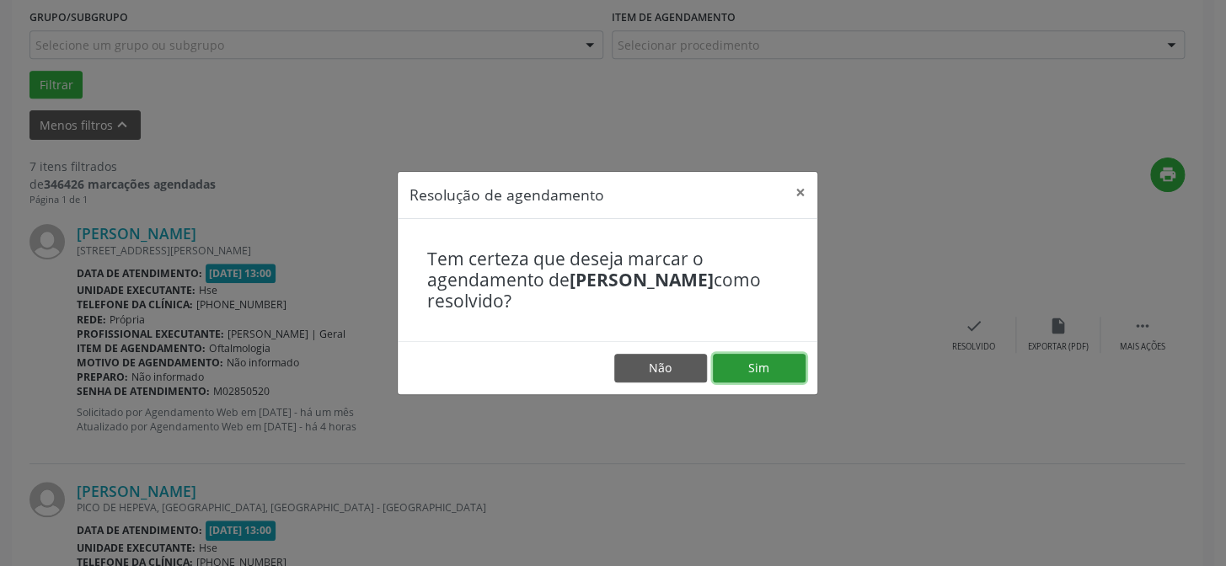
click at [767, 359] on button "Sim" at bounding box center [759, 368] width 93 height 29
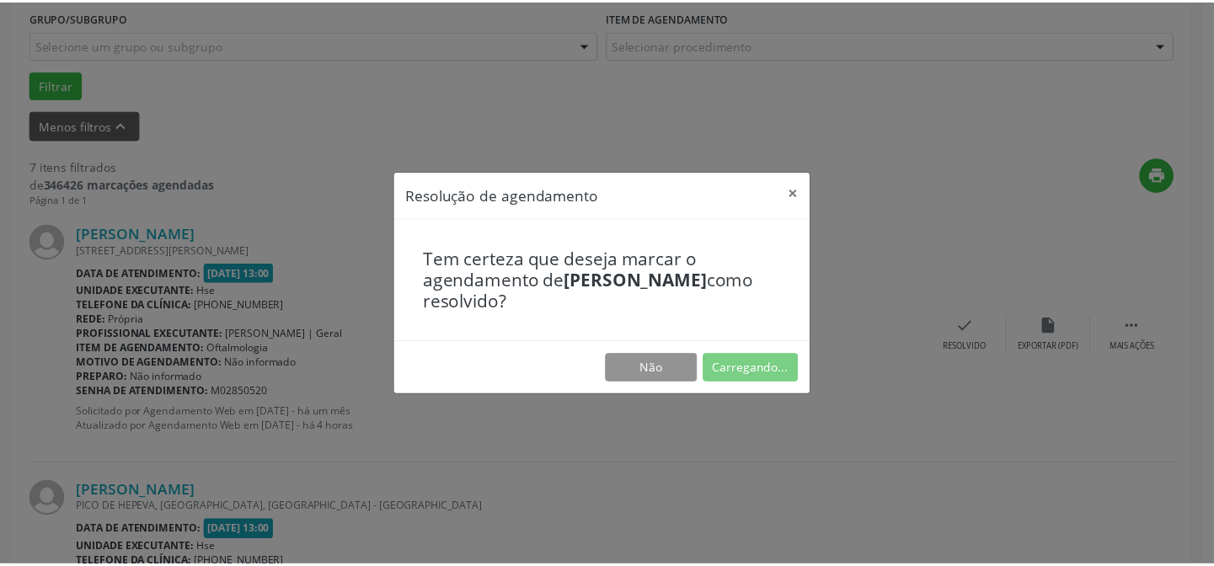
scroll to position [151, 0]
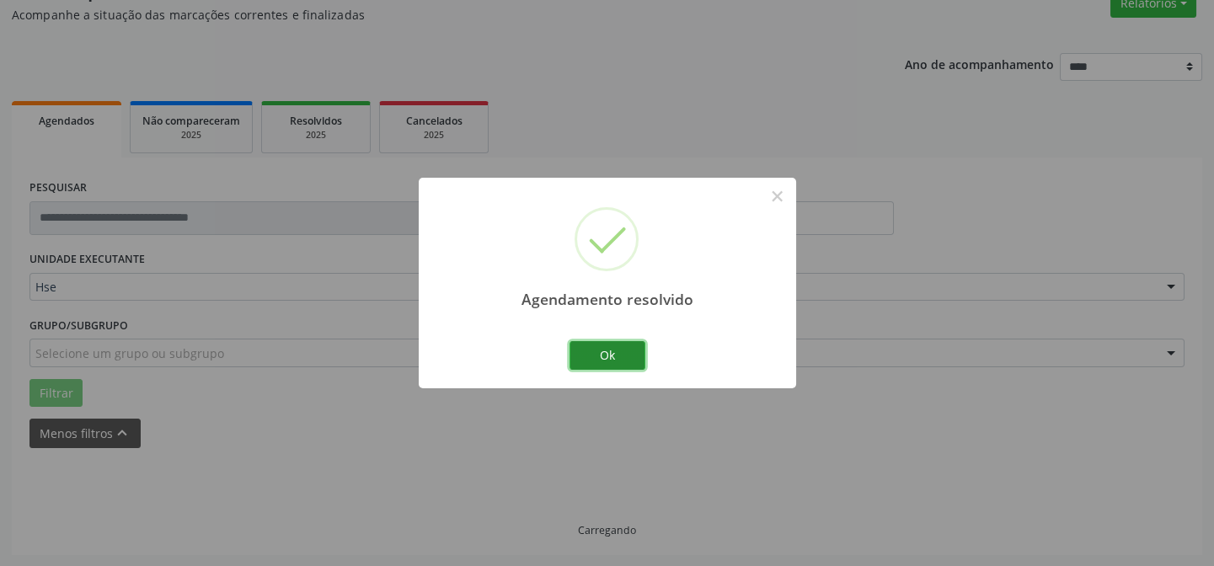
click at [624, 356] on button "Ok" at bounding box center [608, 355] width 76 height 29
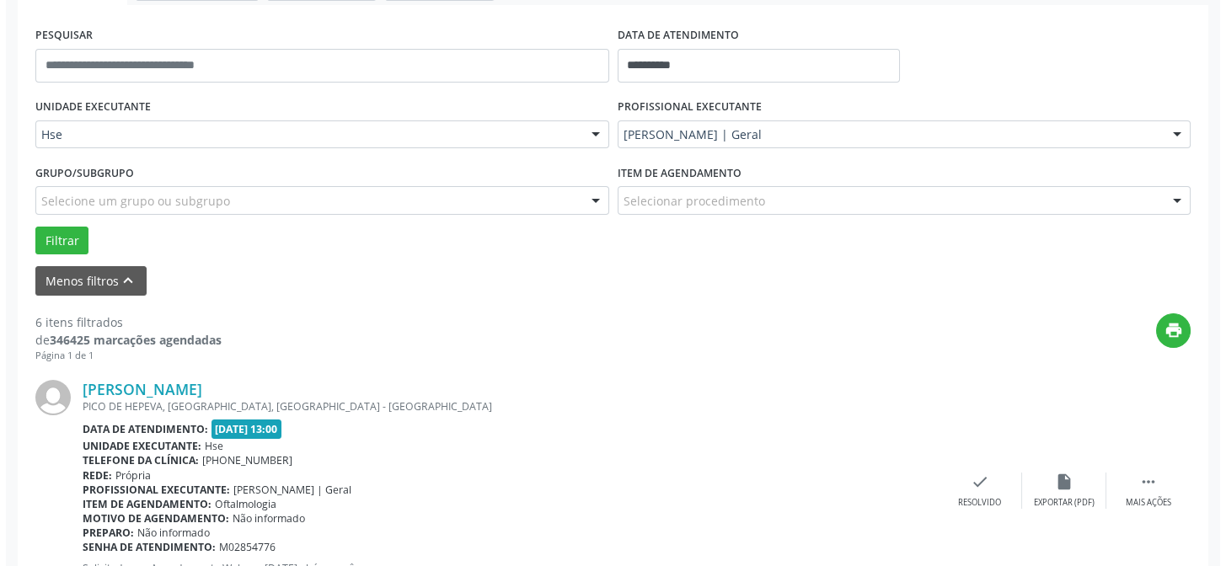
scroll to position [457, 0]
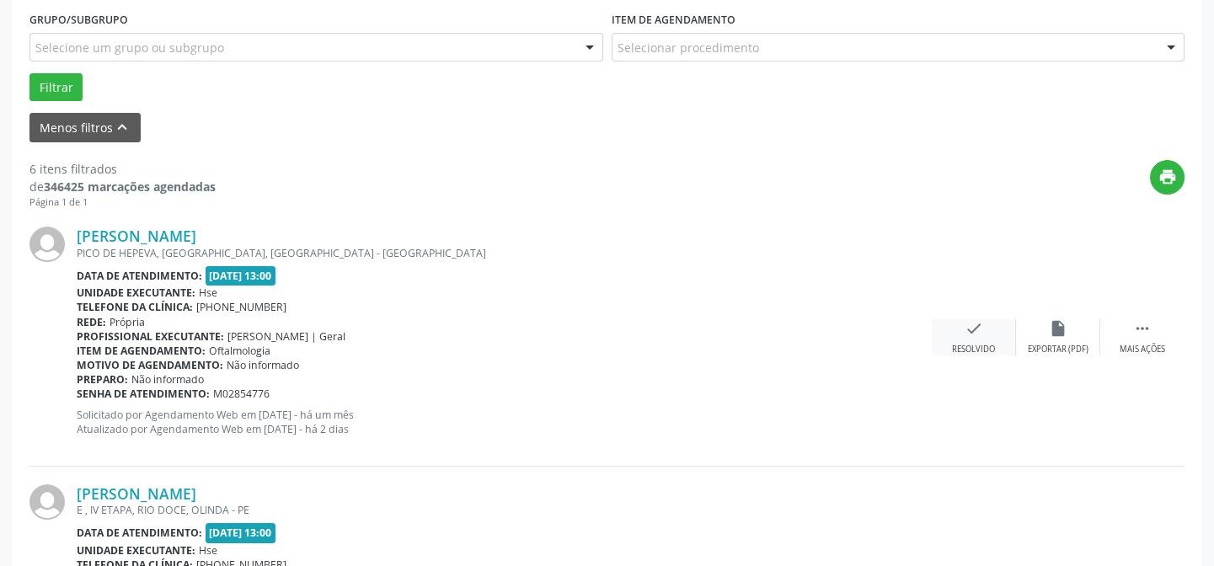
click at [975, 329] on icon "check" at bounding box center [974, 328] width 19 height 19
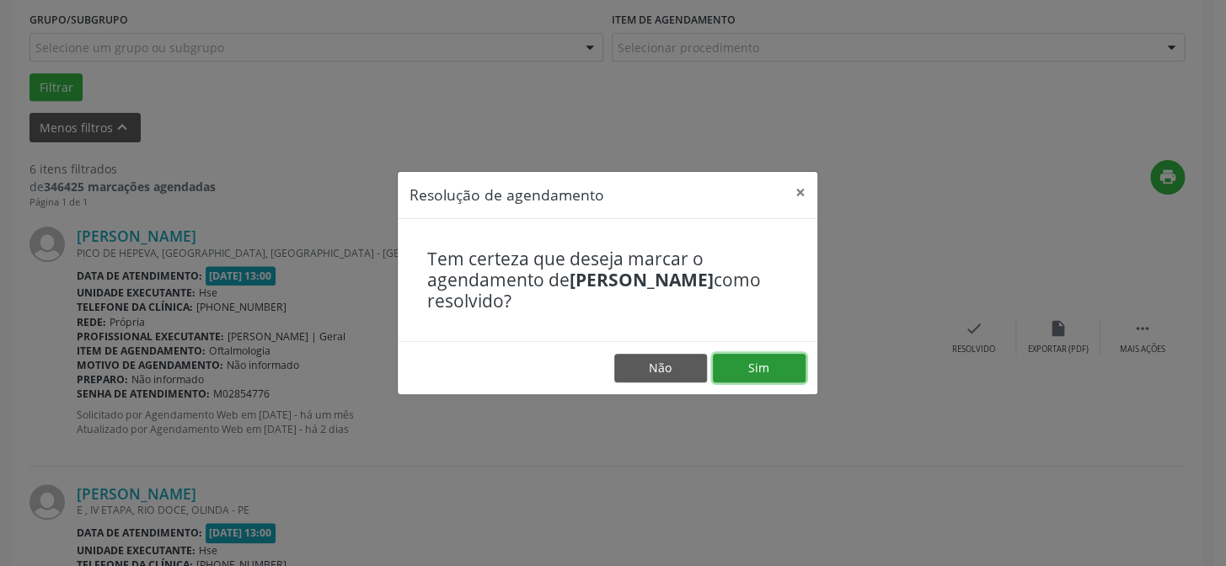
click at [754, 364] on button "Sim" at bounding box center [759, 368] width 93 height 29
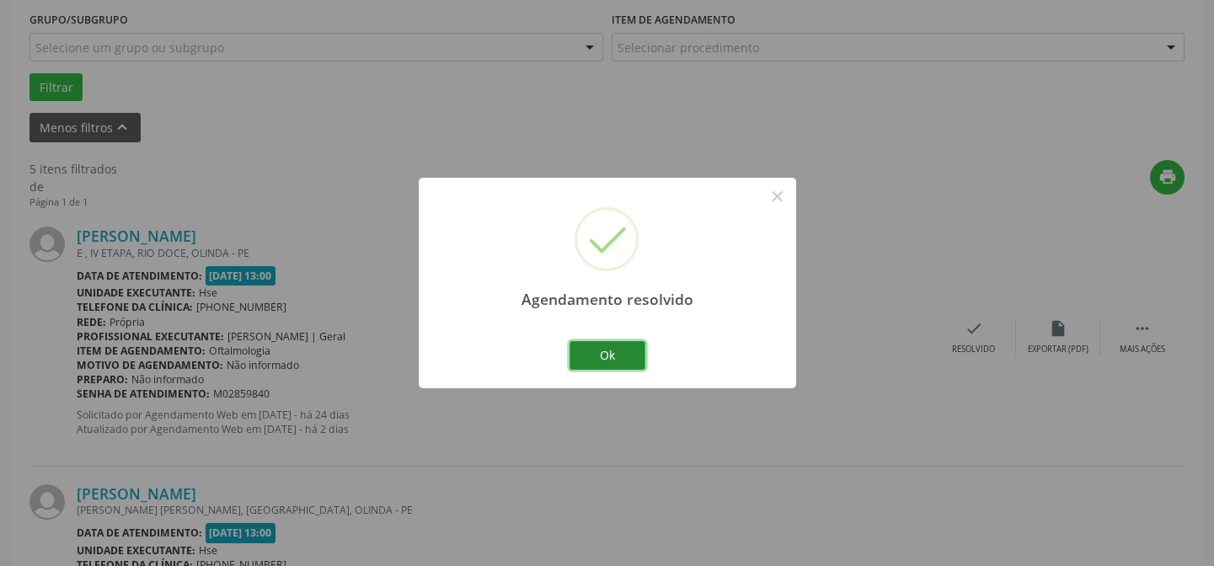
click at [609, 356] on button "Ok" at bounding box center [608, 355] width 76 height 29
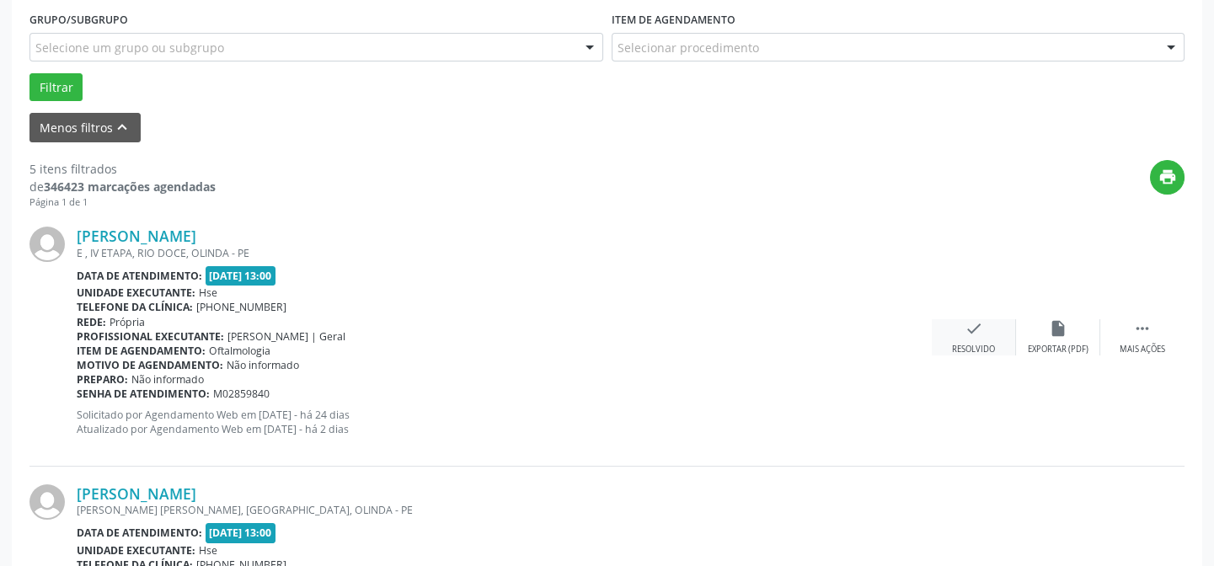
click at [972, 329] on icon "check" at bounding box center [974, 328] width 19 height 19
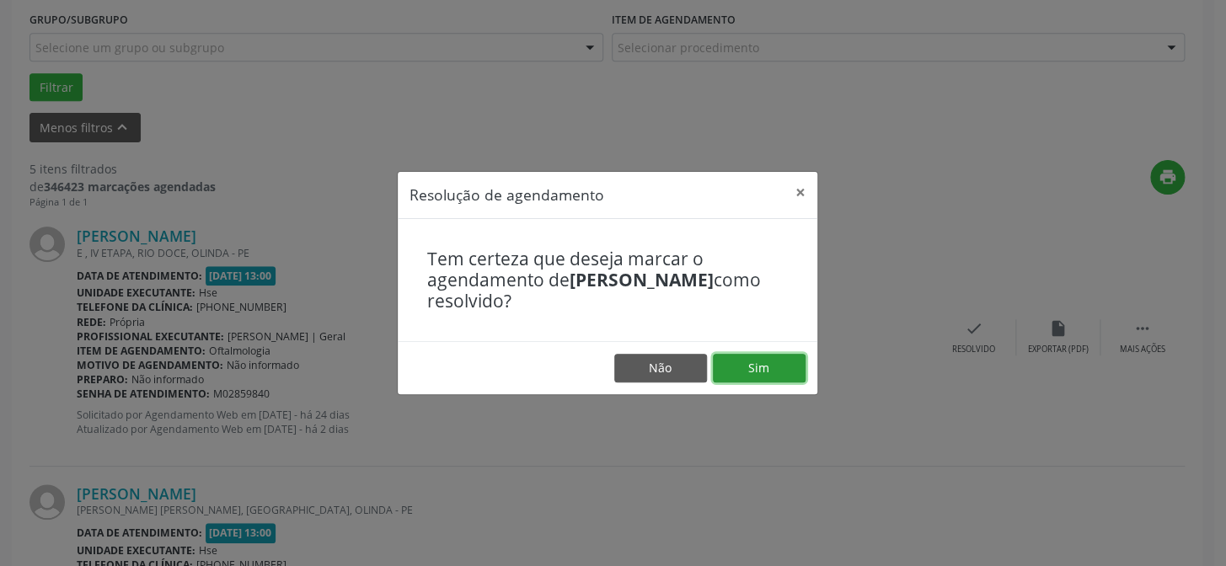
click at [767, 364] on button "Sim" at bounding box center [759, 368] width 93 height 29
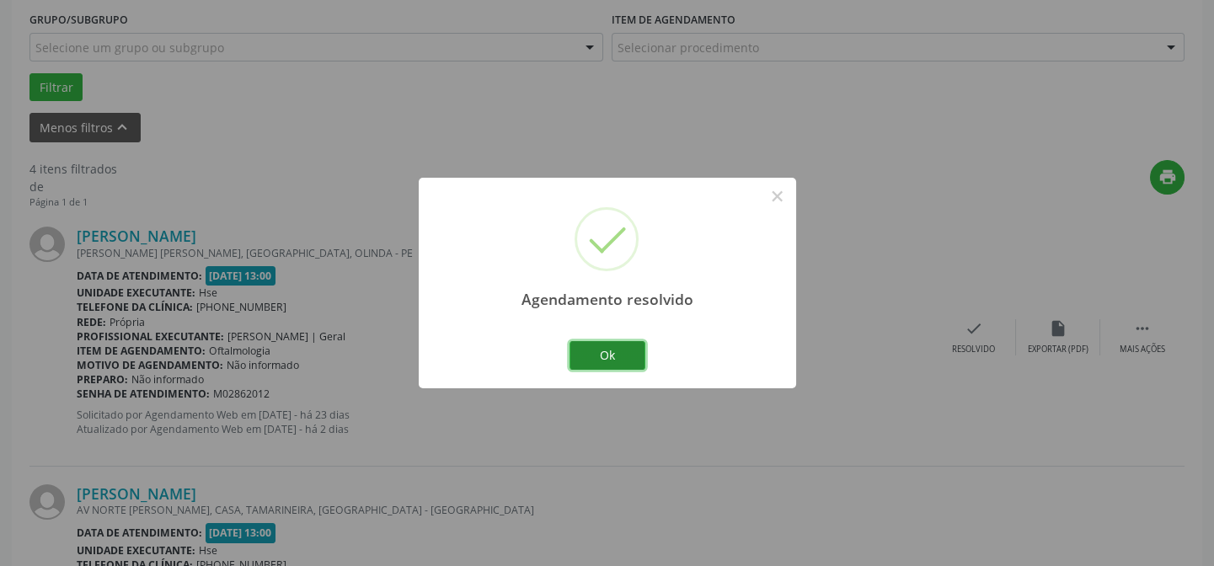
click at [621, 359] on button "Ok" at bounding box center [608, 355] width 76 height 29
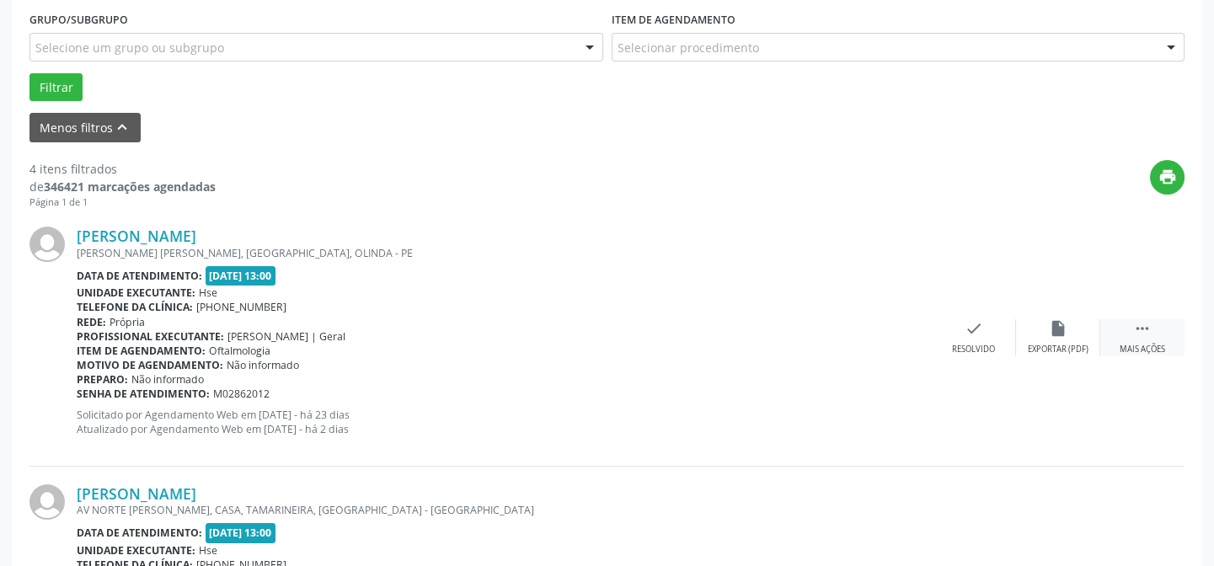
click at [1141, 327] on icon "" at bounding box center [1142, 328] width 19 height 19
click at [1062, 335] on icon "alarm_off" at bounding box center [1058, 328] width 19 height 19
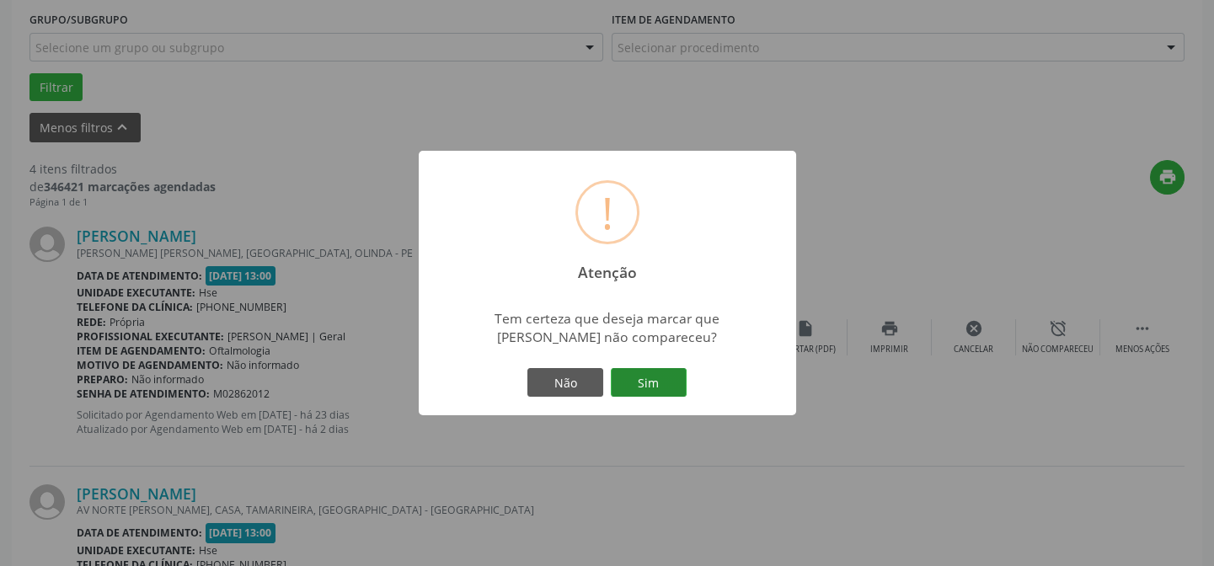
click at [649, 379] on button "Sim" at bounding box center [649, 382] width 76 height 29
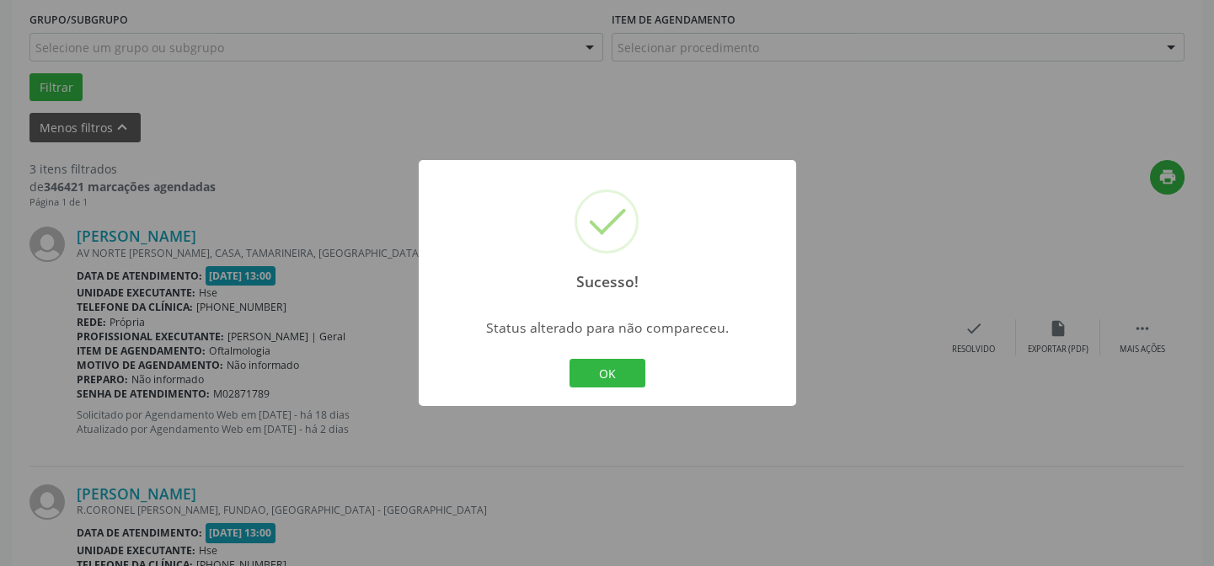
click at [604, 357] on div "OK Cancel" at bounding box center [606, 373] width 83 height 35
click at [600, 370] on button "OK" at bounding box center [608, 373] width 76 height 29
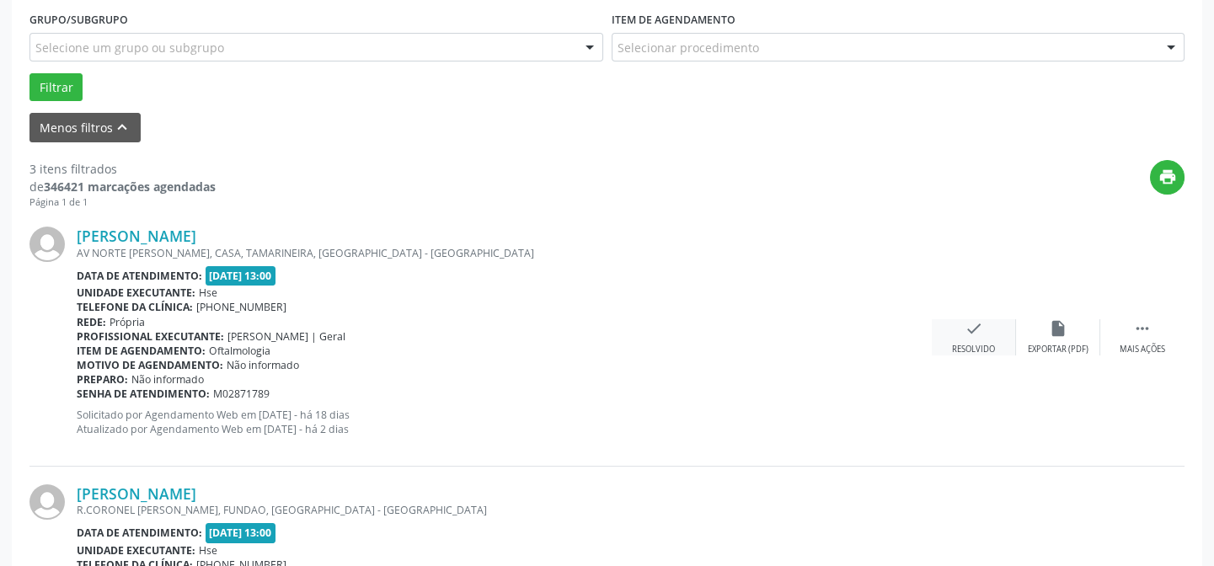
click at [970, 324] on icon "check" at bounding box center [974, 328] width 19 height 19
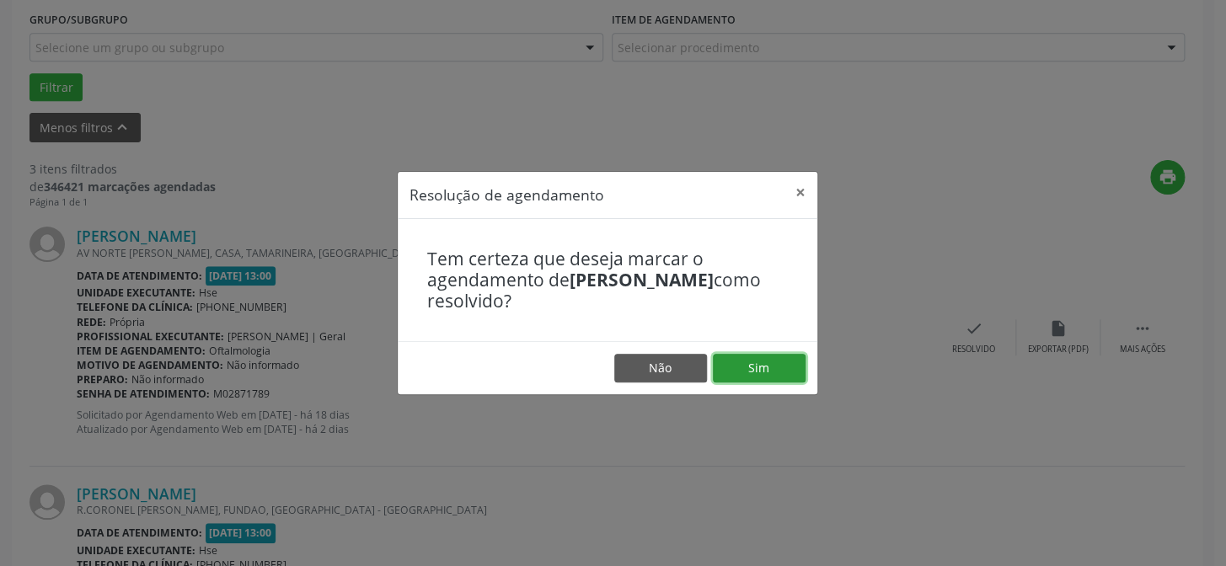
click at [763, 363] on button "Sim" at bounding box center [759, 368] width 93 height 29
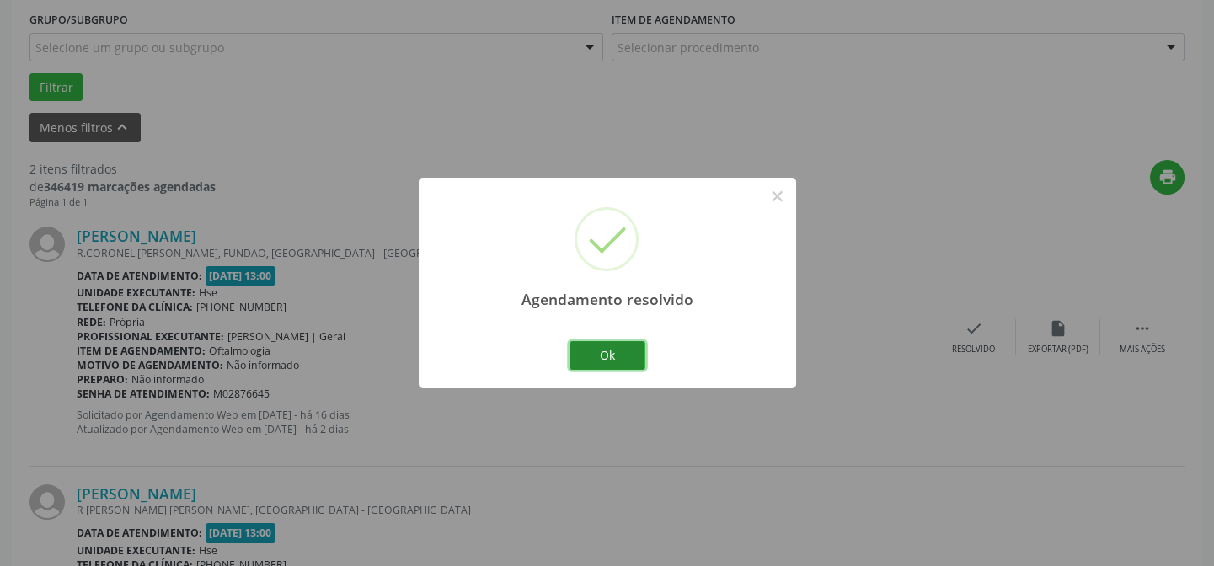
click at [614, 352] on button "Ok" at bounding box center [608, 355] width 76 height 29
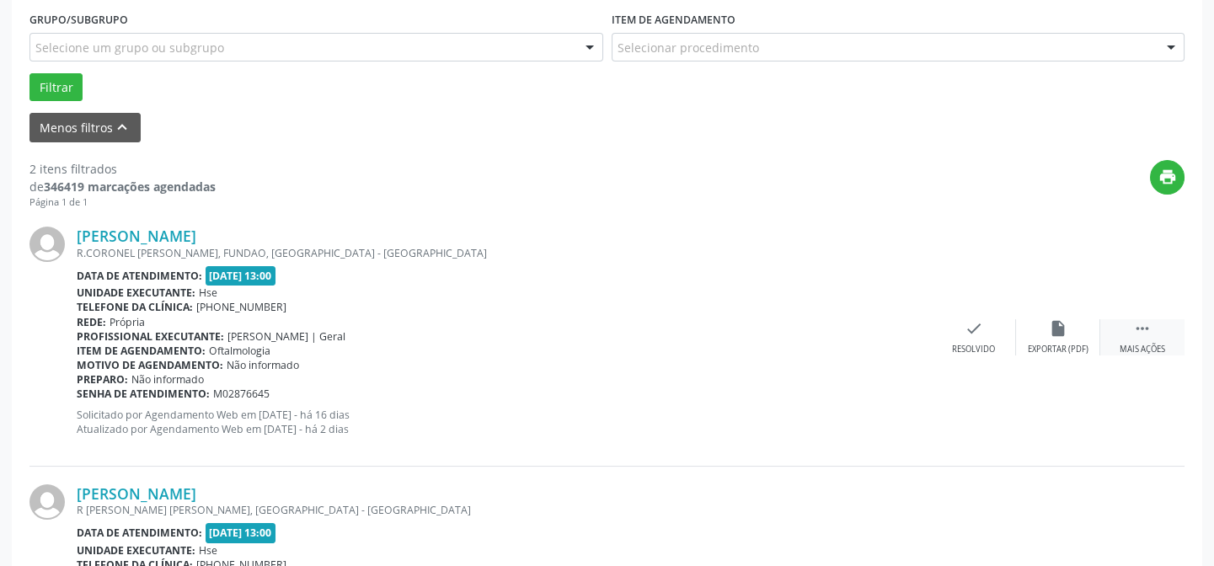
click at [1138, 330] on icon "" at bounding box center [1142, 328] width 19 height 19
click at [1060, 335] on icon "alarm_off" at bounding box center [1058, 328] width 19 height 19
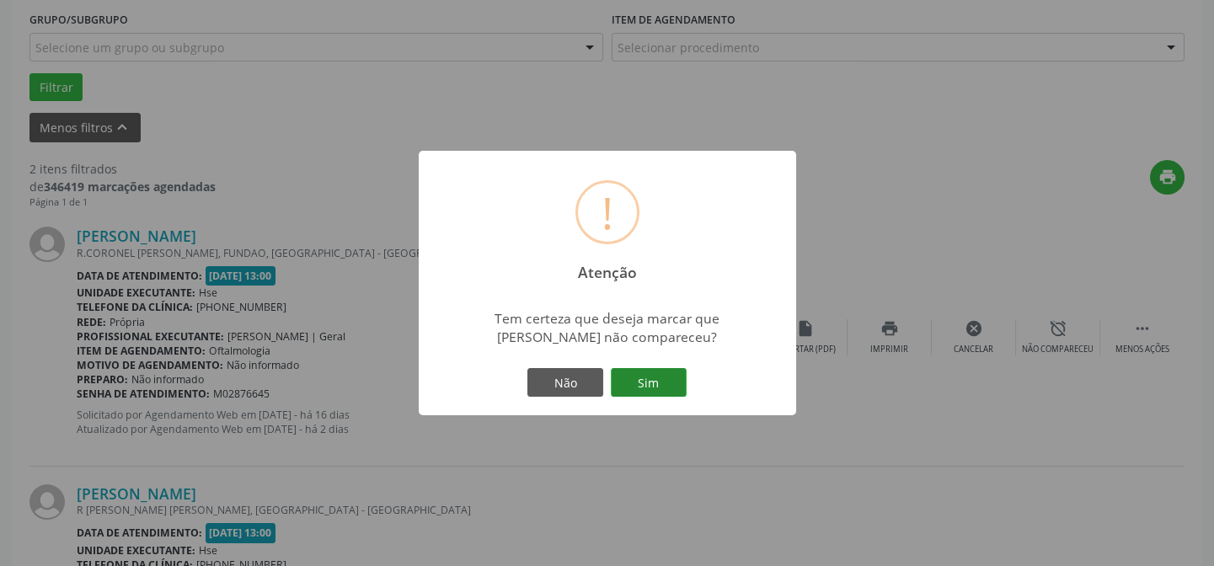
click at [649, 372] on button "Sim" at bounding box center [649, 382] width 76 height 29
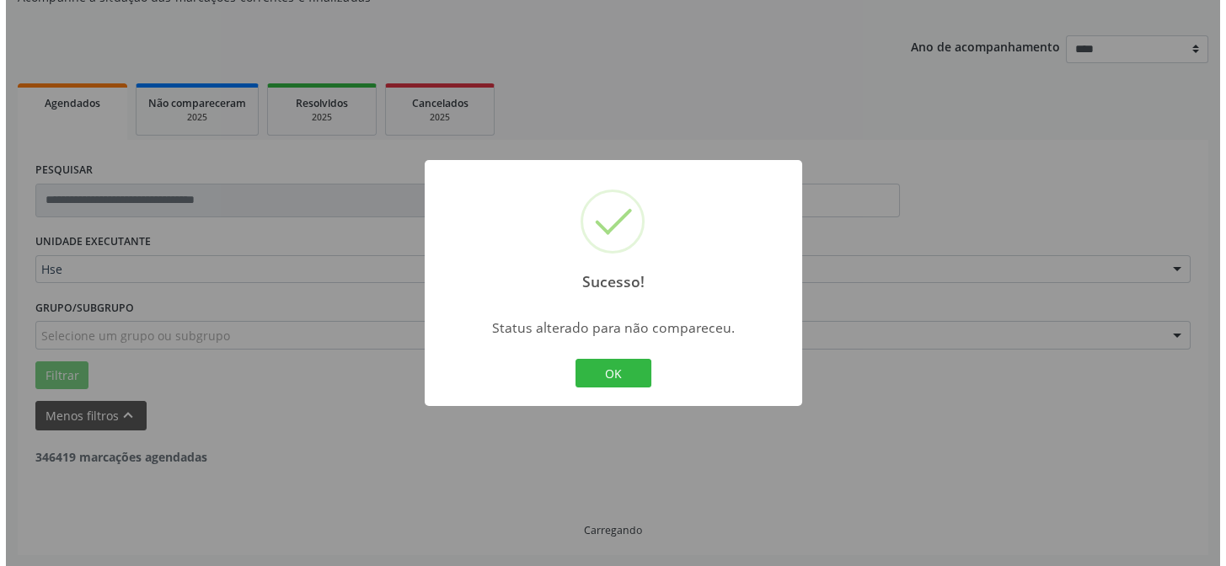
scroll to position [385, 0]
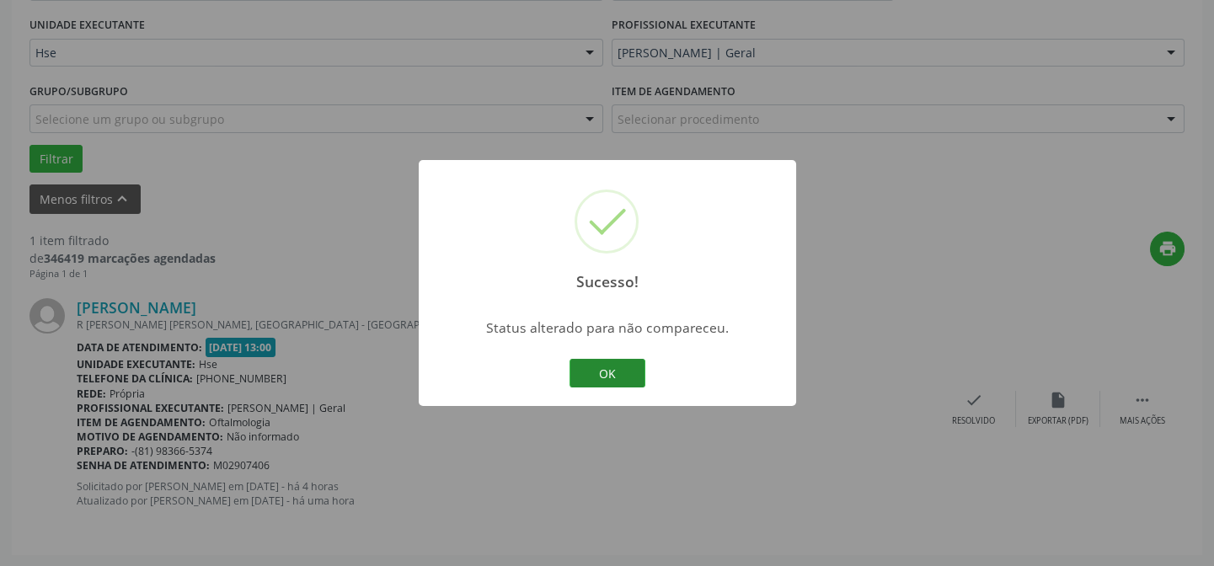
click at [618, 370] on button "OK" at bounding box center [608, 373] width 76 height 29
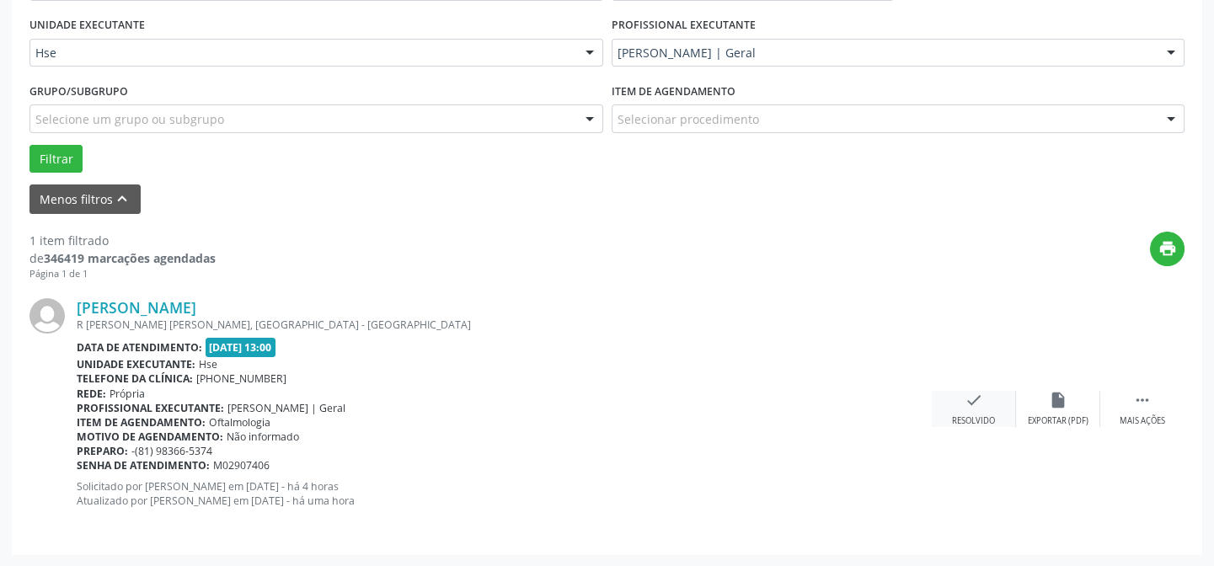
click at [976, 398] on icon "check" at bounding box center [974, 400] width 19 height 19
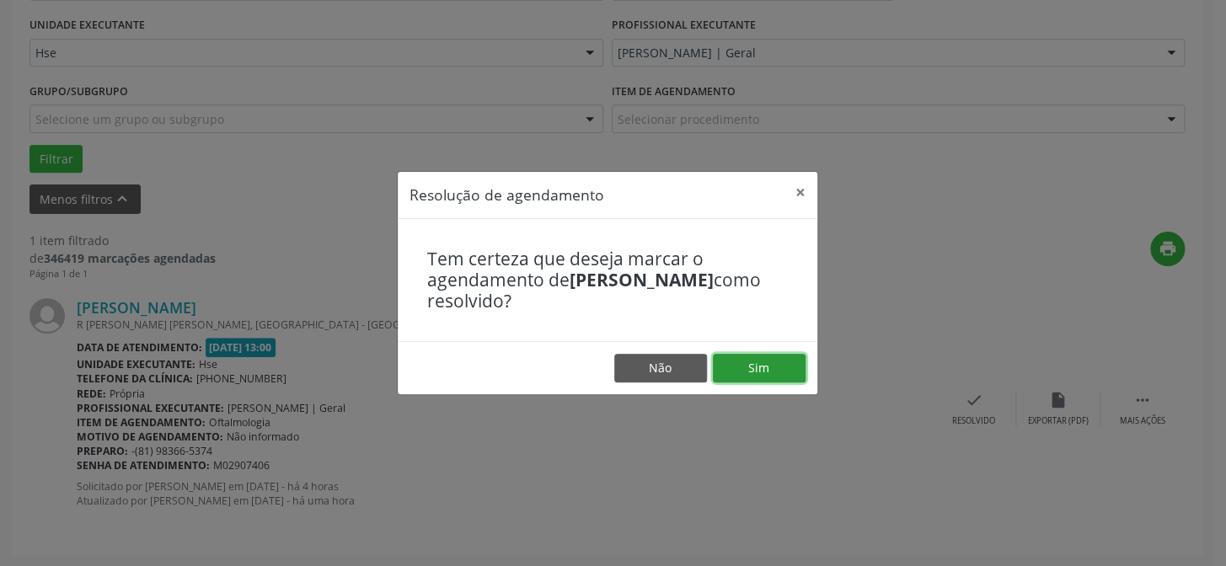
click at [762, 367] on button "Sim" at bounding box center [759, 368] width 93 height 29
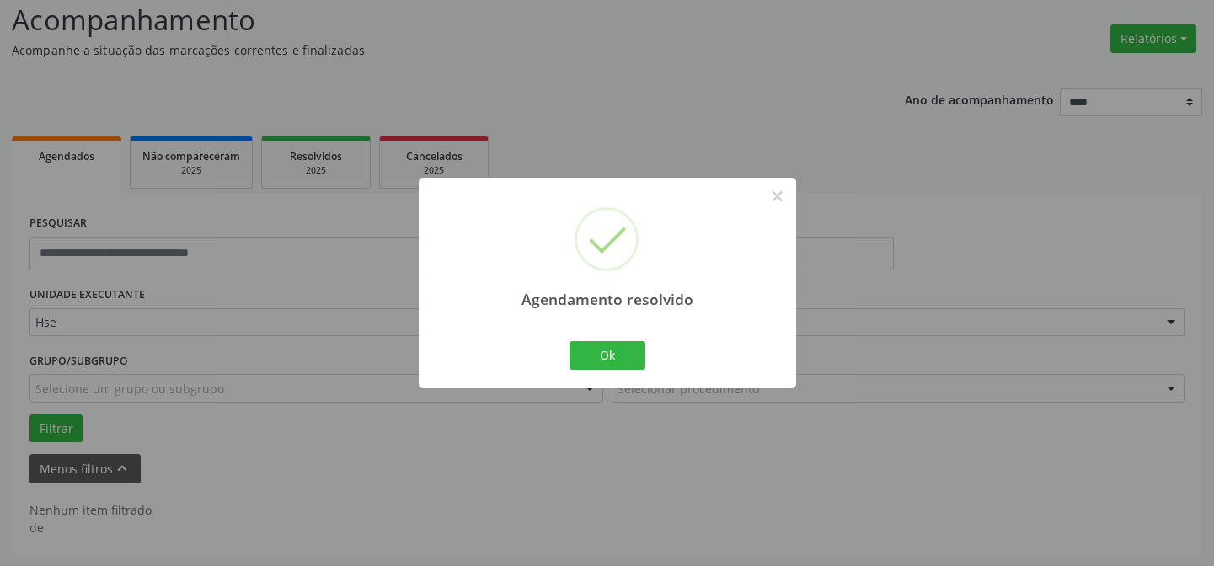
scroll to position [114, 0]
click at [626, 356] on button "Ok" at bounding box center [608, 355] width 76 height 29
